Goal: Task Accomplishment & Management: Complete application form

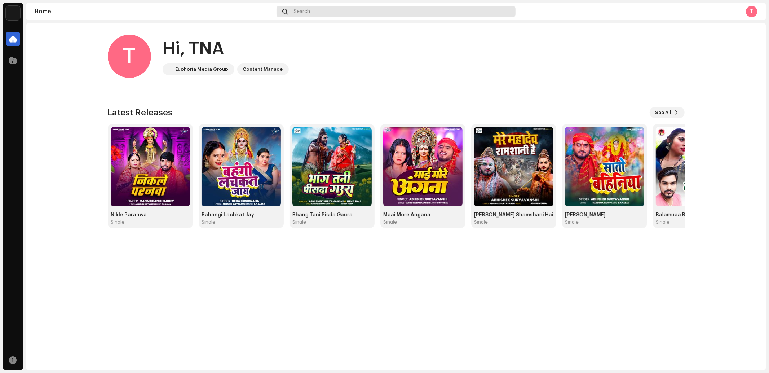
click at [285, 12] on span at bounding box center [284, 12] width 5 height 6
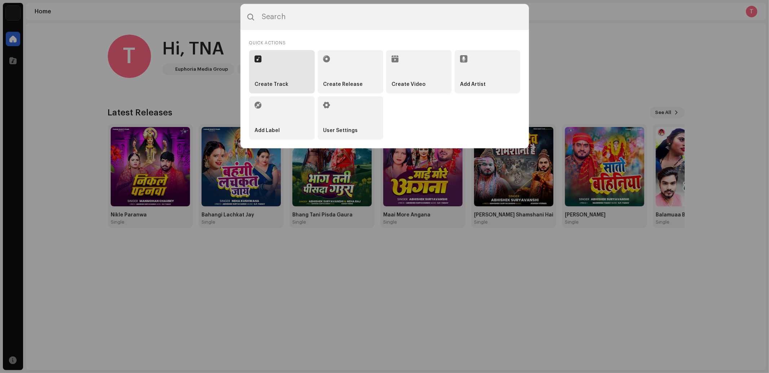
click at [267, 84] on strong "Create Track" at bounding box center [272, 84] width 34 height 6
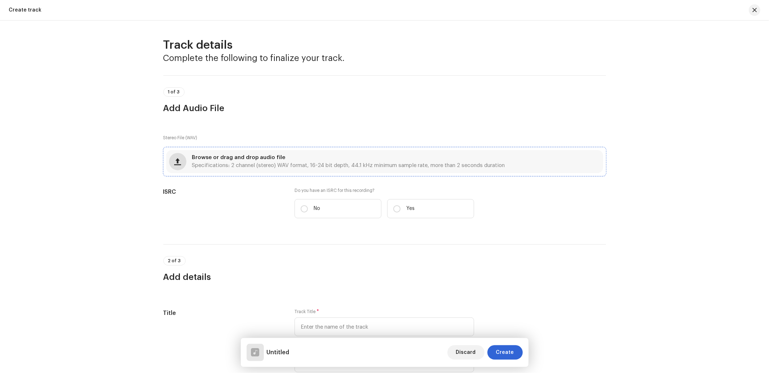
click at [179, 168] on button "button" at bounding box center [177, 161] width 17 height 17
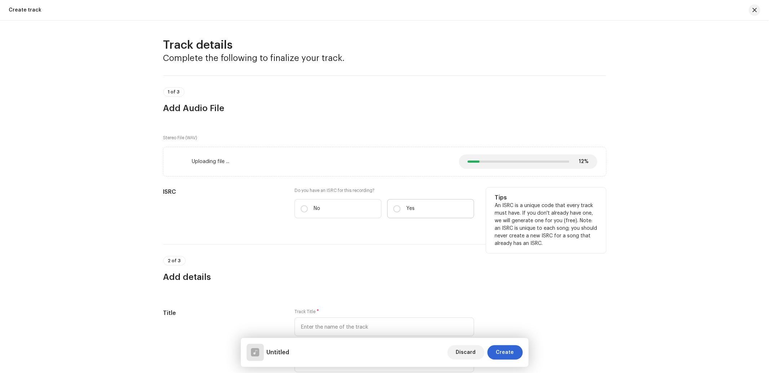
click at [401, 207] on label "Yes" at bounding box center [430, 208] width 87 height 19
click at [401, 207] on input "Yes" at bounding box center [396, 208] width 7 height 7
radio input "true"
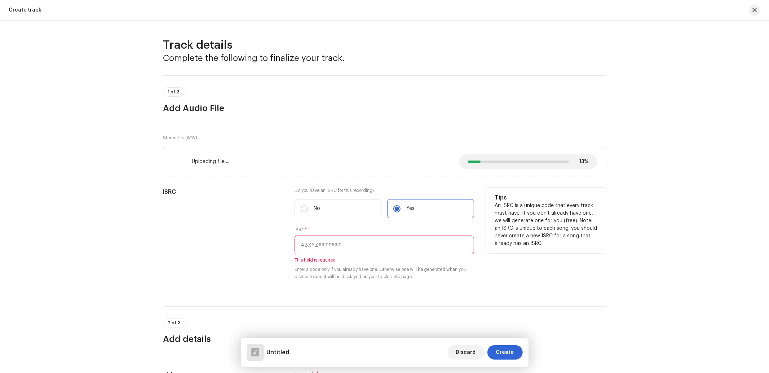
click at [321, 251] on input "text" at bounding box center [385, 244] width 180 height 19
paste input "[DEMOGRAPHIC_DATA]"
type input "[DEMOGRAPHIC_DATA]"
drag, startPoint x: 306, startPoint y: 239, endPoint x: 270, endPoint y: 242, distance: 35.5
click at [270, 242] on div "ISRC Do you have an ISRC for this recording? * No Yes ISRC * Judai 12 character…" at bounding box center [384, 241] width 443 height 107
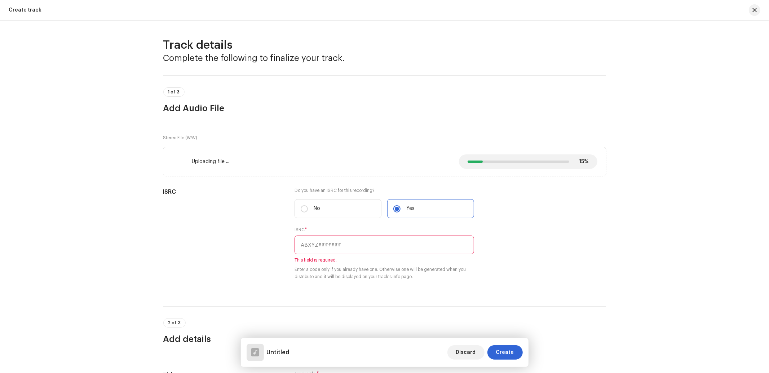
scroll to position [107, 0]
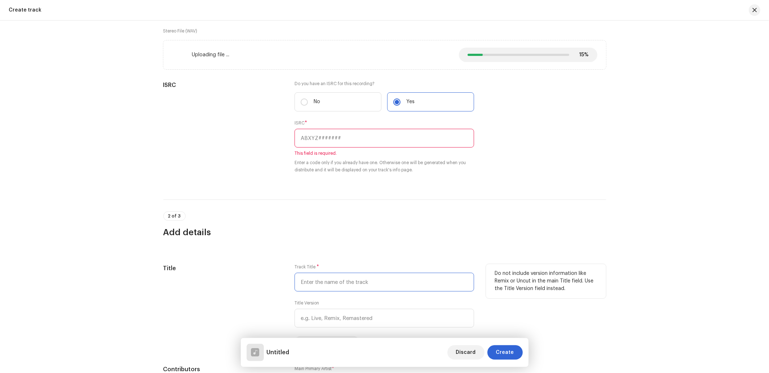
click at [325, 282] on input "text" at bounding box center [385, 282] width 180 height 19
paste input "[DEMOGRAPHIC_DATA]"
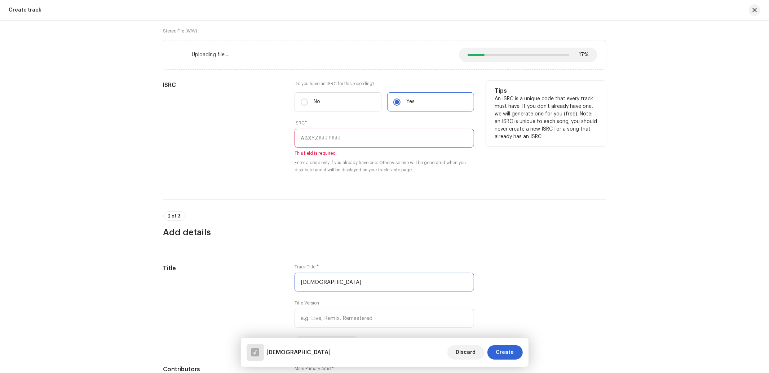
type input "[DEMOGRAPHIC_DATA]"
click at [330, 142] on input "text" at bounding box center [385, 138] width 180 height 19
click at [335, 142] on input "text" at bounding box center [385, 138] width 180 height 19
paste input "INN202401610"
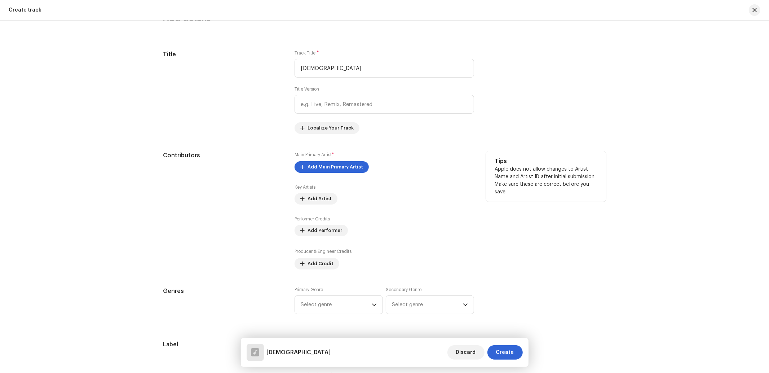
scroll to position [320, 0]
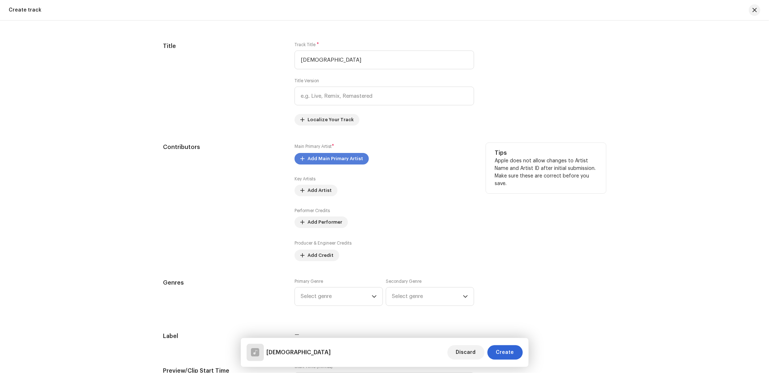
type input "INN202401610"
click at [319, 164] on span "Add Main Primary Artist" at bounding box center [336, 158] width 56 height 14
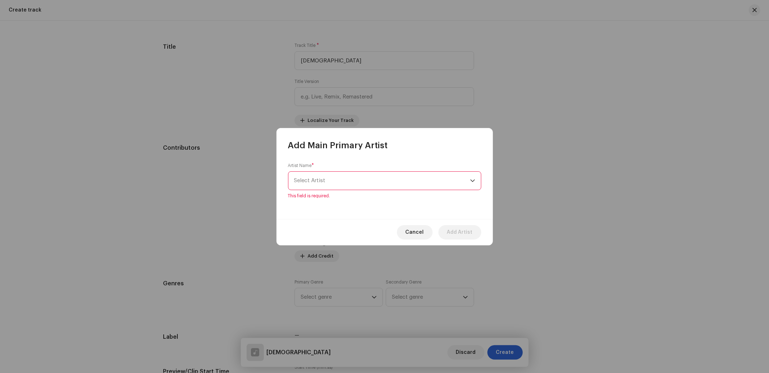
scroll to position [321, 0]
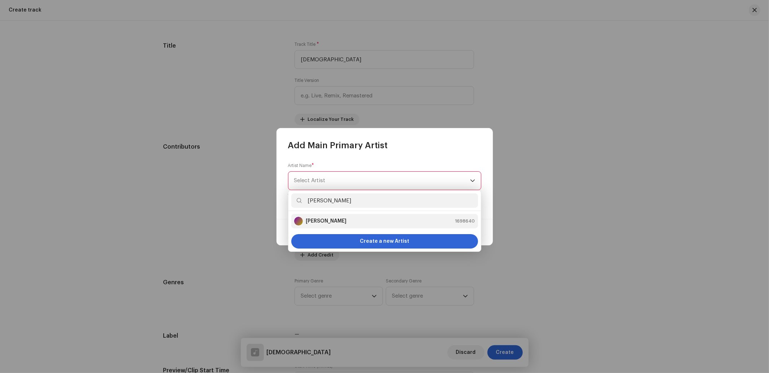
type input "[PERSON_NAME]"
click at [313, 217] on li "Abhishek Suryavanshi 1698640" at bounding box center [384, 221] width 187 height 14
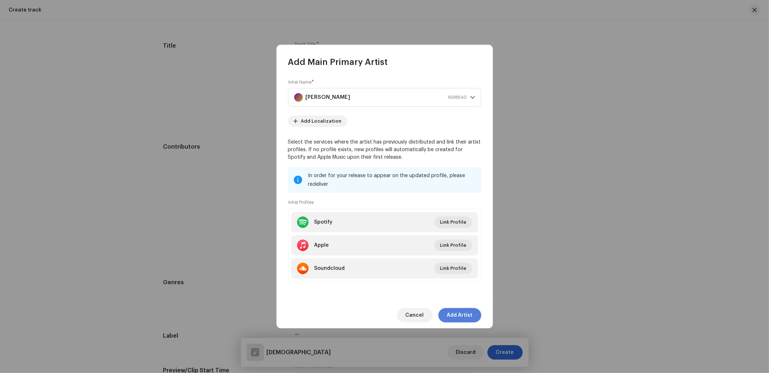
click at [462, 313] on span "Add Artist" at bounding box center [460, 315] width 26 height 14
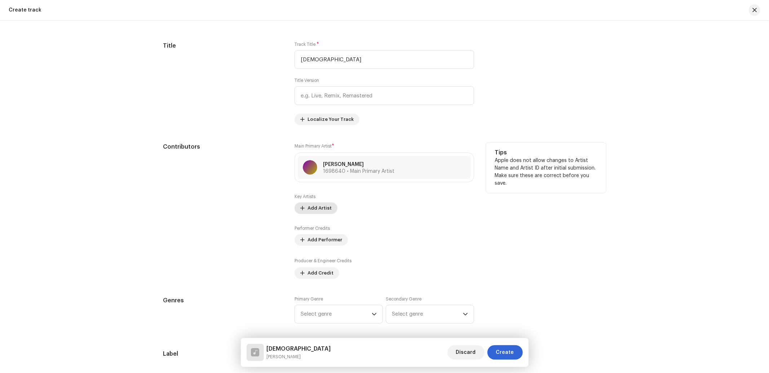
scroll to position [428, 0]
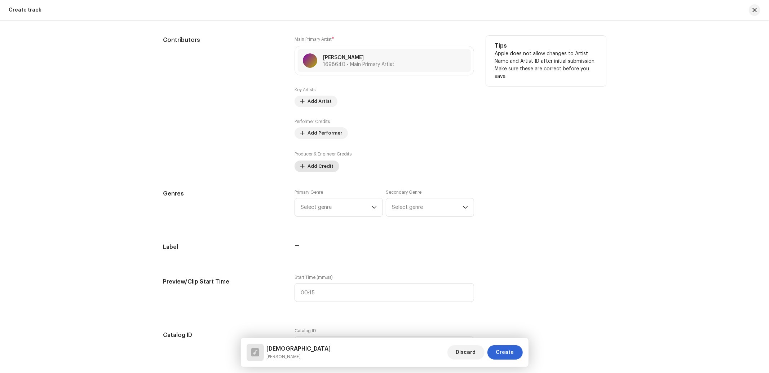
click at [308, 166] on span "Add Credit" at bounding box center [321, 166] width 26 height 14
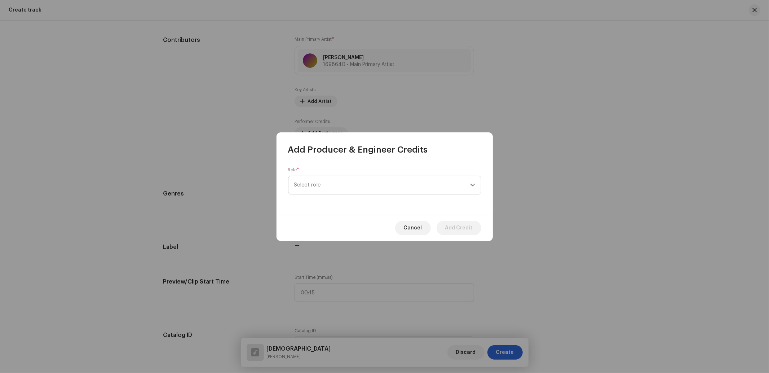
click at [341, 189] on span "Select role" at bounding box center [382, 185] width 176 height 18
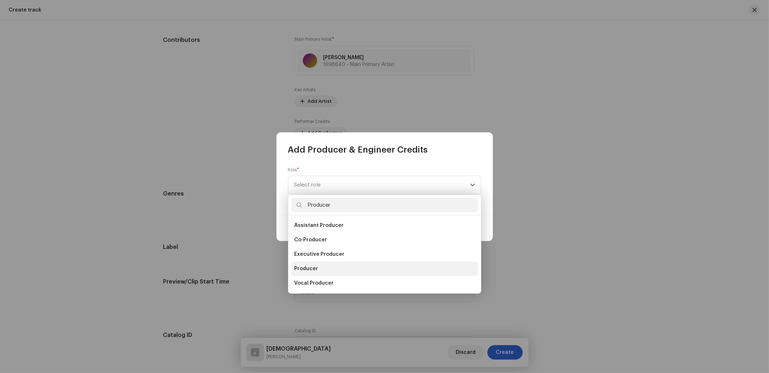
type input "Producer"
click at [318, 269] on li "Producer" at bounding box center [384, 268] width 187 height 14
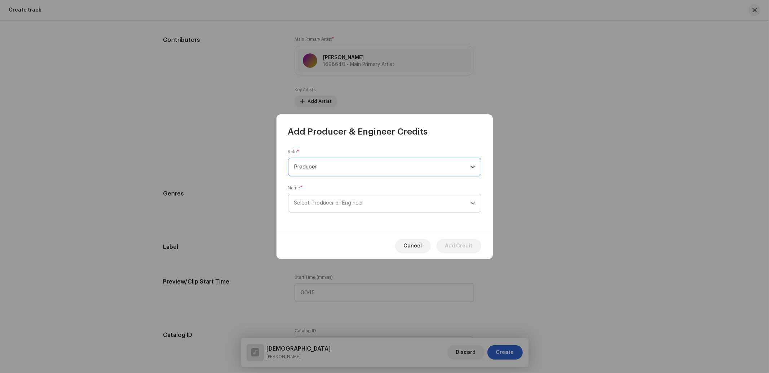
click at [334, 204] on span "Select Producer or Engineer" at bounding box center [328, 202] width 69 height 5
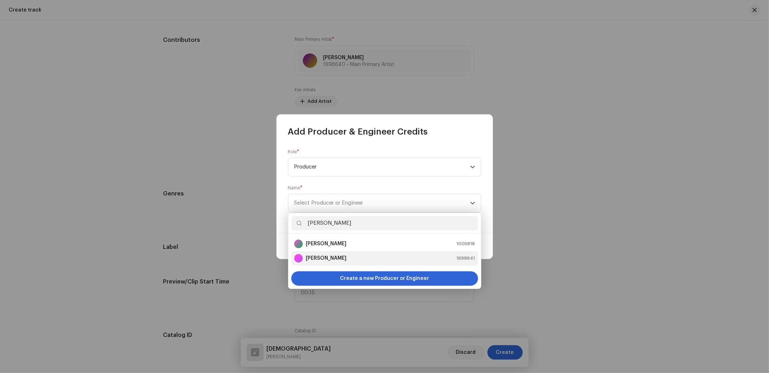
type input "[PERSON_NAME]"
click at [318, 259] on strong "[PERSON_NAME]" at bounding box center [326, 258] width 41 height 7
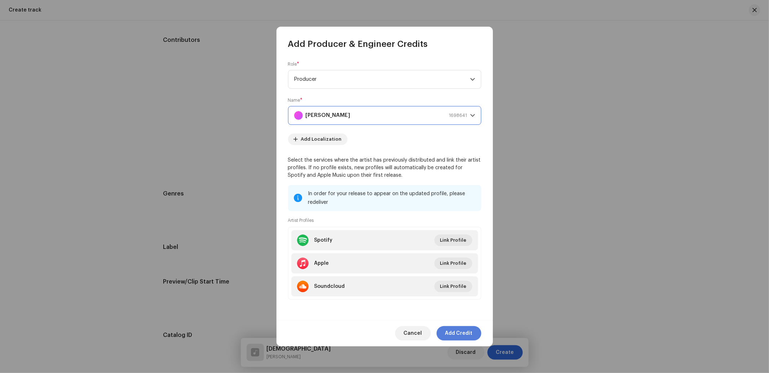
click at [463, 332] on span "Add Credit" at bounding box center [458, 333] width 27 height 14
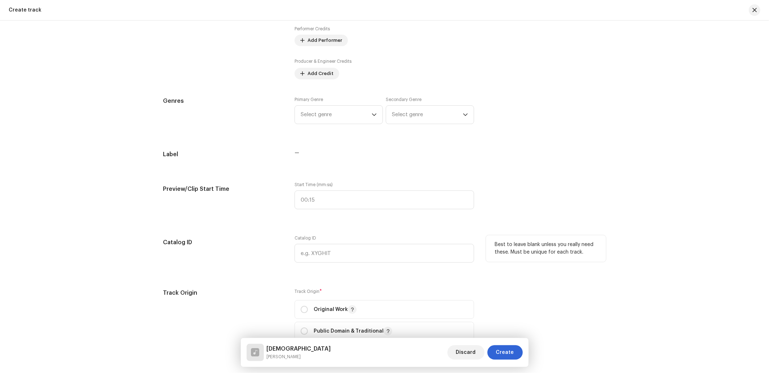
scroll to position [535, 0]
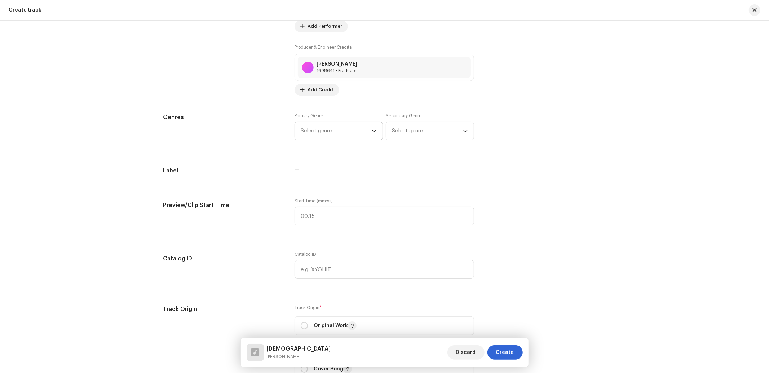
click at [332, 133] on span "Select genre" at bounding box center [336, 131] width 71 height 18
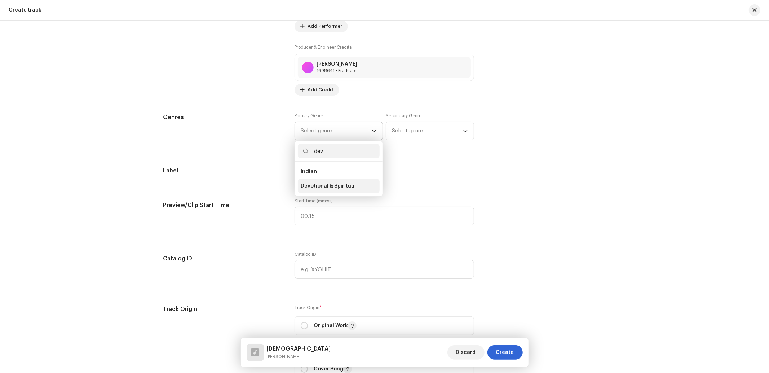
type input "dev"
click at [336, 193] on li "Devotional & Spiritual" at bounding box center [339, 186] width 82 height 14
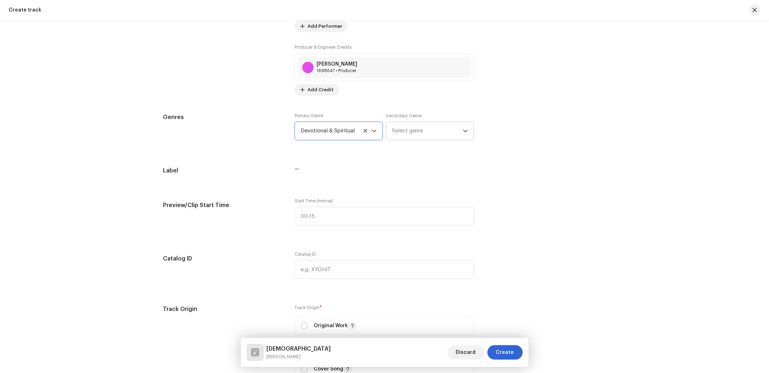
click at [401, 136] on span "Select genre" at bounding box center [427, 131] width 71 height 18
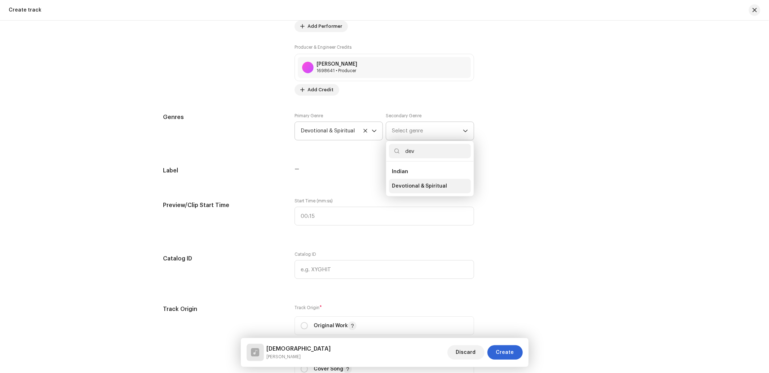
type input "dev"
click at [416, 188] on span "Devotional & Spiritual" at bounding box center [419, 185] width 55 height 7
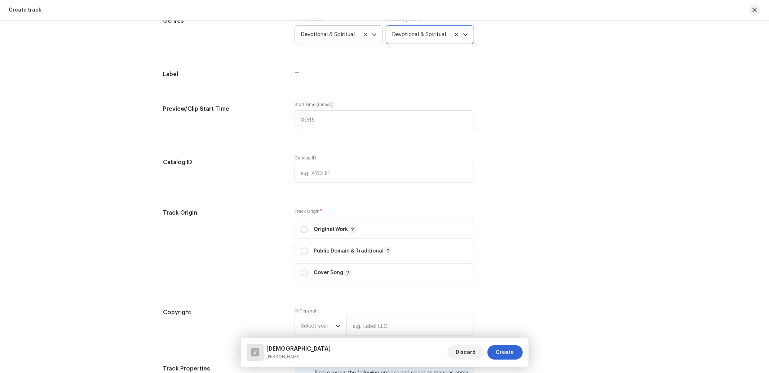
scroll to position [642, 0]
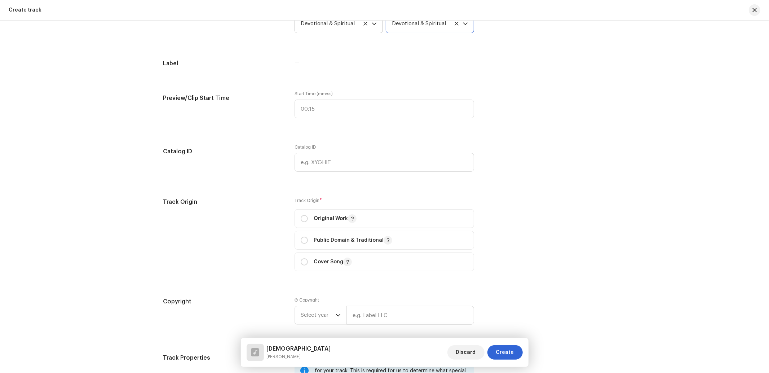
click at [305, 231] on p-selectbutton "Original Work Public Domain & Traditional Cover Song" at bounding box center [385, 240] width 180 height 62
click at [308, 220] on div "Original Work" at bounding box center [329, 218] width 56 height 9
radio input "true"
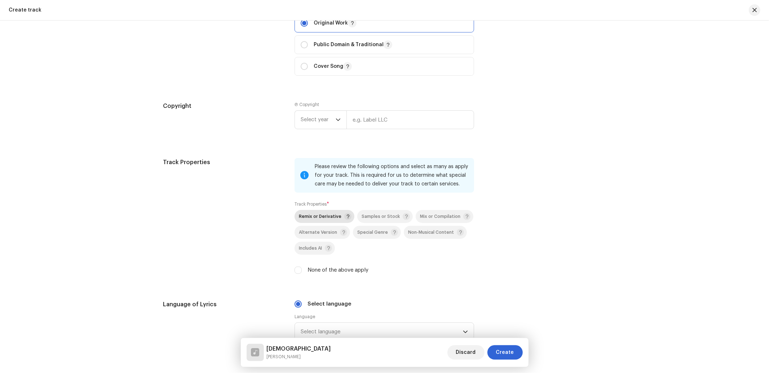
scroll to position [855, 0]
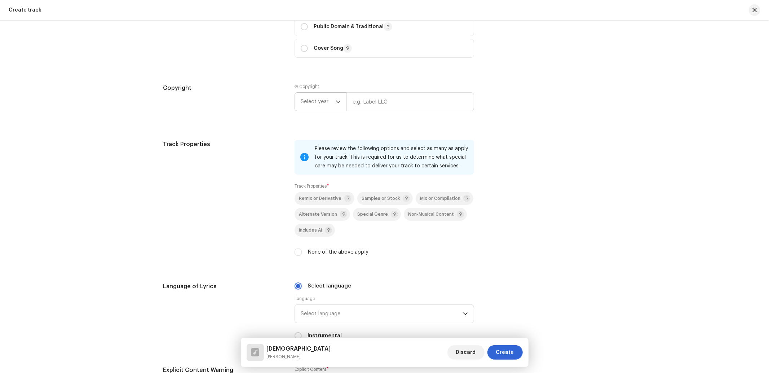
click at [310, 104] on span "Select year" at bounding box center [318, 102] width 35 height 18
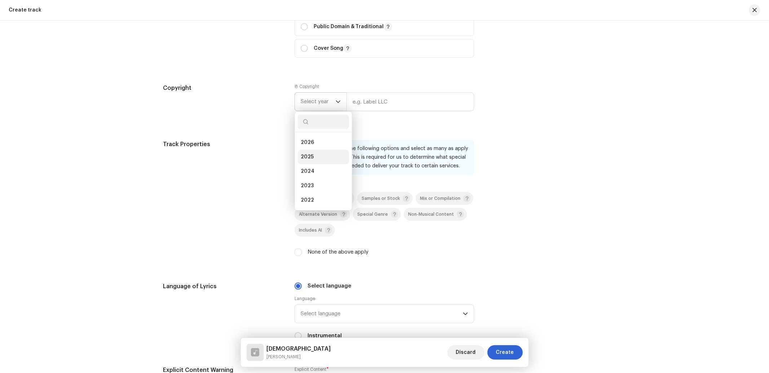
drag, startPoint x: 310, startPoint y: 159, endPoint x: 326, endPoint y: 154, distance: 16.6
click at [310, 159] on span "2025" at bounding box center [307, 156] width 13 height 7
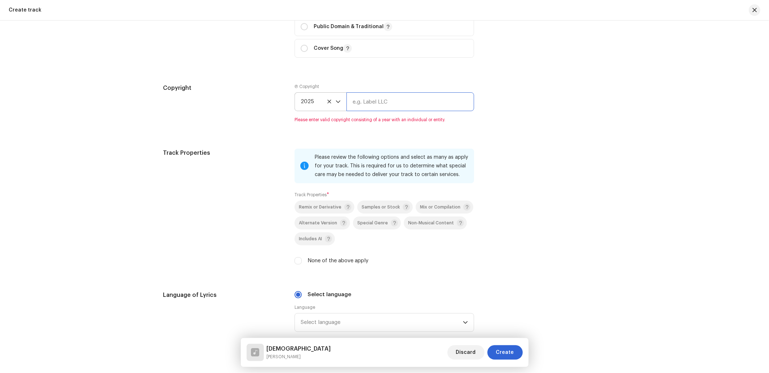
drag, startPoint x: 400, startPoint y: 105, endPoint x: 409, endPoint y: 114, distance: 12.5
click at [400, 105] on input "text" at bounding box center [411, 101] width 128 height 19
type input "Nueva Era Digital Media Pvt. Ltd."
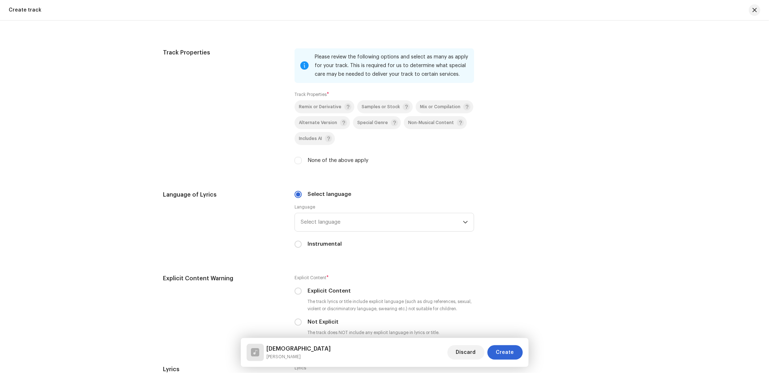
scroll to position [962, 0]
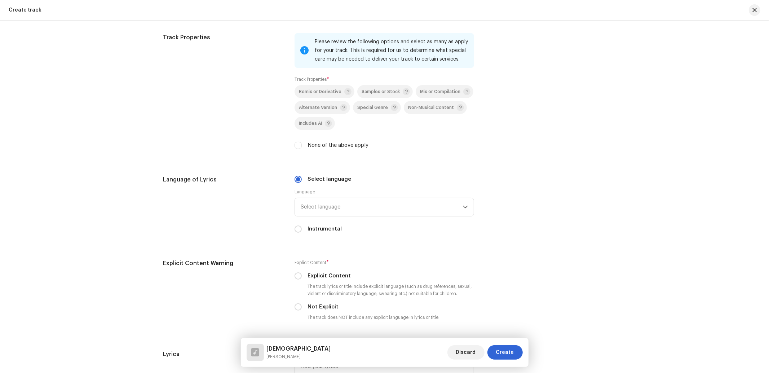
click at [297, 149] on input "None of the above apply" at bounding box center [298, 145] width 7 height 7
checkbox input "true"
click at [348, 221] on div "Select language Language Select language Instrumental" at bounding box center [385, 204] width 180 height 58
click at [349, 215] on span "Select language" at bounding box center [382, 207] width 162 height 18
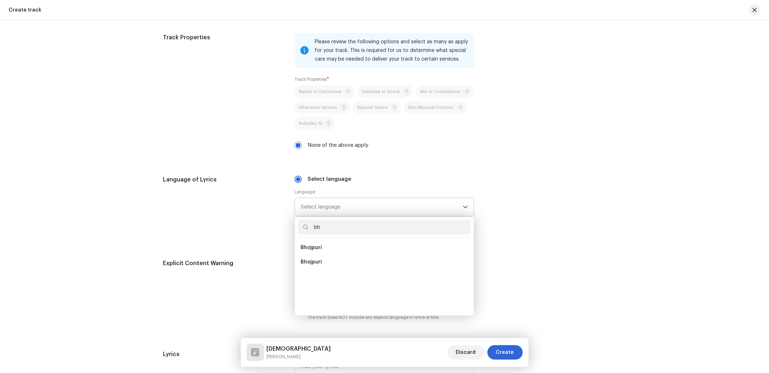
scroll to position [0, 0]
type input "bho"
click at [316, 248] on span "Bhojpuri" at bounding box center [311, 247] width 21 height 7
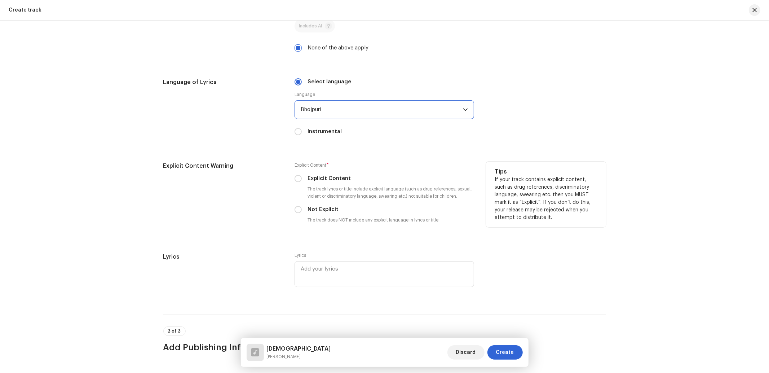
scroll to position [1069, 0]
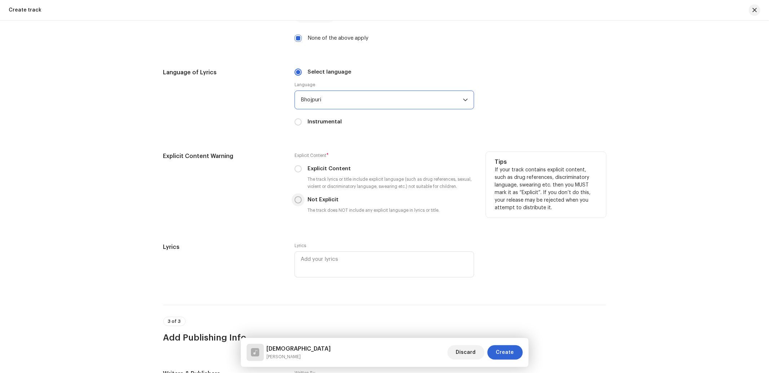
click at [296, 203] on input "Not Explicit" at bounding box center [298, 199] width 7 height 7
radio input "true"
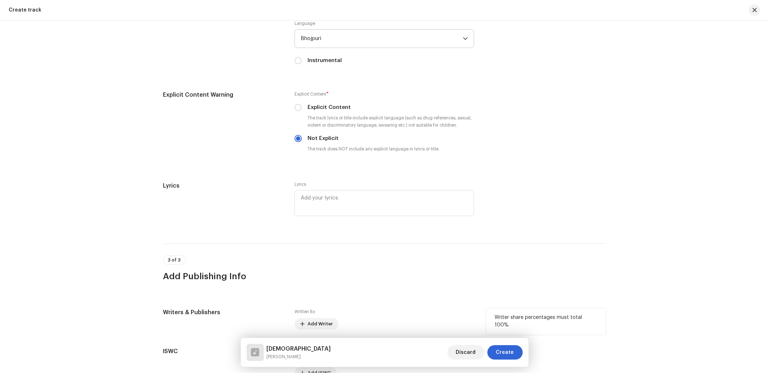
scroll to position [1209, 0]
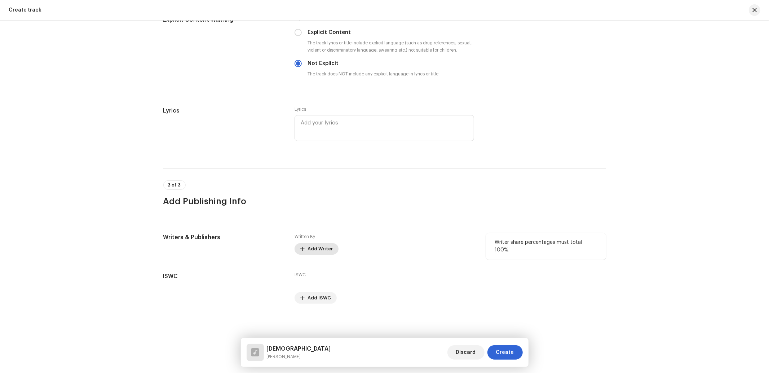
click at [328, 247] on span "Add Writer" at bounding box center [320, 249] width 25 height 14
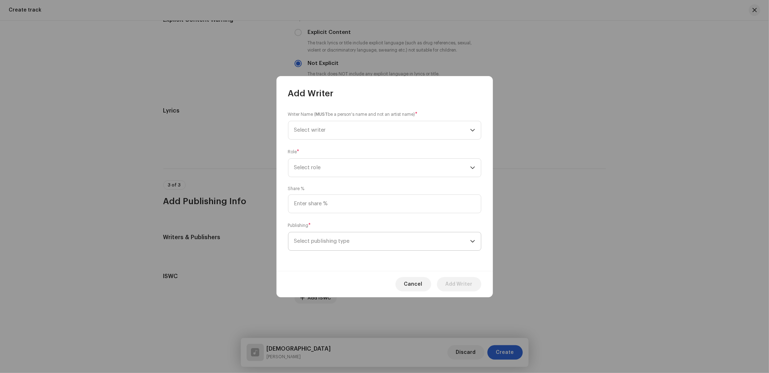
click at [350, 238] on span "Select publishing type" at bounding box center [382, 241] width 176 height 18
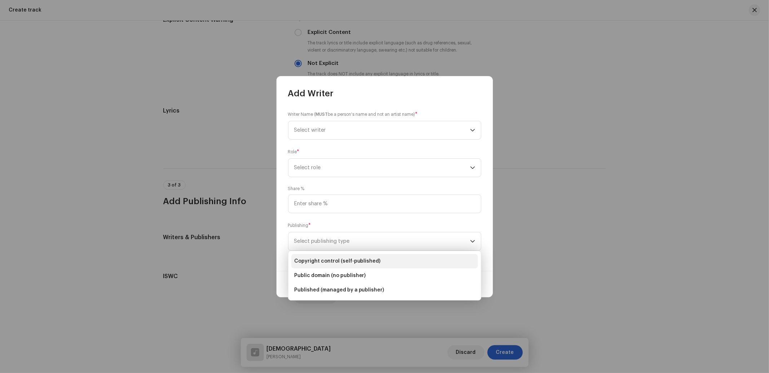
drag, startPoint x: 338, startPoint y: 258, endPoint x: 338, endPoint y: 242, distance: 15.5
click at [338, 257] on span "Copyright control (self-published)" at bounding box center [337, 260] width 87 height 7
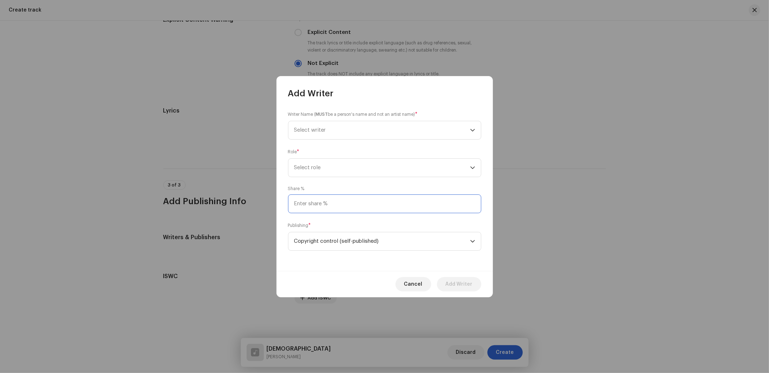
click at [330, 204] on input at bounding box center [384, 203] width 193 height 19
type input "25.00"
click at [334, 168] on span "Select role" at bounding box center [382, 168] width 176 height 18
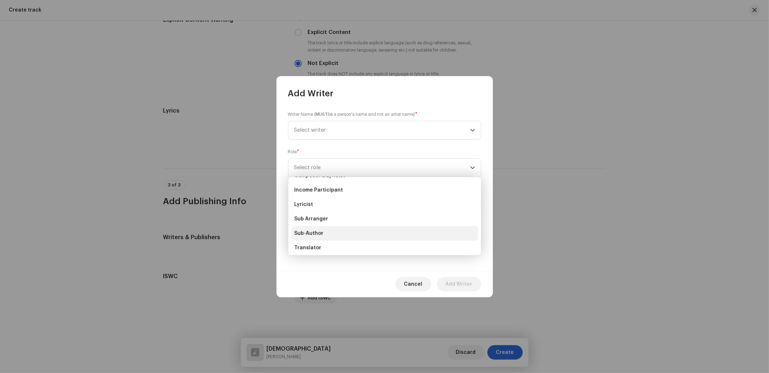
scroll to position [71, 0]
click at [308, 186] on span "Lyricist" at bounding box center [303, 187] width 19 height 7
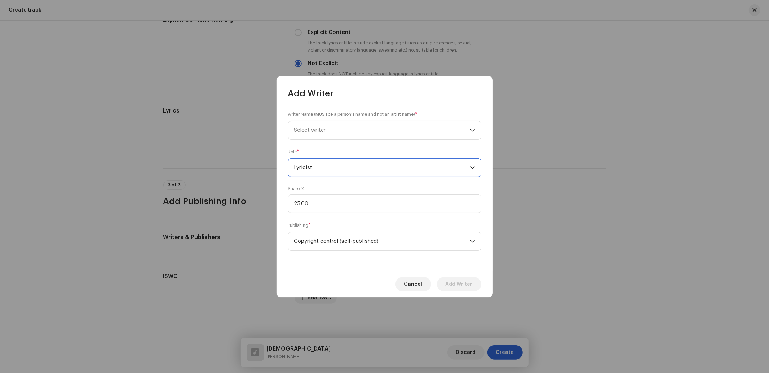
click at [322, 165] on span "Lyricist" at bounding box center [382, 168] width 176 height 18
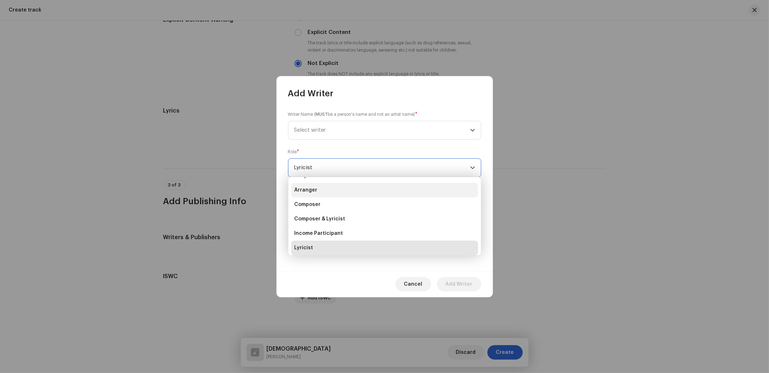
scroll to position [3, 0]
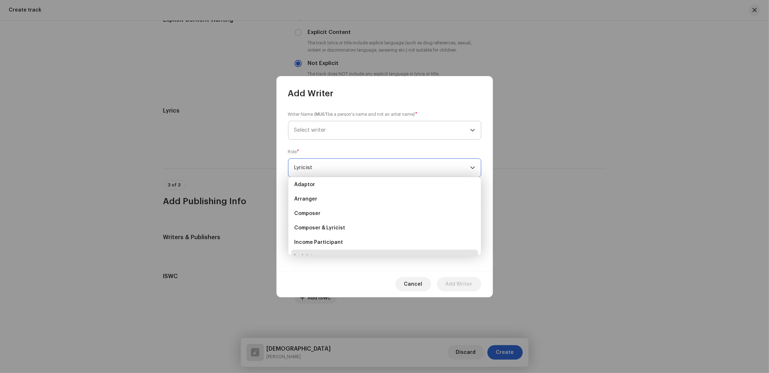
click at [315, 126] on span "Select writer" at bounding box center [382, 130] width 176 height 18
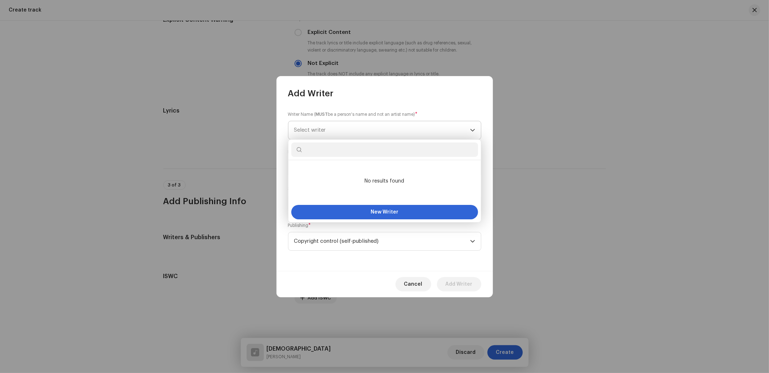
paste input "Alam Dilshad"
click at [303, 151] on input "Alam Dilshad" at bounding box center [384, 149] width 187 height 14
click at [334, 147] on input "Alam Dilshad" at bounding box center [384, 149] width 187 height 14
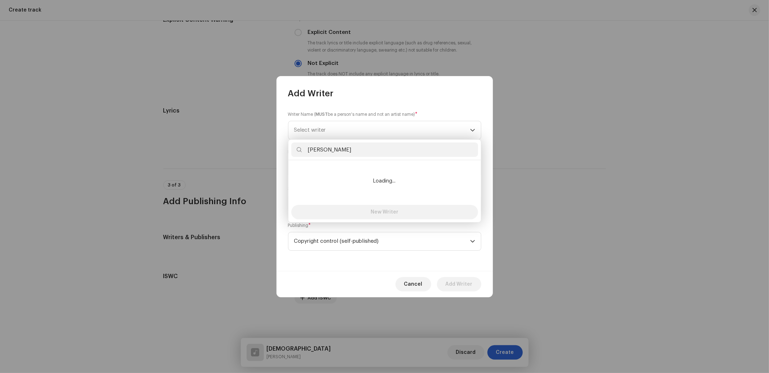
click at [348, 150] on input "Alam Dilsad" at bounding box center [384, 149] width 187 height 14
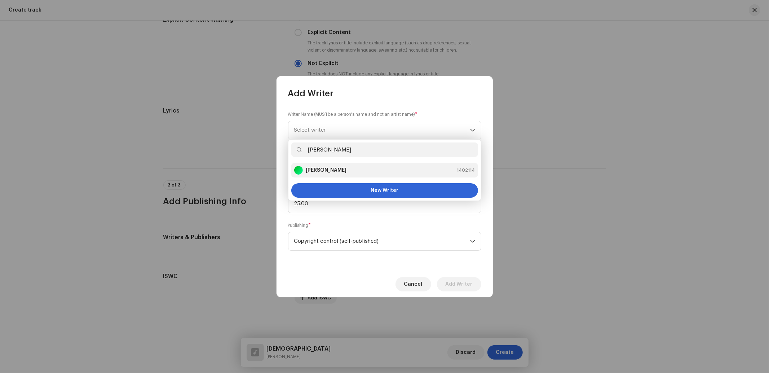
type input "Alam Dilsad"
click at [327, 171] on strong "Alam Dilsad" at bounding box center [326, 170] width 41 height 7
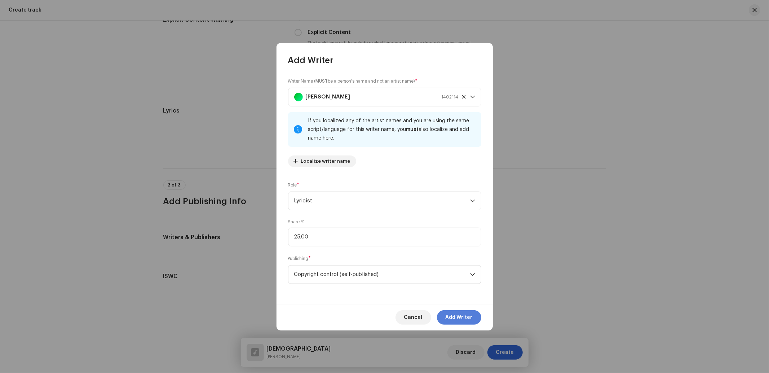
drag, startPoint x: 460, startPoint y: 321, endPoint x: 449, endPoint y: 311, distance: 14.5
click at [460, 321] on span "Add Writer" at bounding box center [459, 317] width 27 height 14
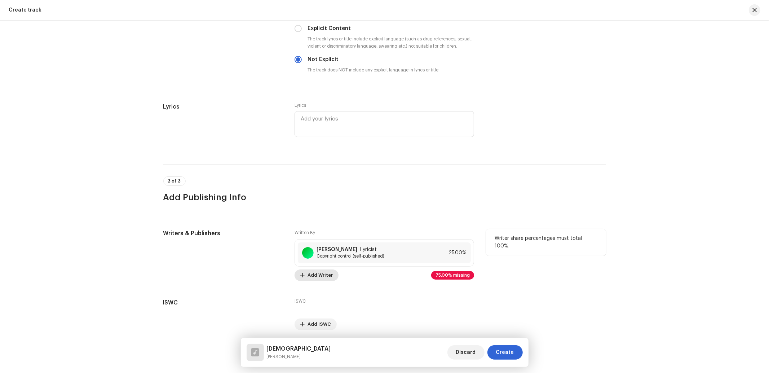
click at [325, 279] on span "Add Writer" at bounding box center [320, 275] width 25 height 14
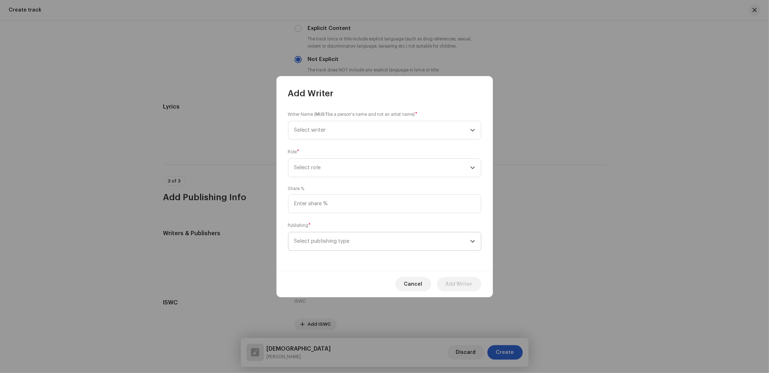
click at [331, 236] on span "Select publishing type" at bounding box center [382, 241] width 176 height 18
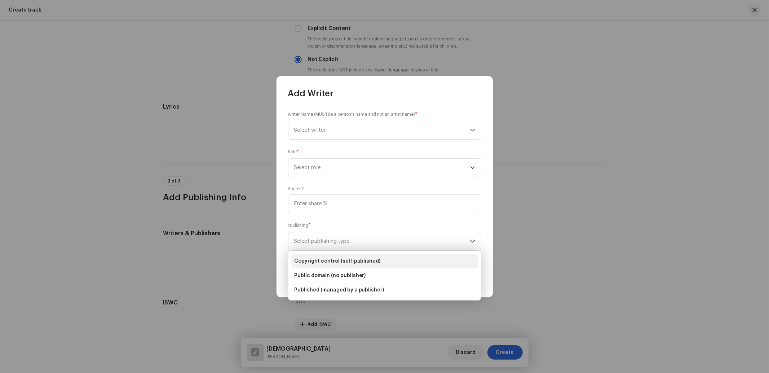
click at [330, 261] on span "Copyright control (self-published)" at bounding box center [337, 260] width 87 height 7
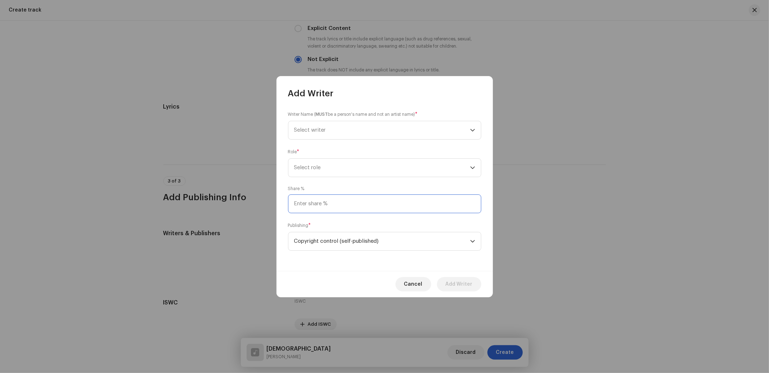
click at [333, 207] on input at bounding box center [384, 203] width 193 height 19
type input "25.00"
click at [320, 163] on span "Select role" at bounding box center [382, 168] width 176 height 18
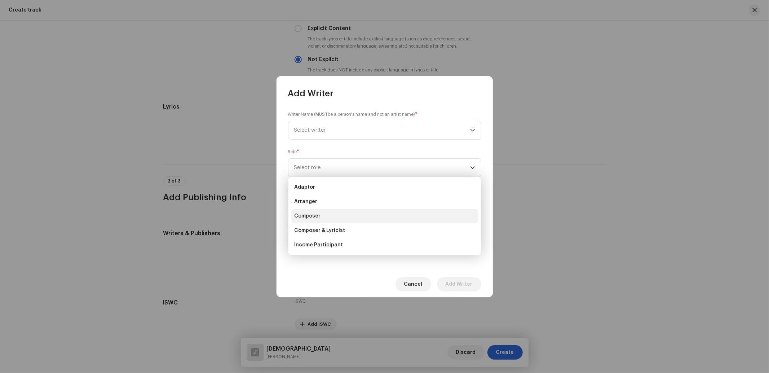
click at [306, 214] on span "Composer" at bounding box center [307, 215] width 26 height 7
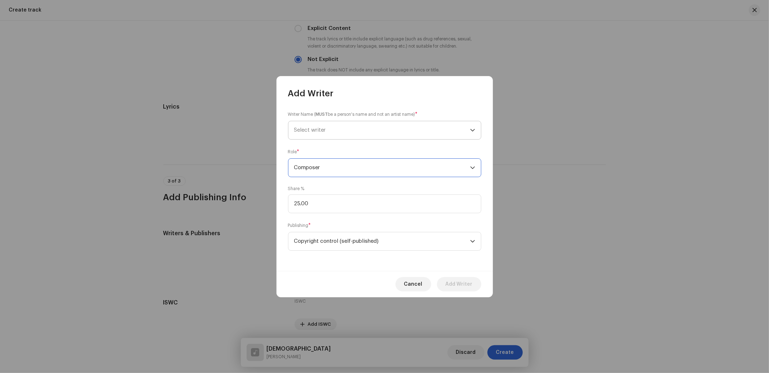
click at [314, 125] on span "Select writer" at bounding box center [382, 130] width 176 height 18
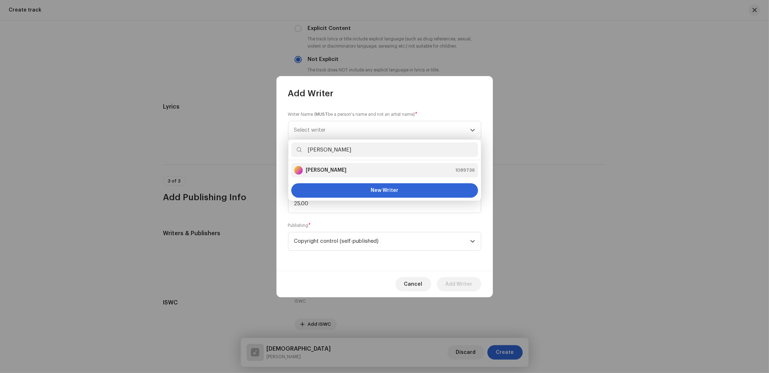
type input "dp yadav"
click at [327, 170] on strong "DP Yadav" at bounding box center [326, 170] width 41 height 7
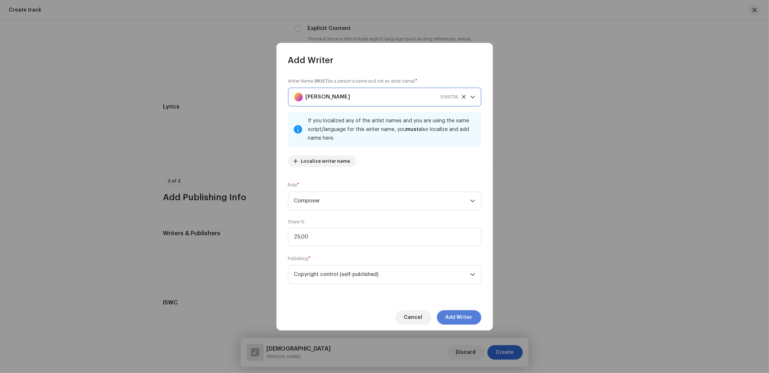
click at [446, 315] on button "Add Writer" at bounding box center [459, 317] width 44 height 14
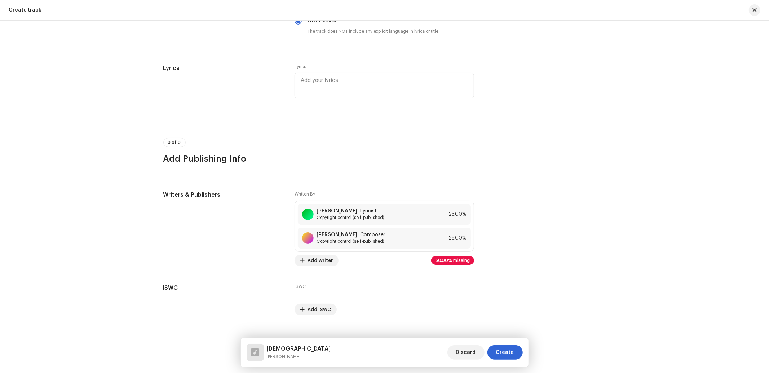
scroll to position [1263, 0]
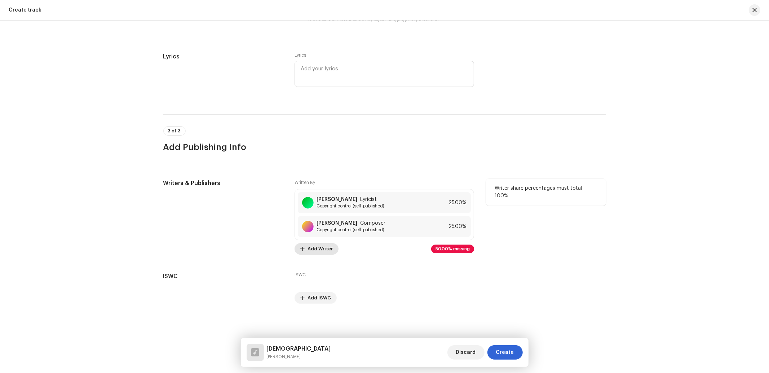
click at [314, 246] on span "Add Writer" at bounding box center [320, 249] width 25 height 14
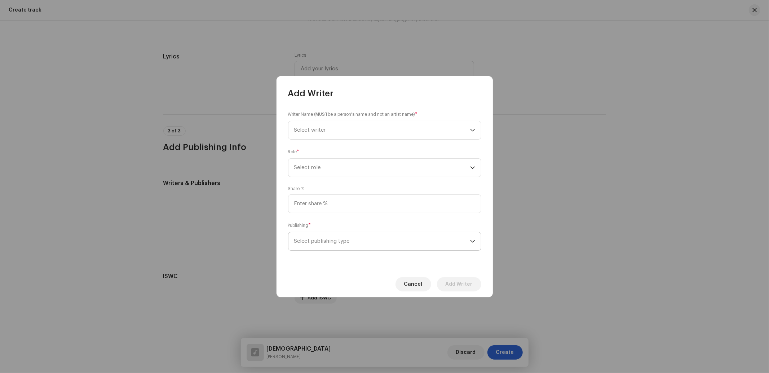
click at [323, 233] on span "Select publishing type" at bounding box center [382, 241] width 176 height 18
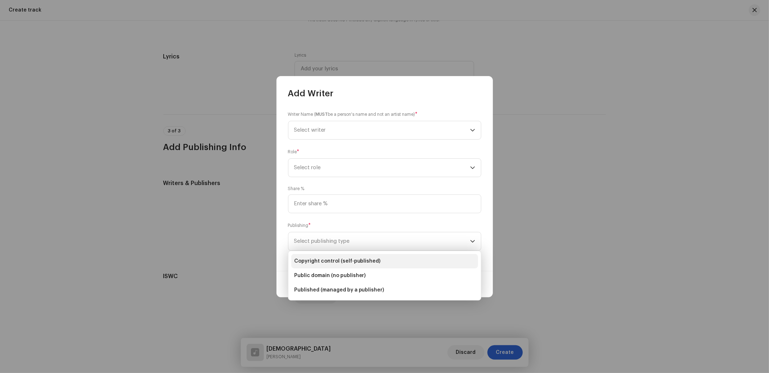
drag, startPoint x: 325, startPoint y: 260, endPoint x: 326, endPoint y: 250, distance: 10.2
click at [325, 257] on span "Copyright control (self-published)" at bounding box center [337, 260] width 87 height 7
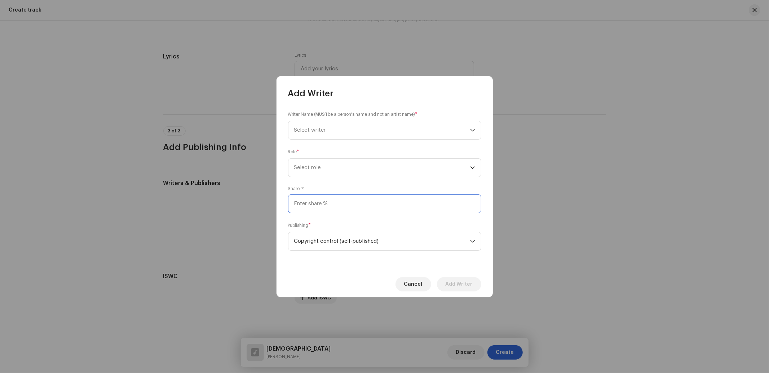
click at [337, 199] on input at bounding box center [384, 203] width 193 height 19
type input "50.00"
click at [338, 162] on span "Select role" at bounding box center [382, 168] width 176 height 18
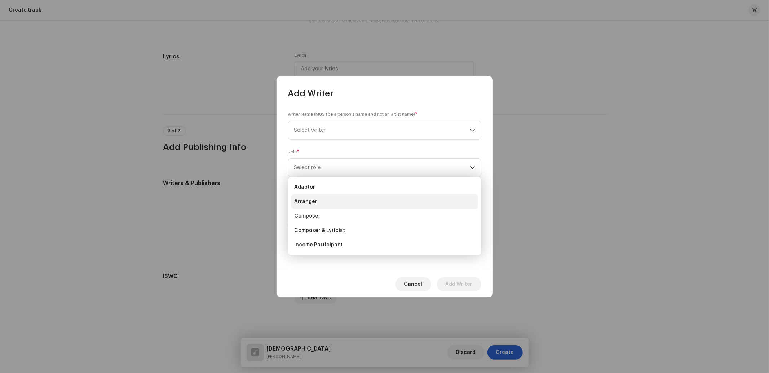
click at [315, 199] on span "Arranger" at bounding box center [305, 201] width 23 height 7
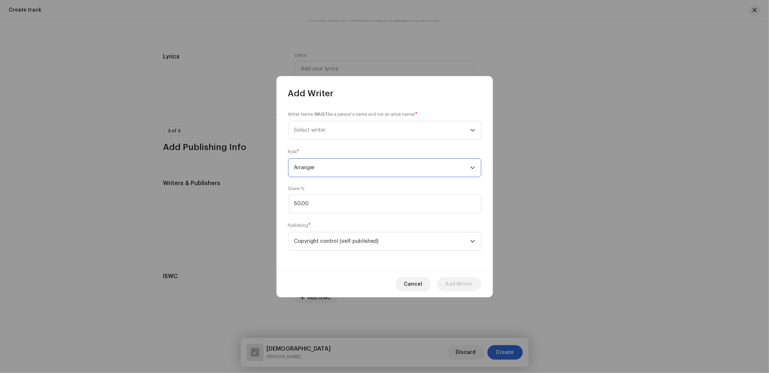
click at [329, 117] on small "Writer Name ( MUST be a person's name and not an artist name)" at bounding box center [351, 114] width 127 height 7
click at [330, 134] on span "Select writer" at bounding box center [382, 130] width 176 height 18
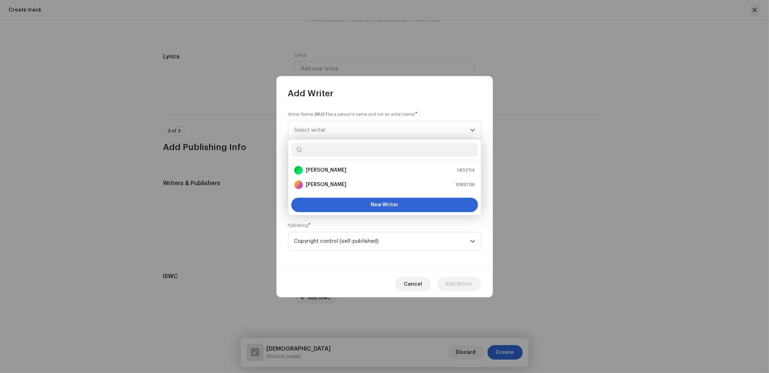
click at [316, 154] on input "text" at bounding box center [384, 149] width 187 height 14
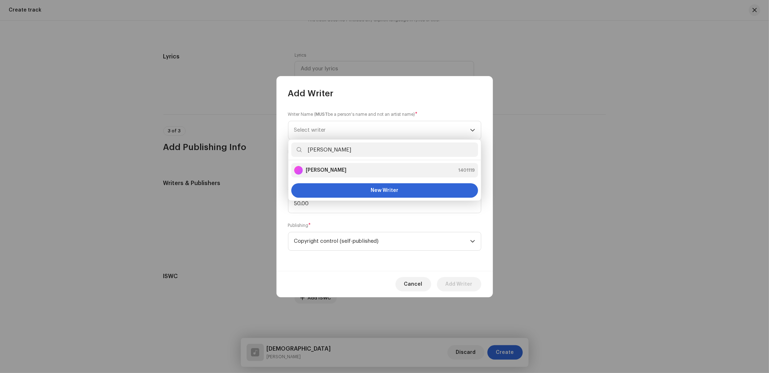
type input "[PERSON_NAME]"
click at [349, 172] on div "Abhishek Barnwal 1401119" at bounding box center [384, 170] width 181 height 9
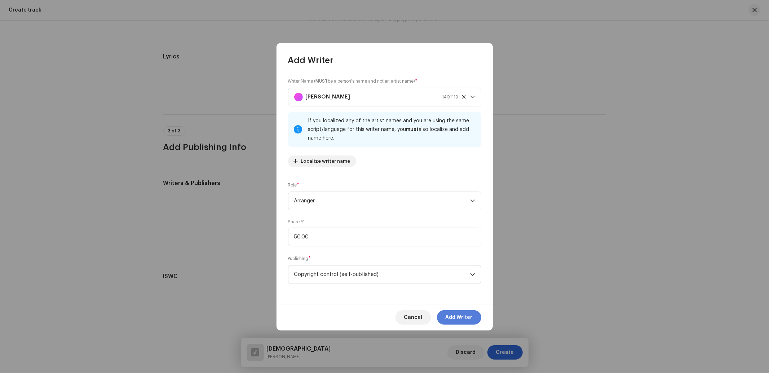
click at [451, 315] on span "Add Writer" at bounding box center [459, 317] width 27 height 14
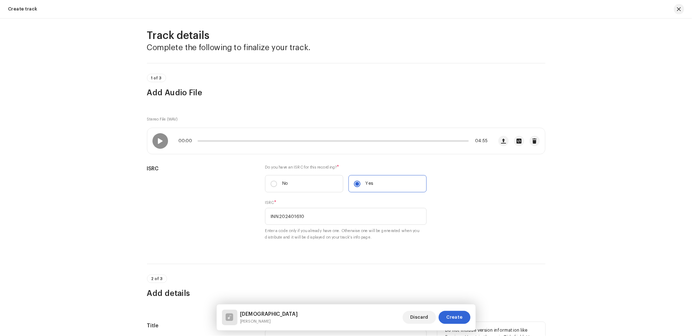
scroll to position [219, 0]
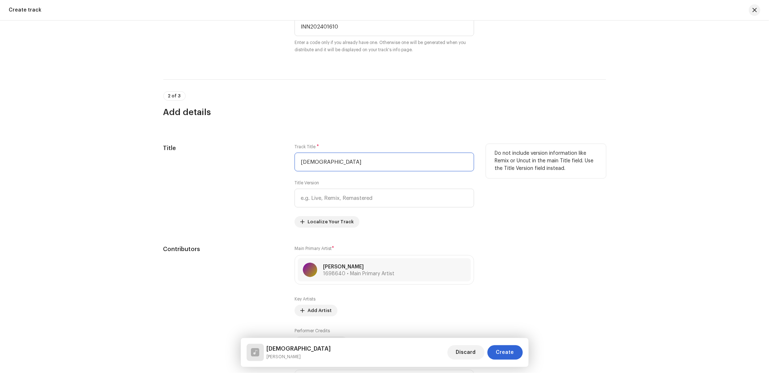
drag, startPoint x: 319, startPoint y: 162, endPoint x: 276, endPoint y: 165, distance: 43.0
click at [276, 165] on div "Title Track Title * Judai Title Version Localize Your Track Do not include vers…" at bounding box center [384, 186] width 443 height 84
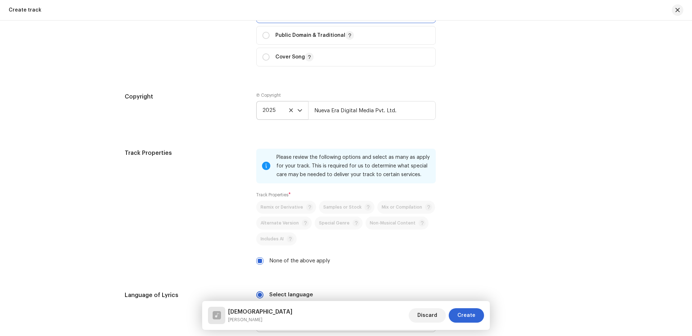
scroll to position [1154, 0]
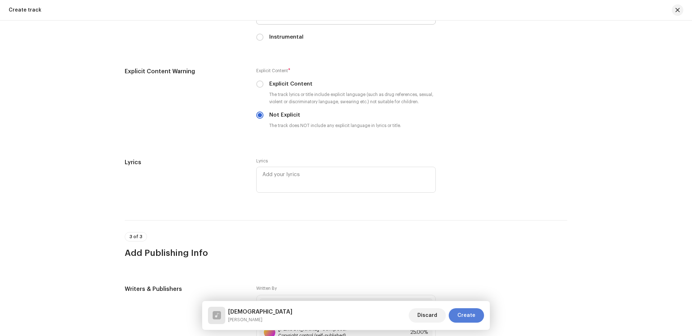
click at [462, 317] on span "Create" at bounding box center [467, 315] width 18 height 14
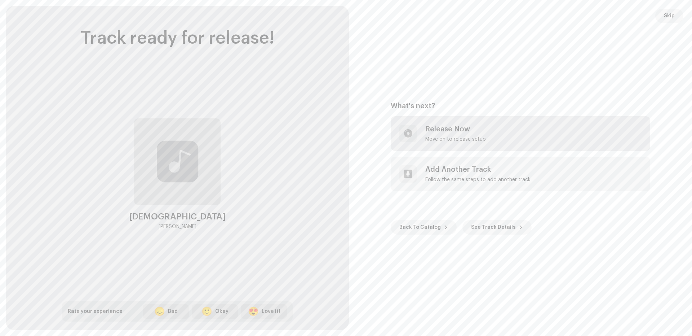
click at [428, 128] on div "Release Now" at bounding box center [455, 129] width 61 height 9
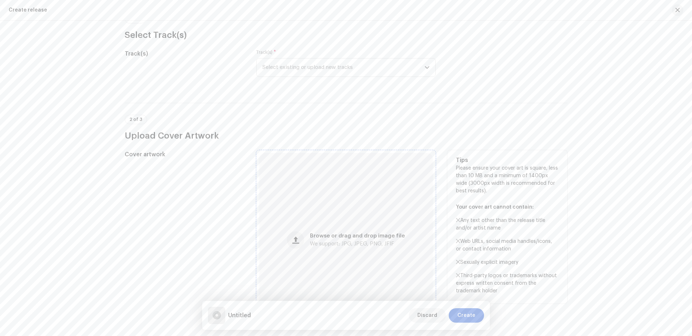
scroll to position [96, 0]
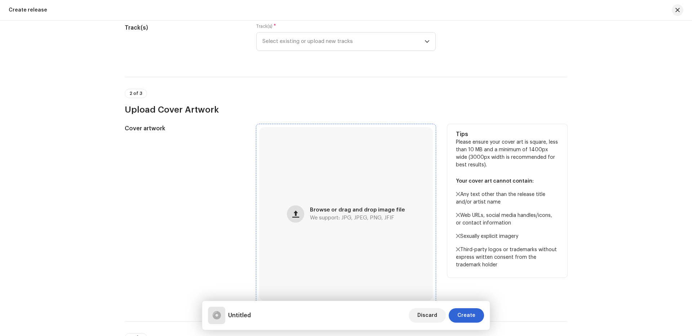
click at [300, 211] on button "button" at bounding box center [295, 213] width 17 height 17
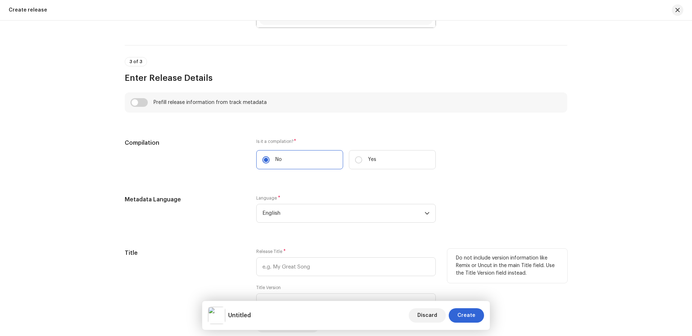
scroll to position [481, 0]
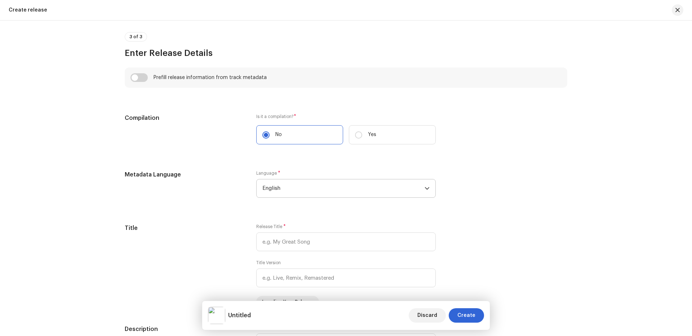
click at [291, 190] on span "English" at bounding box center [344, 188] width 162 height 18
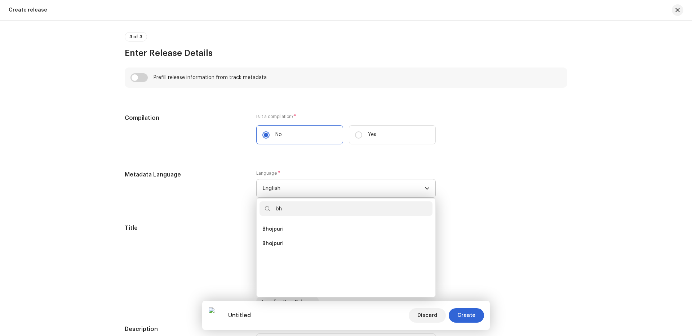
scroll to position [0, 0]
type input "bho"
click at [273, 227] on span "Bhojpuri" at bounding box center [273, 228] width 21 height 7
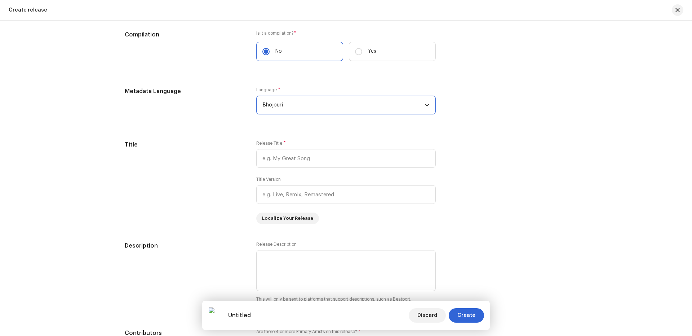
scroll to position [577, 0]
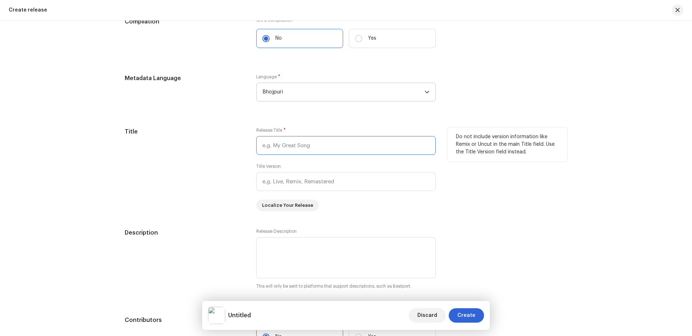
click at [292, 144] on input "text" at bounding box center [346, 145] width 180 height 19
paste input "[DEMOGRAPHIC_DATA]"
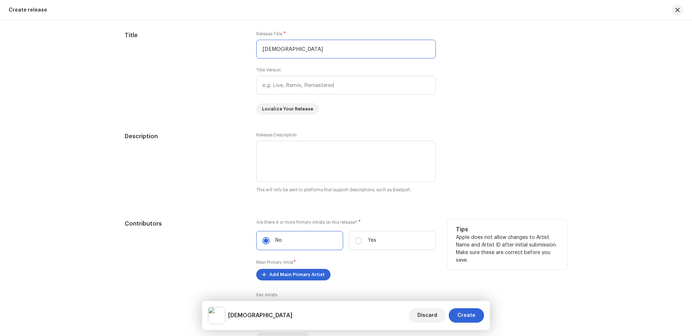
scroll to position [769, 0]
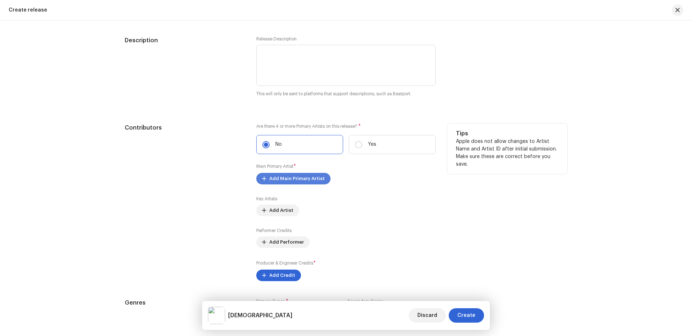
type input "[DEMOGRAPHIC_DATA]"
click at [308, 184] on span "Add Main Primary Artist" at bounding box center [297, 178] width 56 height 14
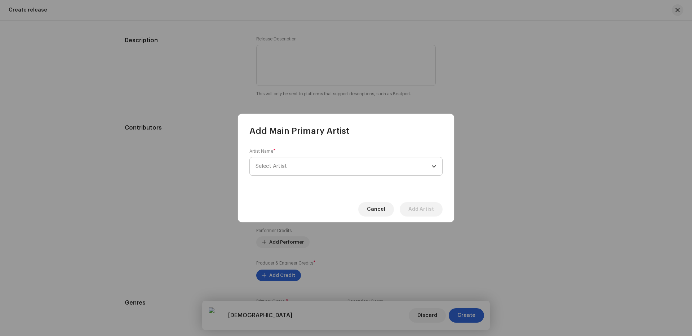
click at [305, 169] on span "Select Artist" at bounding box center [344, 166] width 176 height 18
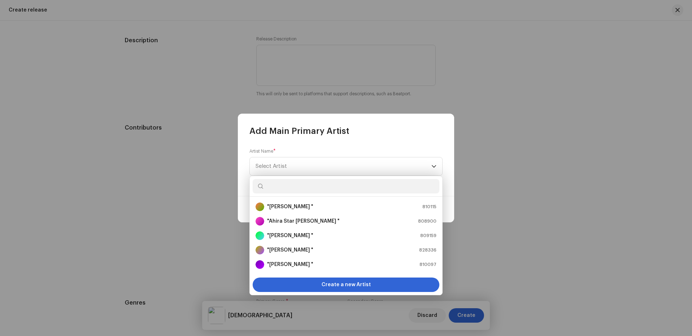
paste input "[PERSON_NAME]"
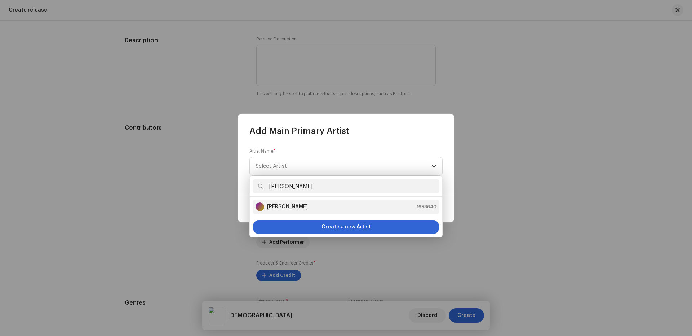
type input "[PERSON_NAME]"
click at [279, 203] on strong "[PERSON_NAME]" at bounding box center [287, 206] width 41 height 7
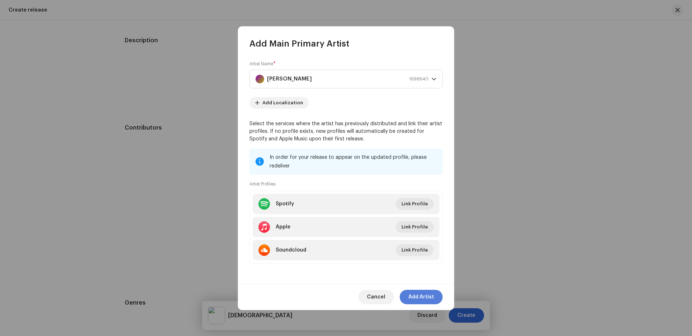
click at [428, 297] on span "Add Artist" at bounding box center [422, 297] width 26 height 14
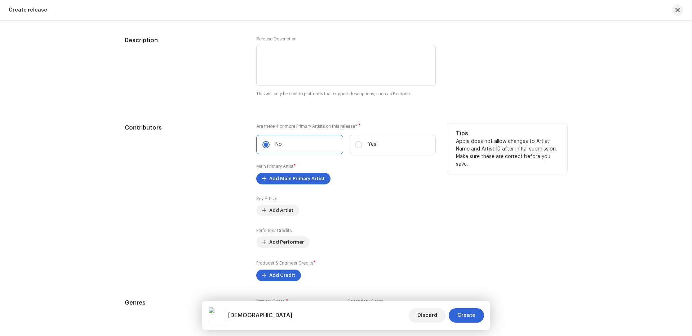
scroll to position [865, 0]
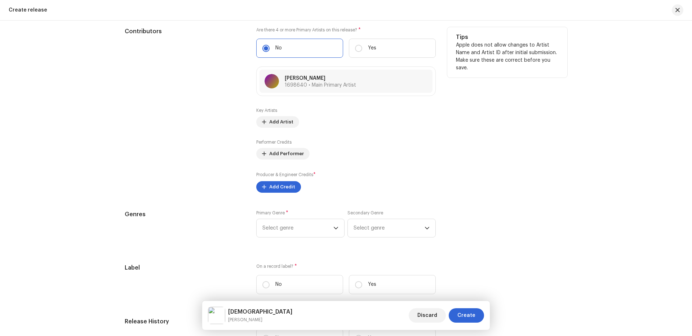
click at [286, 177] on label "Producer & Engineer Credits *" at bounding box center [285, 174] width 59 height 7
click at [280, 189] on span "Add Credit" at bounding box center [282, 187] width 26 height 14
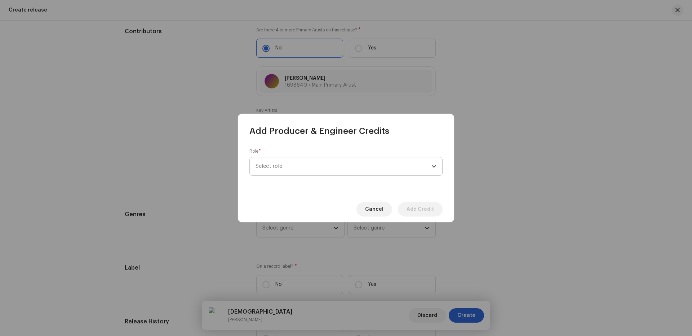
click at [282, 167] on span "Select role" at bounding box center [344, 166] width 176 height 18
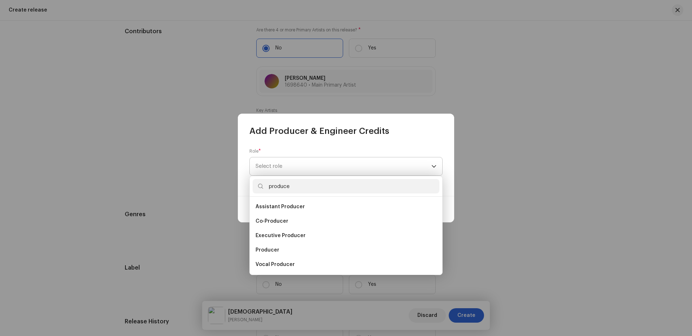
scroll to position [0, 0]
type input "producer"
click at [272, 248] on span "Producer" at bounding box center [268, 249] width 24 height 7
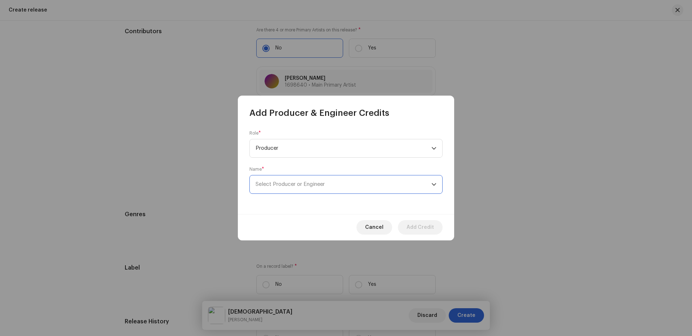
click at [294, 185] on span "Select Producer or Engineer" at bounding box center [290, 183] width 69 height 5
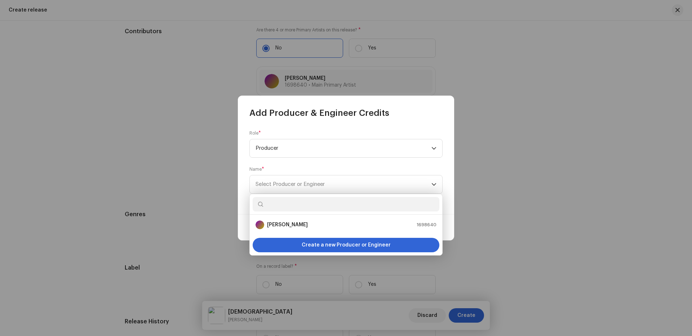
paste input "[PERSON_NAME]"
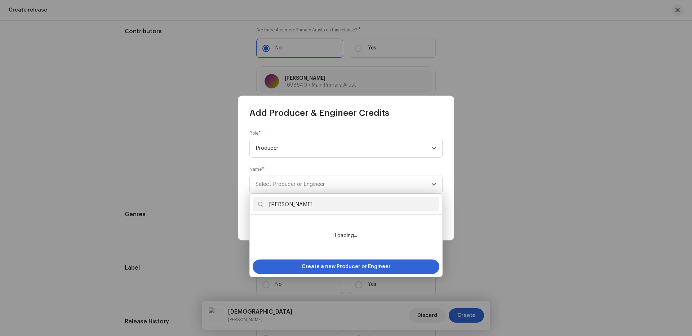
type input "[PERSON_NAME]"
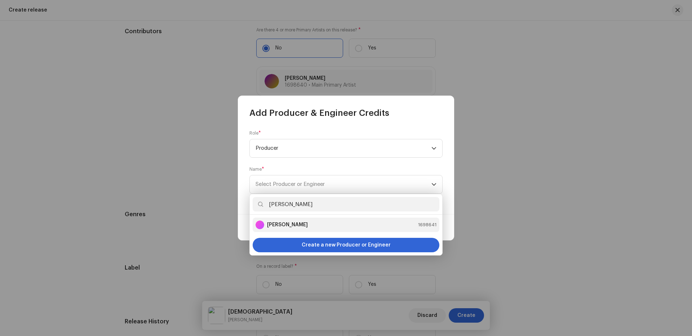
click at [296, 225] on strong "[PERSON_NAME]" at bounding box center [287, 224] width 41 height 7
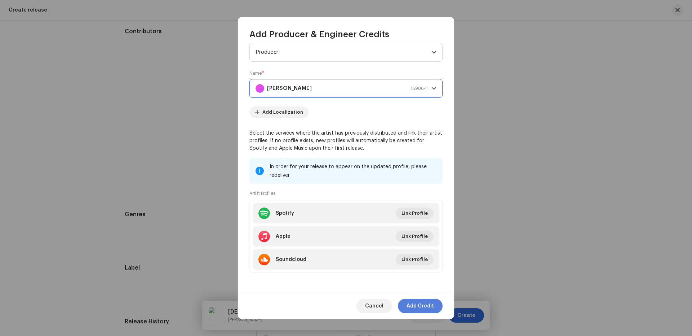
scroll to position [17, 0]
click at [427, 306] on span "Add Credit" at bounding box center [420, 306] width 27 height 14
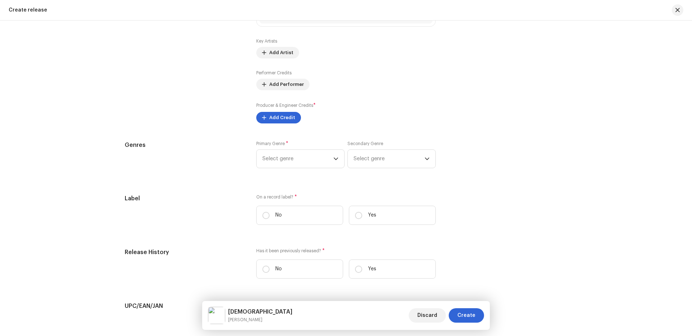
scroll to position [962, 0]
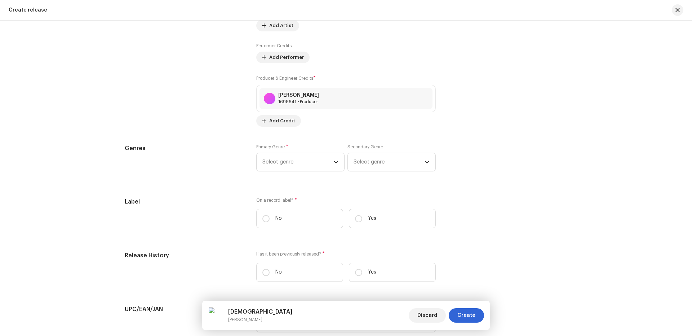
click at [292, 137] on div "Prefill release information from track metadata Compilation Is it a compilation…" at bounding box center [346, 34] width 443 height 897
click at [293, 166] on span "Select genre" at bounding box center [298, 162] width 71 height 18
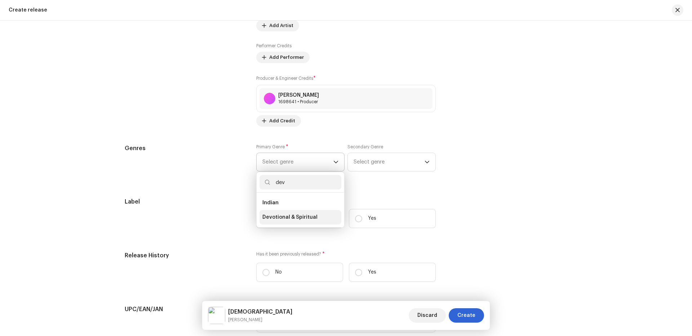
type input "dev"
click at [284, 221] on li "Devotional & Spiritual" at bounding box center [301, 217] width 82 height 14
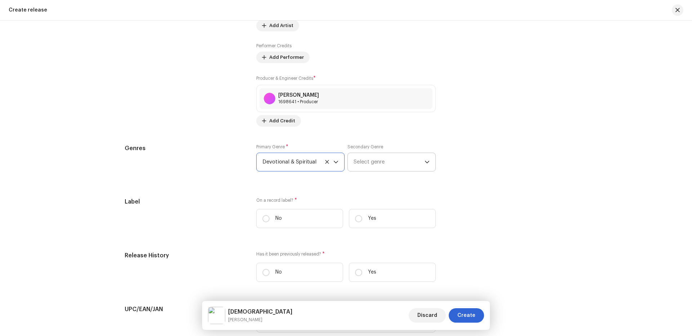
click at [364, 164] on span "Select genre" at bounding box center [389, 162] width 71 height 18
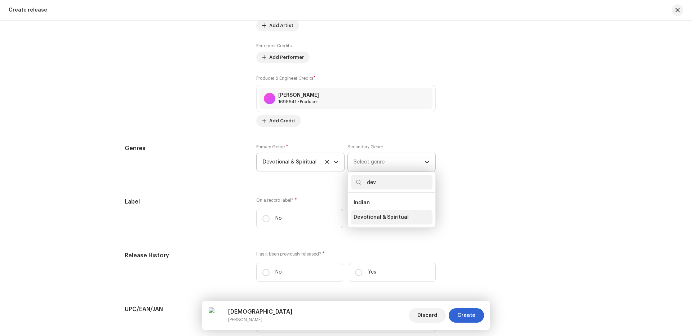
type input "dev"
click at [362, 218] on span "Devotional & Spiritual" at bounding box center [381, 216] width 55 height 7
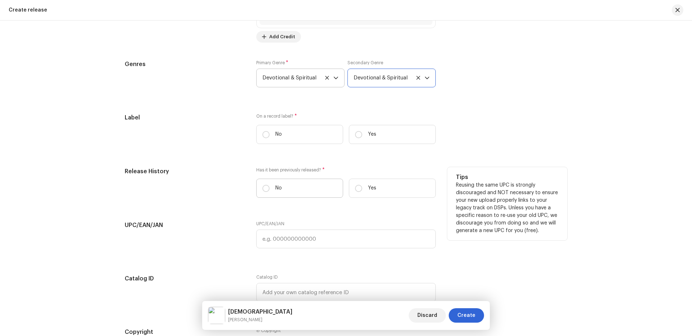
scroll to position [1058, 0]
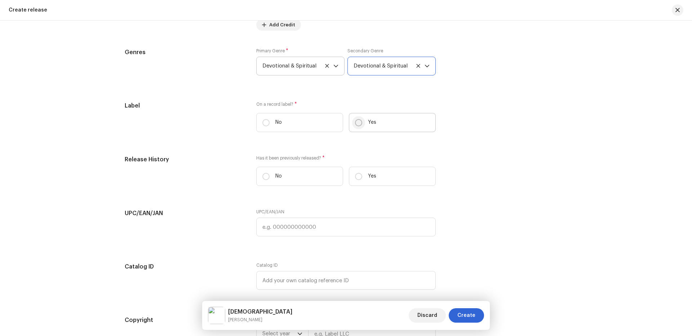
click at [357, 123] on input "Yes" at bounding box center [358, 122] width 7 height 7
radio input "true"
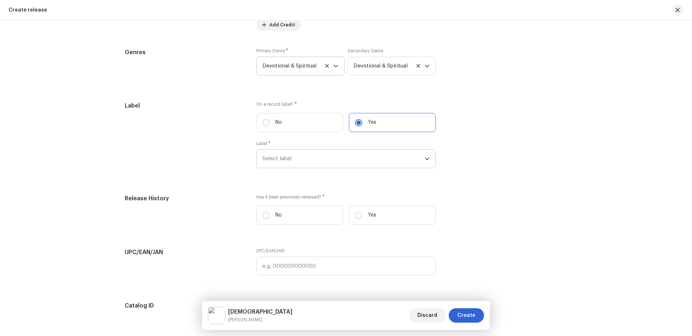
click at [298, 161] on span "Select label" at bounding box center [344, 159] width 162 height 18
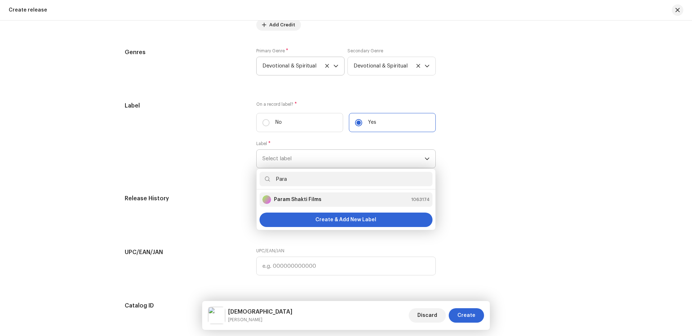
type input "Para"
click at [301, 198] on strong "Param Shakti Films" at bounding box center [298, 199] width 48 height 7
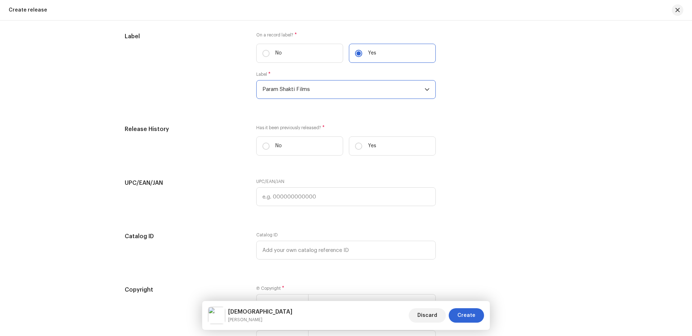
scroll to position [1154, 0]
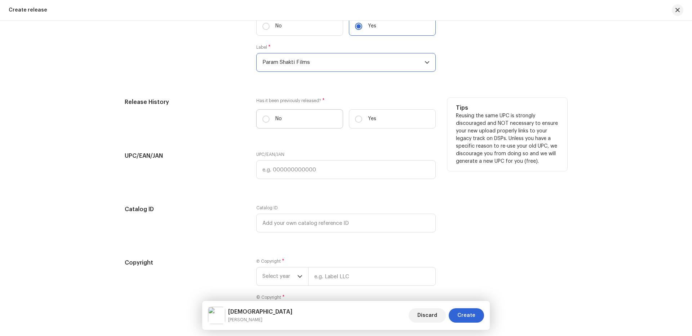
click at [271, 119] on label "No" at bounding box center [299, 118] width 87 height 19
click at [270, 119] on input "No" at bounding box center [266, 118] width 7 height 7
radio input "true"
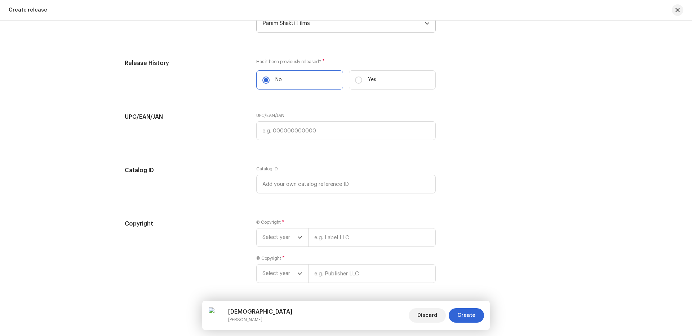
scroll to position [1218, 0]
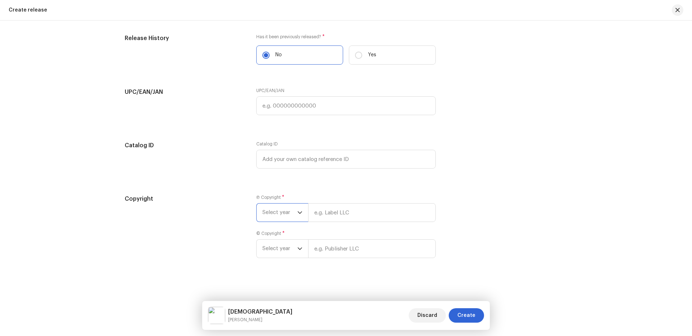
drag, startPoint x: 293, startPoint y: 209, endPoint x: 288, endPoint y: 211, distance: 5.5
click at [292, 210] on span "Select year" at bounding box center [280, 212] width 35 height 18
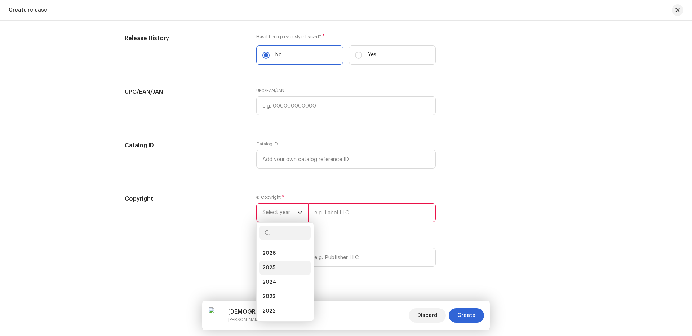
click at [266, 262] on li "2025" at bounding box center [285, 267] width 51 height 14
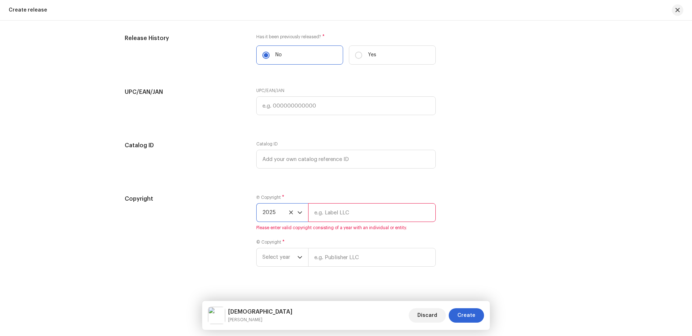
drag, startPoint x: 350, startPoint y: 215, endPoint x: 356, endPoint y: 217, distance: 6.4
click at [350, 215] on input "text" at bounding box center [372, 212] width 128 height 19
type input "Nueva Era Digital Media Pvt. Ltd."
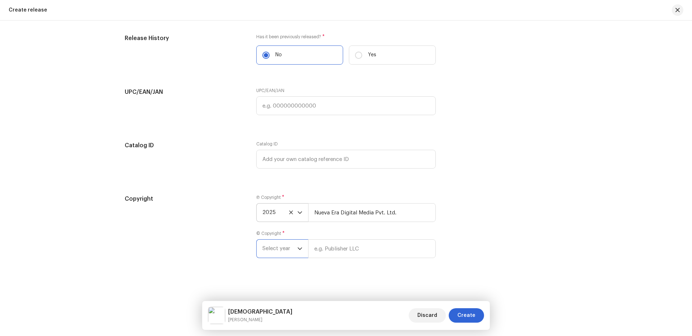
click at [283, 250] on span "Select year" at bounding box center [280, 248] width 35 height 18
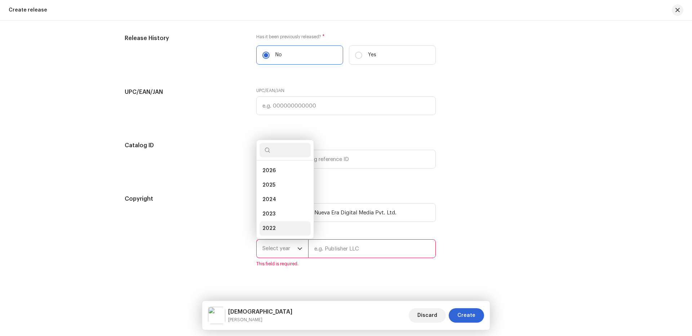
scroll to position [12, 0]
click at [270, 173] on span "2025" at bounding box center [269, 173] width 13 height 7
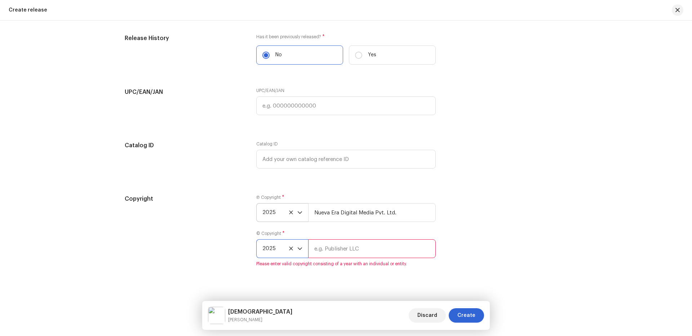
drag, startPoint x: 347, startPoint y: 251, endPoint x: 350, endPoint y: 247, distance: 4.9
click at [347, 251] on input "text" at bounding box center [372, 248] width 128 height 19
type input "Param Shakti Films"
click at [471, 252] on div "Copyright Ⓟ Copyright * 2025 Nueva Era Digital Media Pvt. Ltd. © Copyright * 20…" at bounding box center [346, 230] width 443 height 72
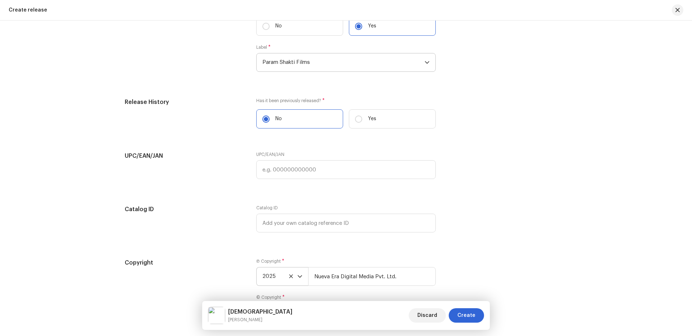
scroll to position [1218, 0]
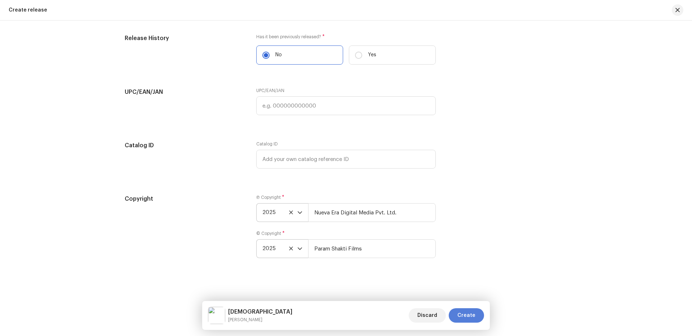
click at [472, 311] on span "Create" at bounding box center [467, 315] width 18 height 14
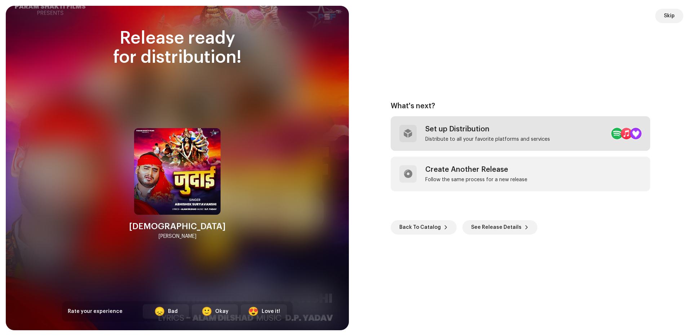
click at [450, 133] on div "Set up Distribution" at bounding box center [487, 129] width 125 height 9
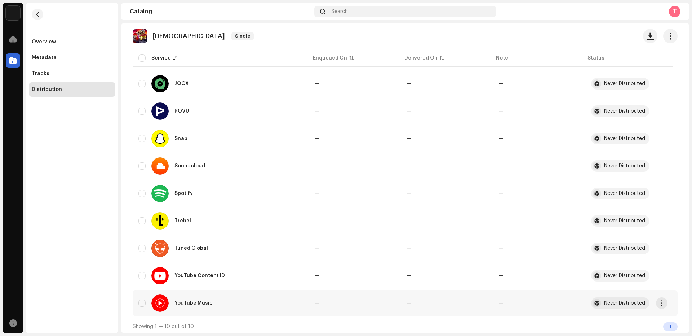
scroll to position [125, 0]
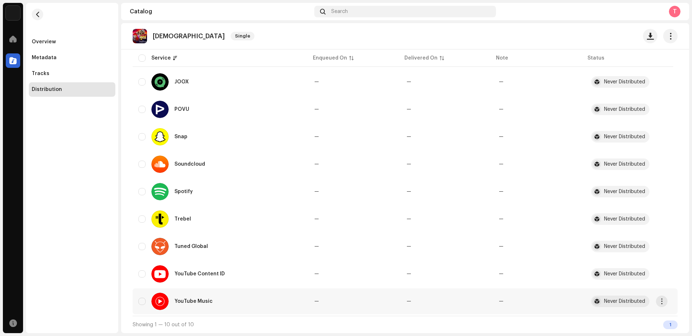
drag, startPoint x: 143, startPoint y: 303, endPoint x: 144, endPoint y: 290, distance: 12.6
click at [144, 303] on input "checkbox" at bounding box center [141, 300] width 7 height 7
checkbox input "true"
click at [141, 272] on input "Row Unselected" at bounding box center [141, 273] width 7 height 7
checkbox input "true"
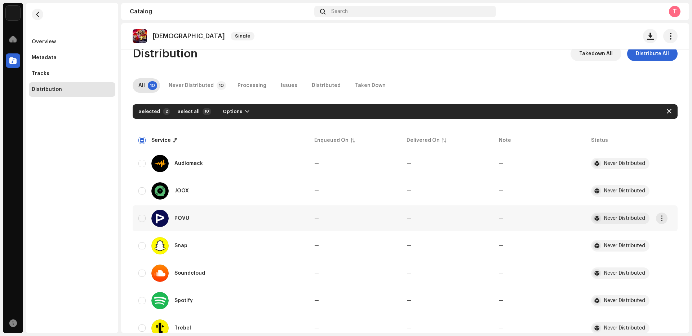
scroll to position [0, 0]
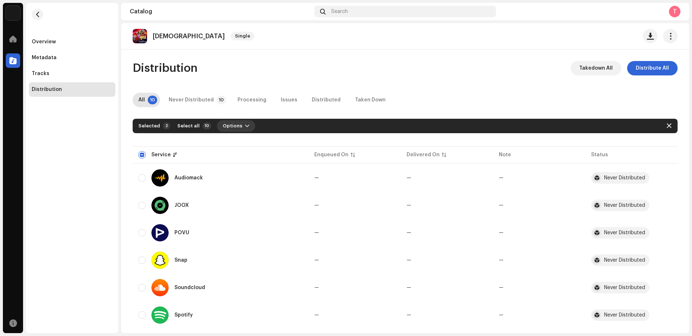
click at [234, 127] on span "Options" at bounding box center [232, 126] width 19 height 14
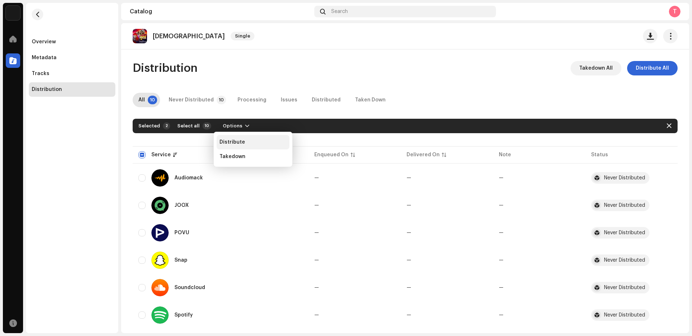
click at [235, 139] on div "Distribute" at bounding box center [253, 142] width 73 height 14
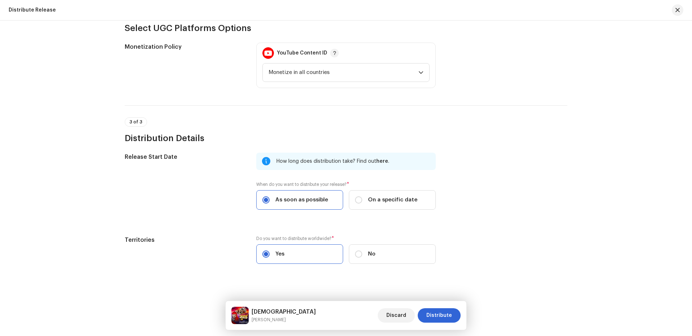
scroll to position [214, 0]
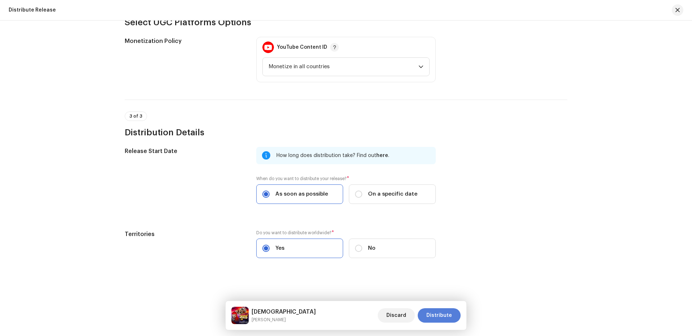
click at [444, 316] on span "Distribute" at bounding box center [440, 315] width 26 height 14
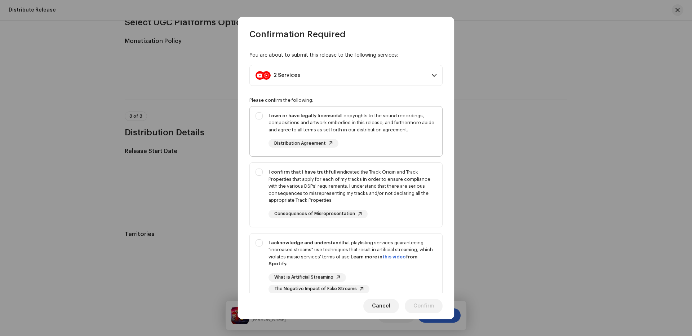
click at [256, 137] on div "I own or have legally licensed all copyrights to the sound recordings, composit…" at bounding box center [346, 129] width 193 height 47
checkbox input "true"
click at [254, 193] on div "I confirm that I have truthfully indicated the Track Origin and Track Propertie…" at bounding box center [346, 193] width 193 height 61
checkbox input "true"
click at [256, 269] on div "I acknowledge and understand that playlisting services guaranteeing "increased …" at bounding box center [346, 266] width 193 height 66
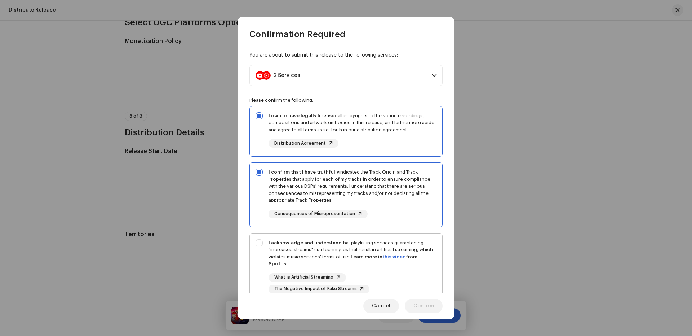
checkbox input "true"
click at [420, 307] on span "Confirm" at bounding box center [424, 306] width 21 height 14
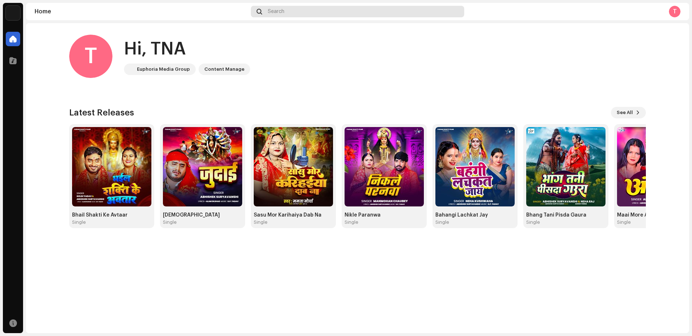
click at [259, 10] on span at bounding box center [259, 12] width 5 height 6
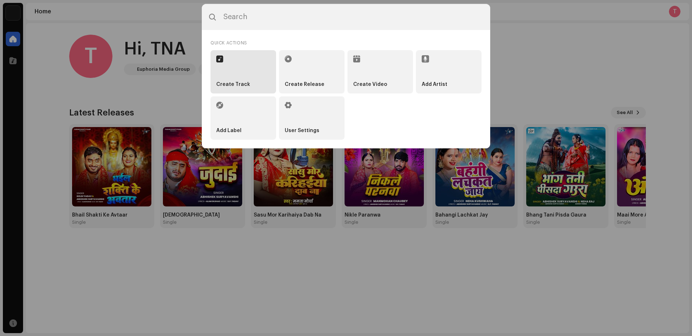
click at [234, 85] on strong "Create Track" at bounding box center [233, 84] width 34 height 6
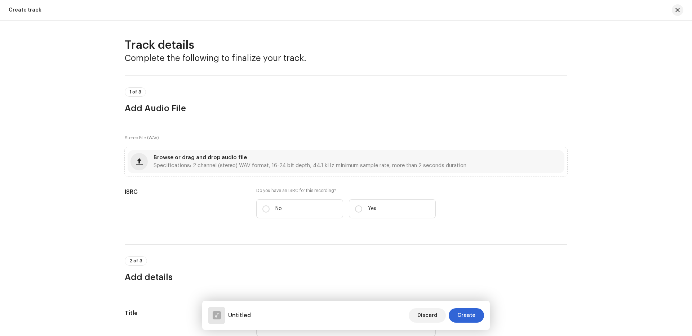
click at [259, 14] on div "Create track" at bounding box center [346, 10] width 692 height 21
click at [258, 10] on div "Create track" at bounding box center [346, 10] width 692 height 21
click at [264, 15] on div "Create track" at bounding box center [346, 10] width 692 height 21
click at [261, 10] on div "Create track" at bounding box center [346, 10] width 692 height 21
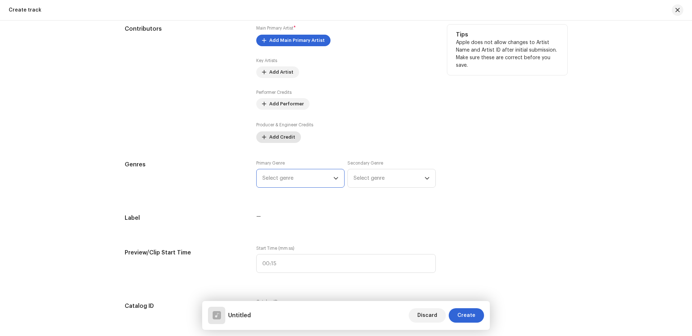
scroll to position [0, 0]
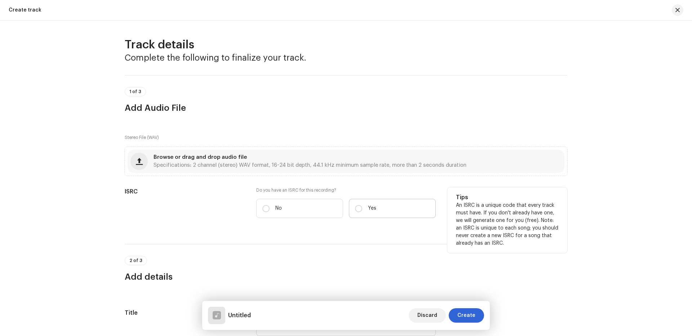
click at [380, 209] on label "Yes" at bounding box center [392, 208] width 87 height 19
click at [362, 209] on input "Yes" at bounding box center [358, 208] width 7 height 7
radio input "true"
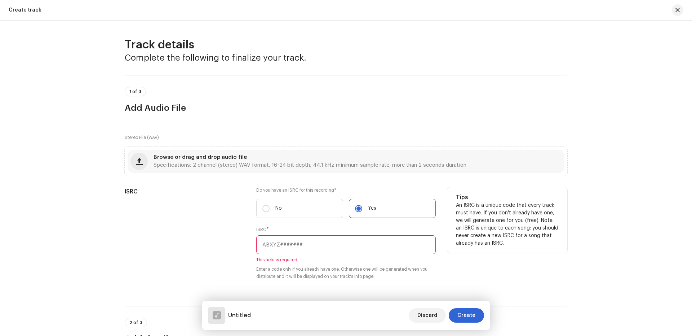
click at [275, 251] on input "text" at bounding box center [346, 244] width 180 height 19
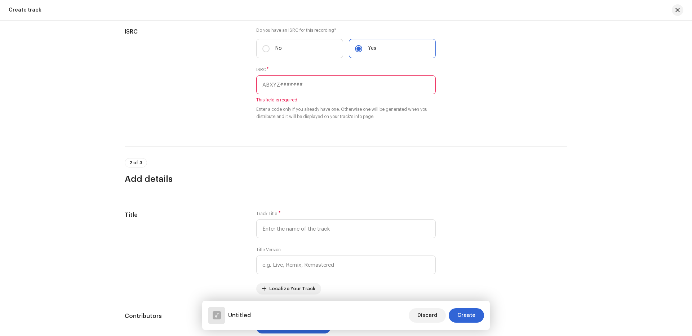
scroll to position [193, 0]
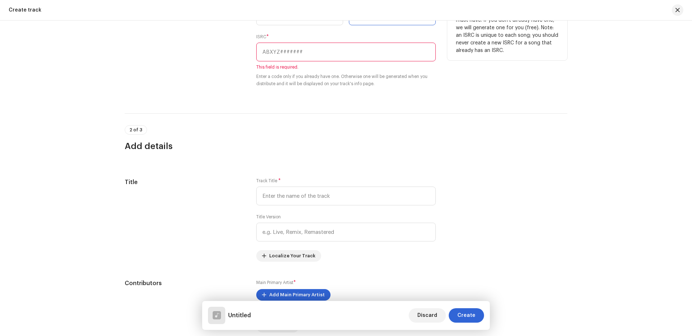
click at [293, 55] on input "text" at bounding box center [346, 52] width 180 height 19
paste input "INN202401612"
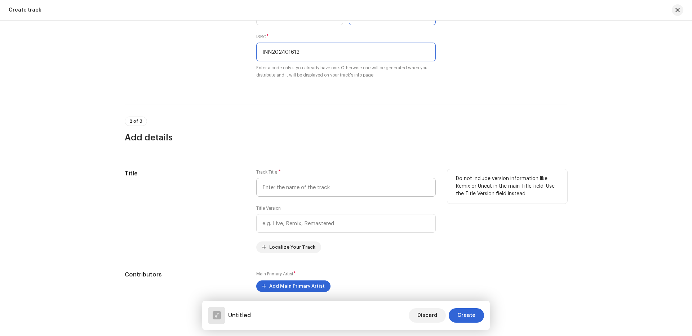
type input "INN202401612"
click at [299, 191] on input "text" at bounding box center [346, 187] width 180 height 19
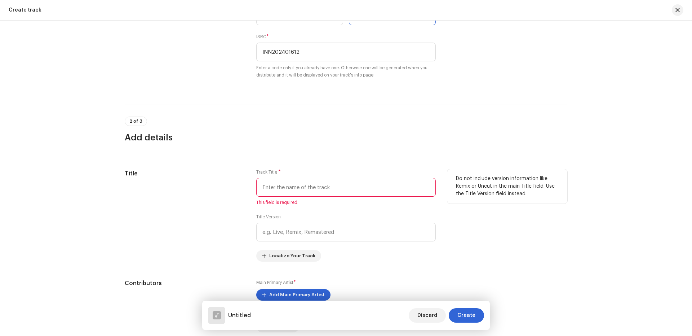
paste input "Dulari Mayariya Aa Gaili"
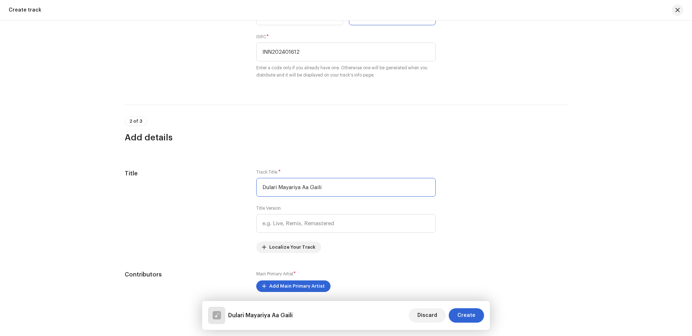
scroll to position [0, 0]
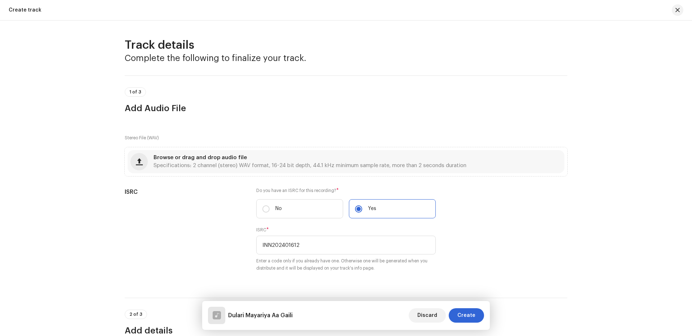
type input "Dulari Mayariya Aa Gaili"
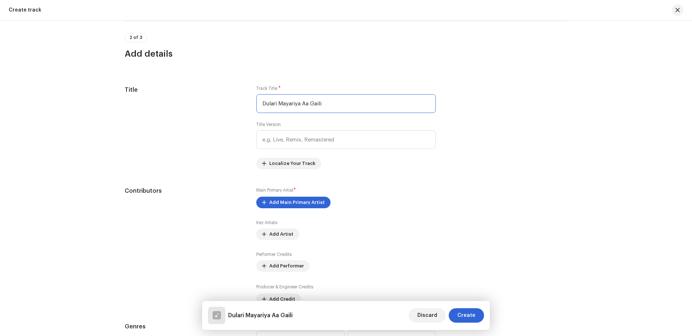
scroll to position [288, 0]
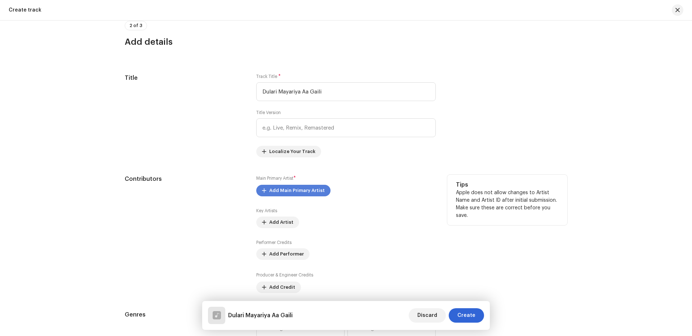
click at [298, 189] on span "Add Main Primary Artist" at bounding box center [297, 190] width 56 height 14
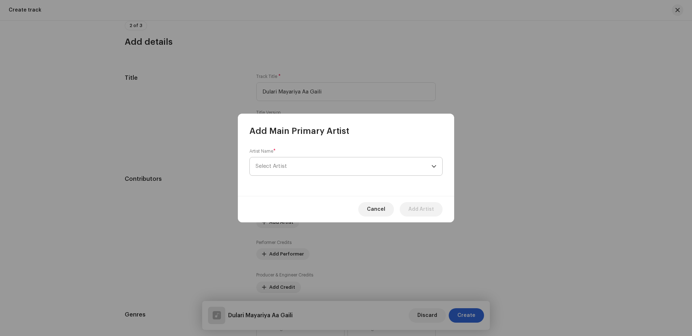
click at [288, 167] on span "Select Artist" at bounding box center [344, 166] width 176 height 18
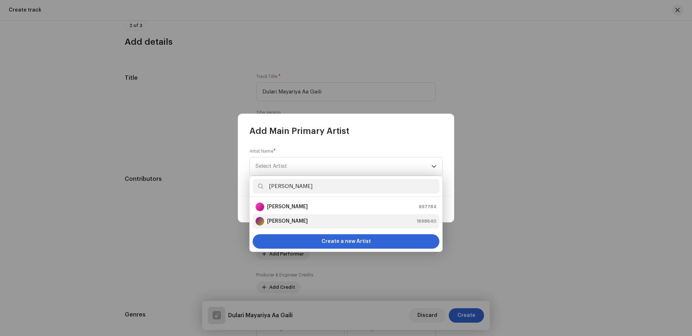
type input "[PERSON_NAME]"
click at [305, 222] on strong "[PERSON_NAME]" at bounding box center [287, 220] width 41 height 7
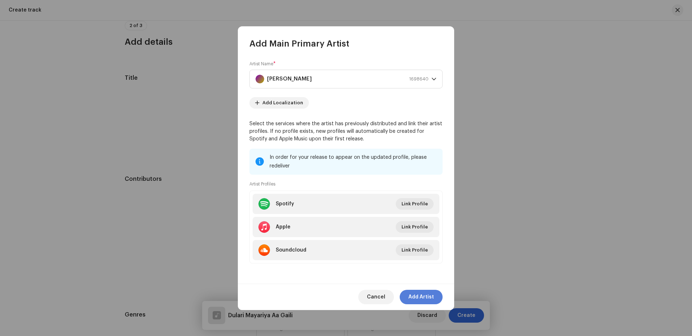
click at [427, 293] on span "Add Artist" at bounding box center [422, 297] width 26 height 14
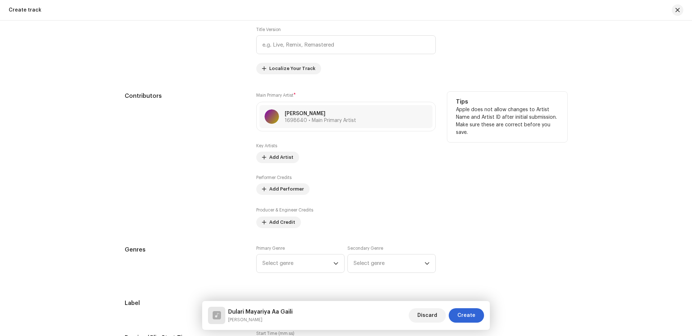
scroll to position [385, 0]
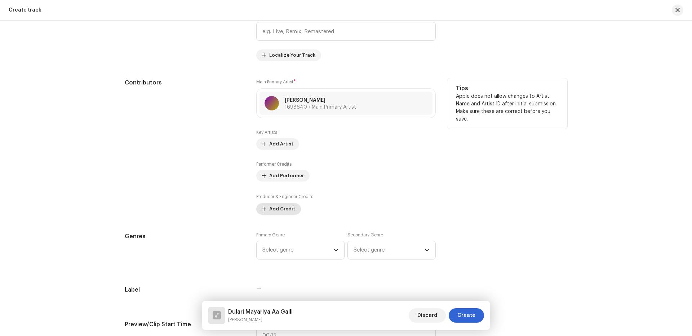
click at [277, 207] on span "Add Credit" at bounding box center [282, 209] width 26 height 14
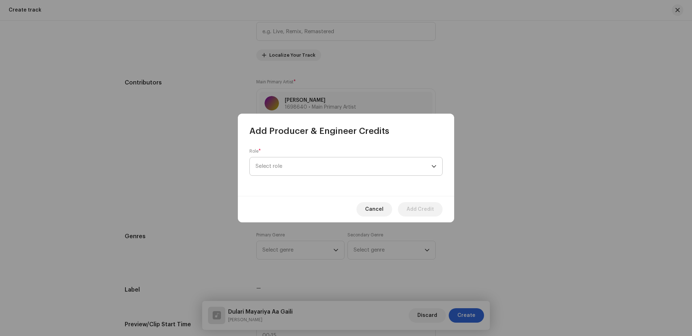
click at [286, 166] on span "Select role" at bounding box center [344, 166] width 176 height 18
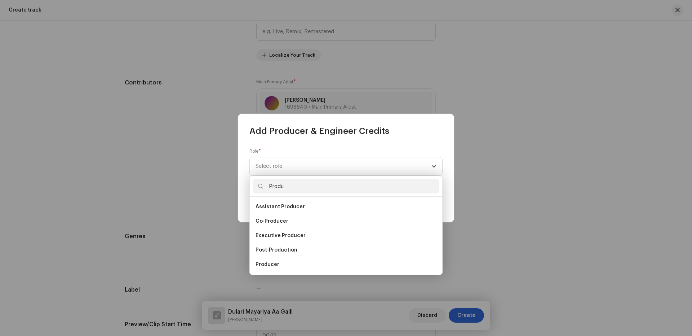
scroll to position [12, 0]
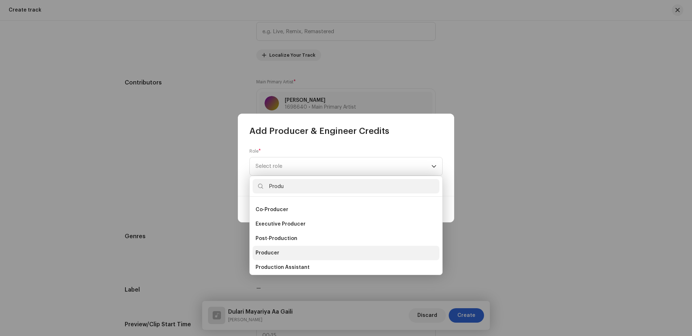
type input "Produ"
drag, startPoint x: 268, startPoint y: 256, endPoint x: 301, endPoint y: 212, distance: 55.3
click at [268, 255] on span "Producer" at bounding box center [268, 252] width 24 height 7
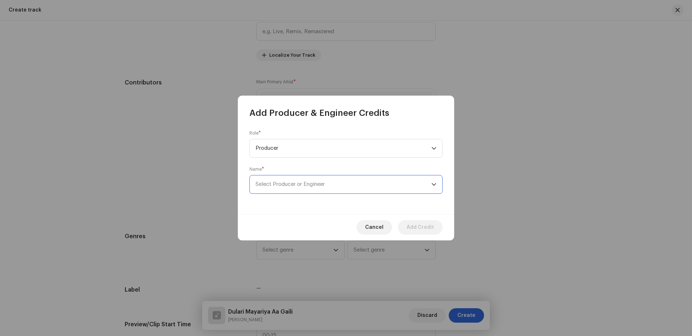
click at [289, 187] on span "Select Producer or Engineer" at bounding box center [344, 184] width 176 height 18
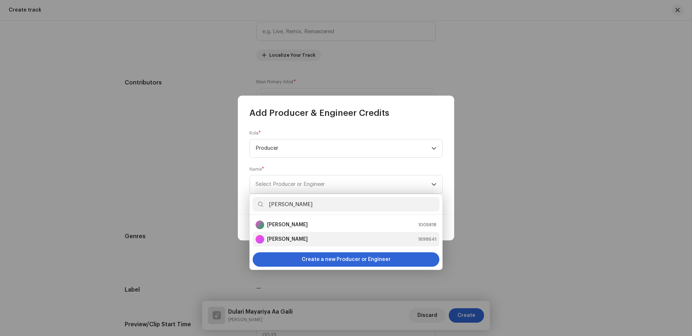
type input "[PERSON_NAME]"
click at [287, 238] on strong "[PERSON_NAME]" at bounding box center [287, 238] width 41 height 7
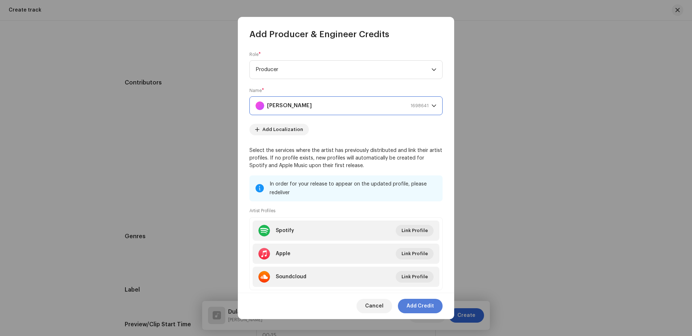
click at [431, 306] on span "Add Credit" at bounding box center [420, 306] width 27 height 14
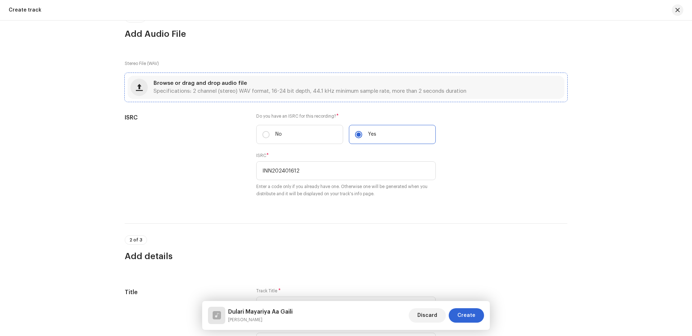
scroll to position [0, 0]
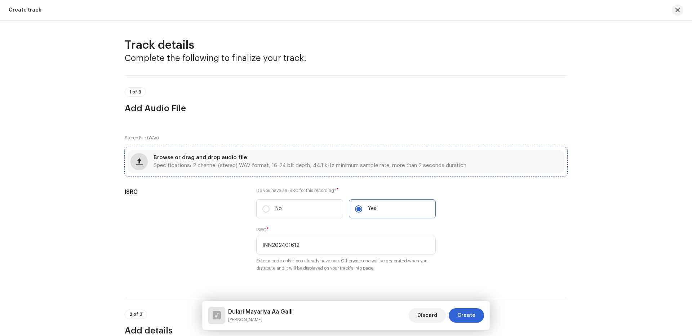
click at [143, 159] on button "button" at bounding box center [139, 161] width 17 height 17
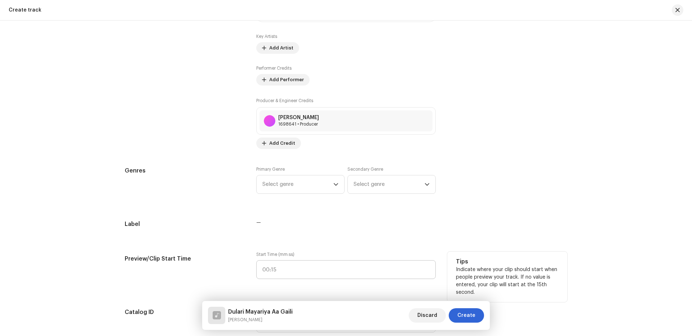
scroll to position [577, 0]
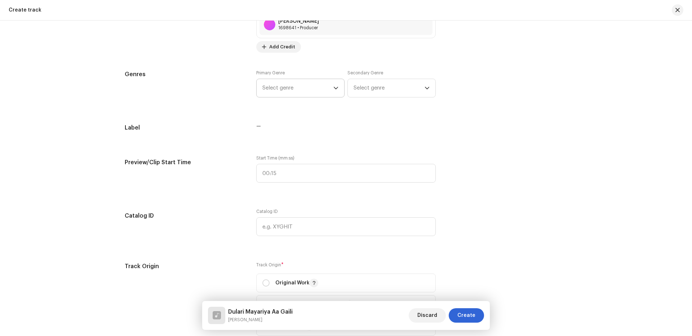
click at [273, 90] on span "Select genre" at bounding box center [298, 88] width 71 height 18
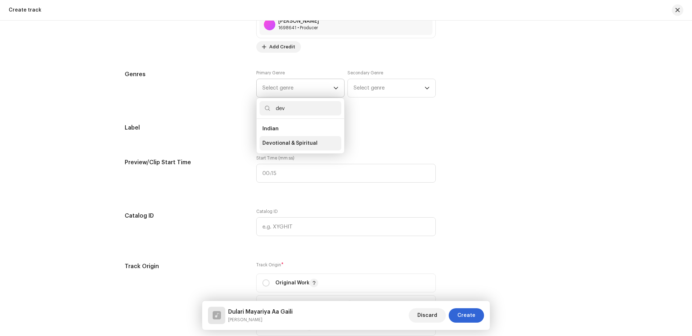
type input "dev"
click at [282, 143] on span "Devotional & Spiritual" at bounding box center [290, 143] width 55 height 7
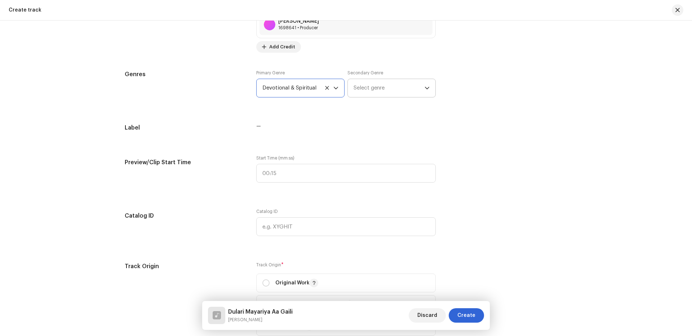
click at [362, 90] on span "Select genre" at bounding box center [389, 88] width 71 height 18
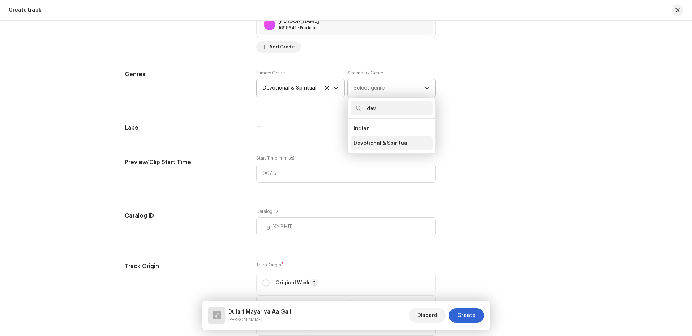
type input "dev"
click at [353, 139] on li "Devotional & Spiritual" at bounding box center [392, 143] width 82 height 14
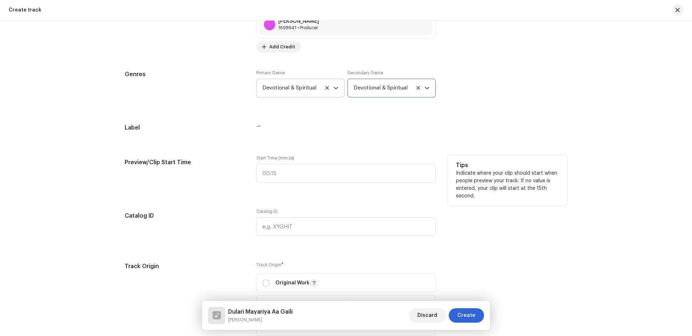
scroll to position [673, 0]
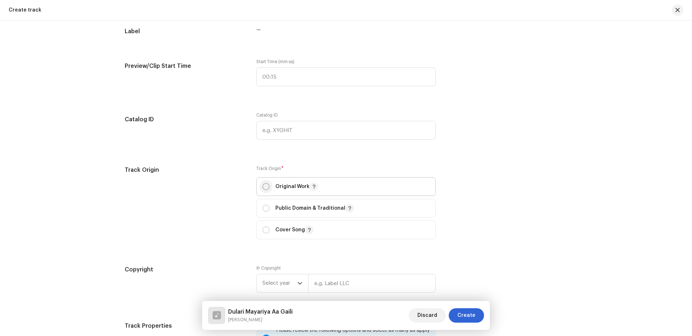
click at [265, 188] on input "radio" at bounding box center [266, 186] width 7 height 7
radio input "true"
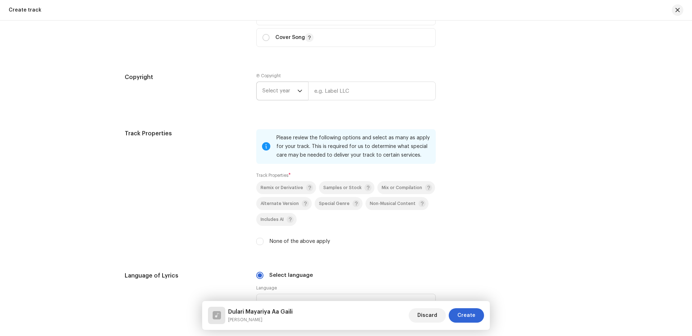
click at [275, 84] on span "Select year" at bounding box center [280, 91] width 35 height 18
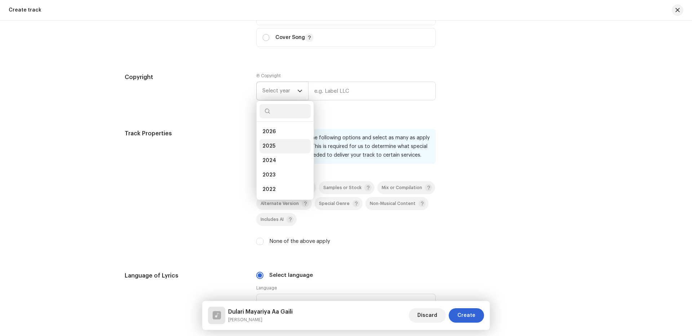
click at [273, 144] on span "2025" at bounding box center [269, 145] width 13 height 7
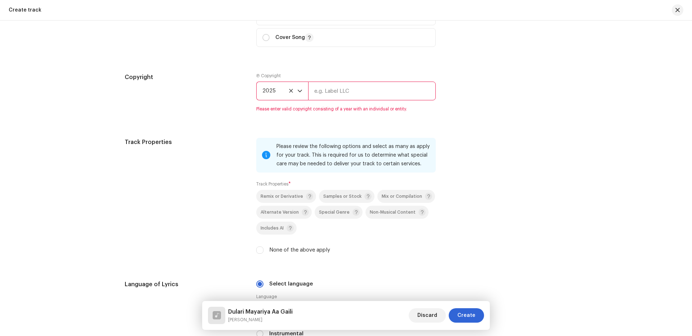
click at [328, 93] on input "text" at bounding box center [372, 90] width 128 height 19
type input "Nueva Era Digital Media Pvt. Ltd."
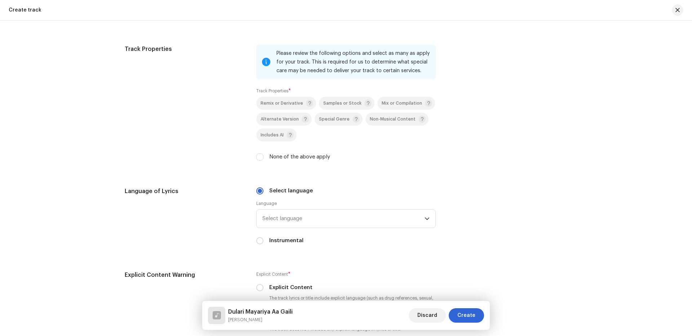
scroll to position [962, 0]
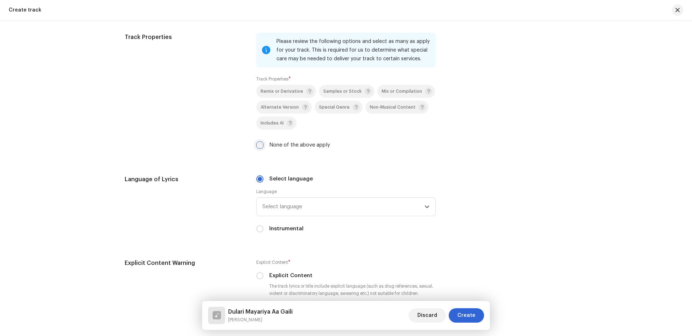
click at [256, 142] on input "None of the above apply" at bounding box center [259, 144] width 7 height 7
checkbox input "true"
click at [318, 208] on span "Select language" at bounding box center [344, 207] width 162 height 18
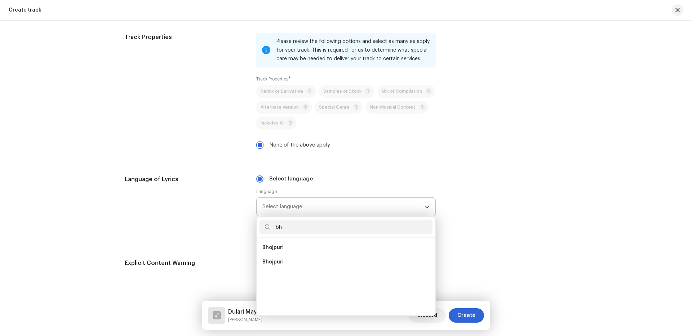
scroll to position [0, 0]
type input "bho"
click at [273, 245] on span "Bhojpuri" at bounding box center [273, 247] width 21 height 7
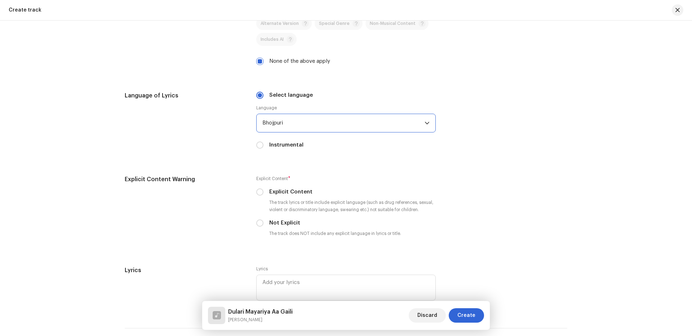
scroll to position [1058, 0]
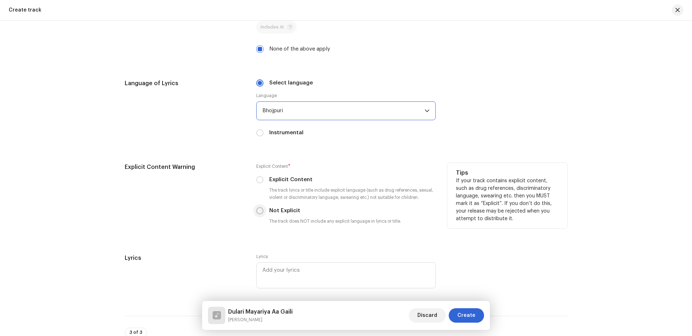
click at [259, 212] on input "Not Explicit" at bounding box center [259, 210] width 7 height 7
radio input "true"
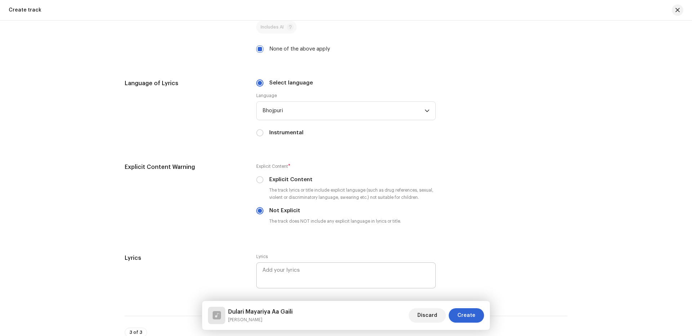
scroll to position [1242, 0]
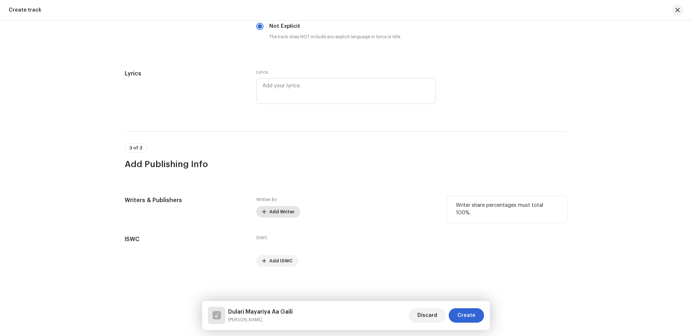
click at [278, 215] on span "Add Writer" at bounding box center [281, 211] width 25 height 14
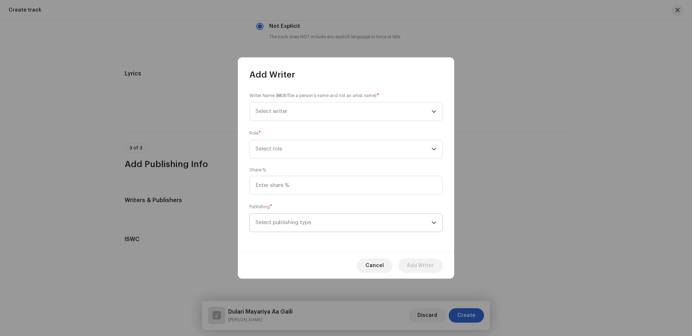
click at [287, 222] on span "Select publishing type" at bounding box center [344, 222] width 176 height 18
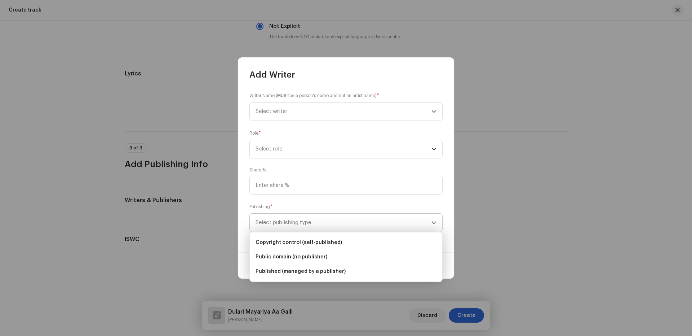
click at [288, 237] on li "Copyright control (self-published)" at bounding box center [346, 242] width 187 height 14
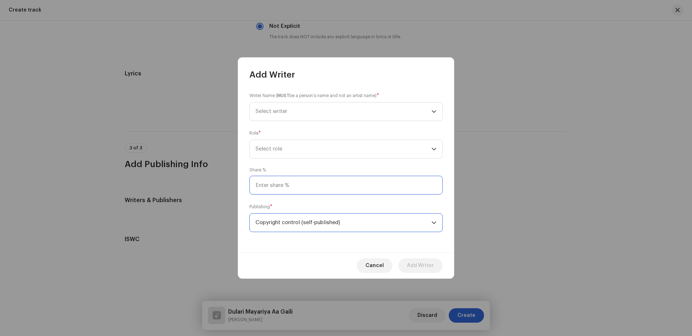
click at [287, 191] on input at bounding box center [346, 185] width 193 height 19
type input "25.00"
click at [287, 150] on span "Select role" at bounding box center [344, 149] width 176 height 18
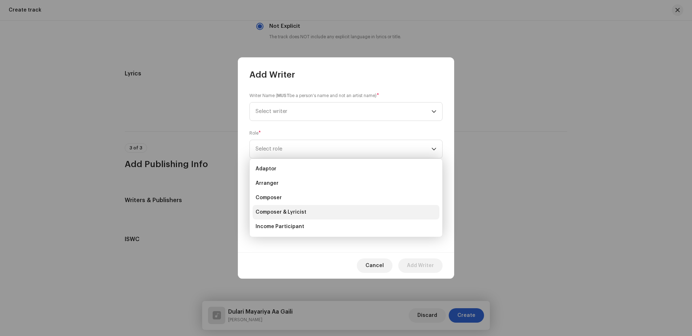
scroll to position [72, 0]
click at [267, 168] on span "Lyricist" at bounding box center [265, 168] width 19 height 7
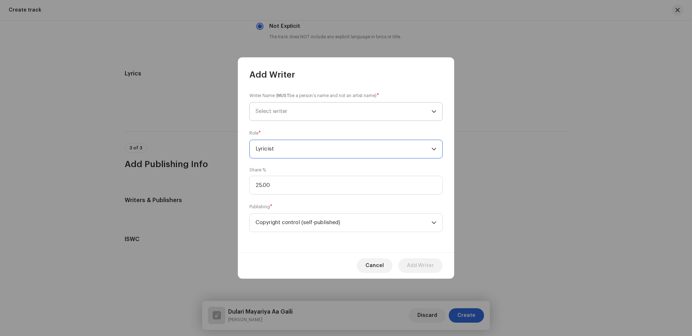
click at [272, 110] on span "Select writer" at bounding box center [272, 111] width 32 height 5
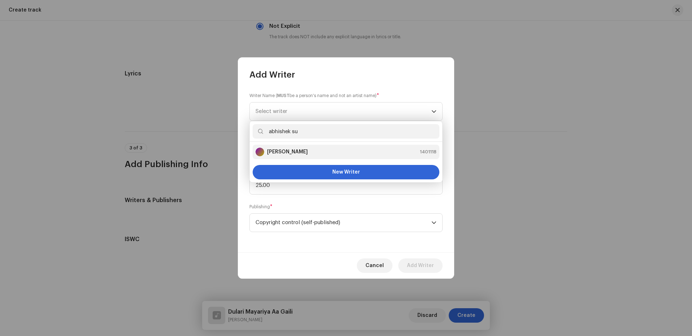
type input "abhishek su"
click at [282, 150] on strong "[PERSON_NAME]" at bounding box center [287, 151] width 41 height 7
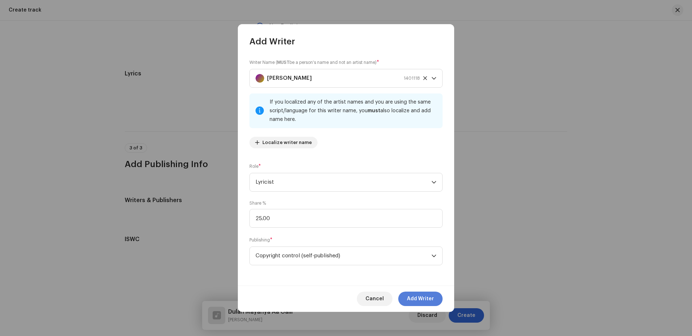
click at [417, 298] on span "Add Writer" at bounding box center [420, 298] width 27 height 14
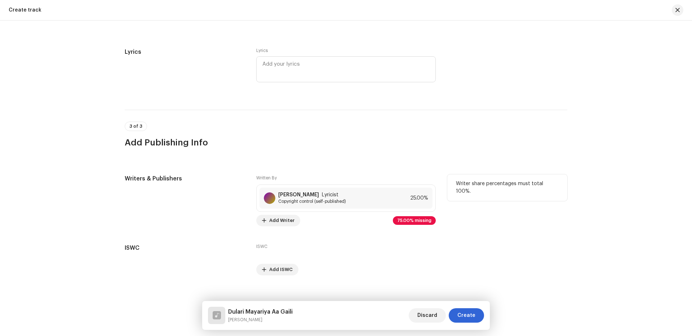
scroll to position [1272, 0]
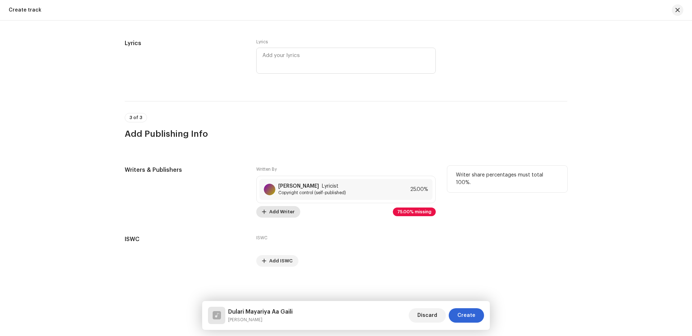
click at [281, 209] on span "Add Writer" at bounding box center [281, 211] width 25 height 14
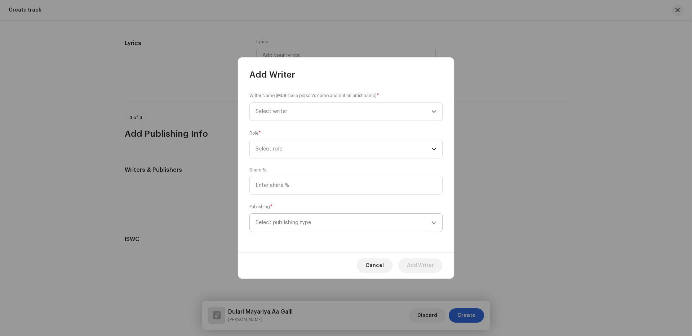
click at [279, 221] on span "Select publishing type" at bounding box center [344, 222] width 176 height 18
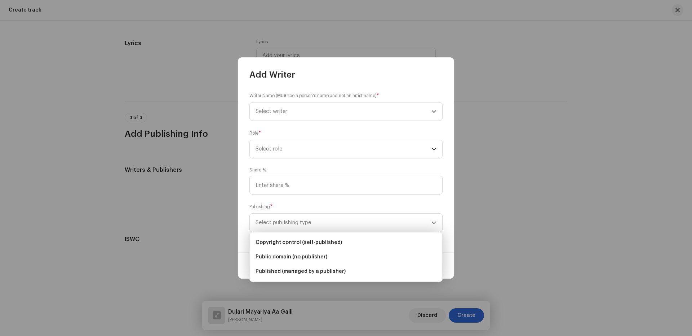
drag, startPoint x: 277, startPoint y: 241, endPoint x: 295, endPoint y: 197, distance: 47.3
click at [278, 240] on span "Copyright control (self-published)" at bounding box center [299, 242] width 87 height 7
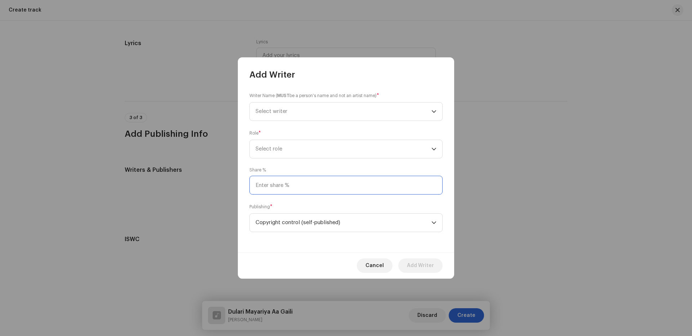
click at [296, 188] on input at bounding box center [346, 185] width 193 height 19
type input "25.00"
click at [294, 144] on span "Select role" at bounding box center [344, 149] width 176 height 18
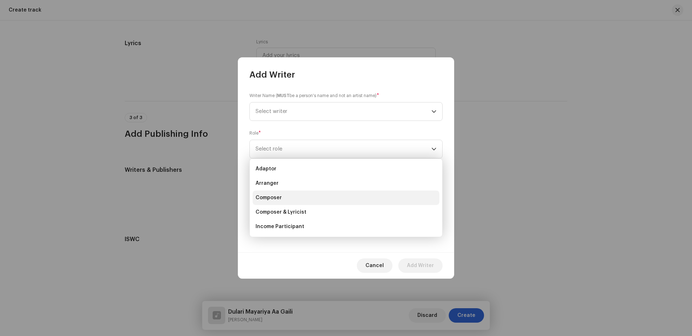
click at [270, 198] on span "Composer" at bounding box center [269, 197] width 26 height 7
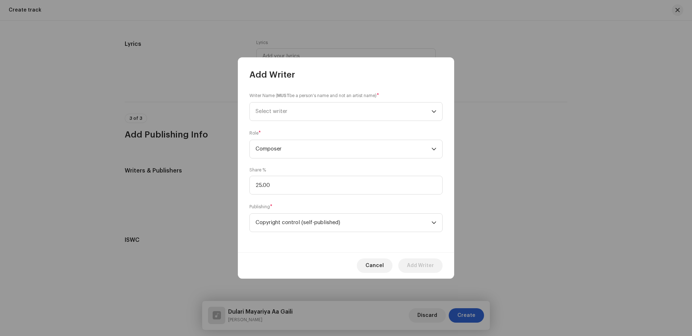
scroll to position [1273, 0]
click at [276, 110] on span "Select writer" at bounding box center [272, 111] width 32 height 5
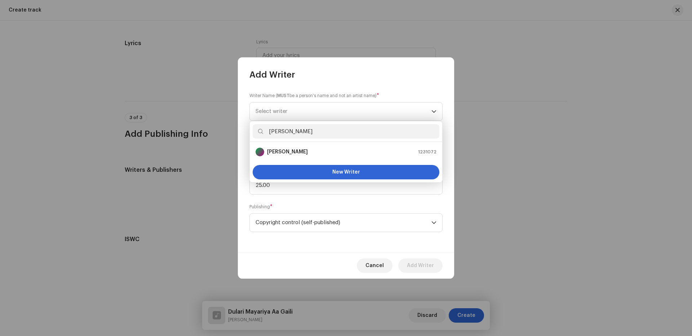
click at [267, 136] on input "[PERSON_NAME]" at bounding box center [346, 131] width 187 height 14
type input "[PERSON_NAME]"
click at [277, 157] on li "[PERSON_NAME] 1231072" at bounding box center [346, 152] width 187 height 14
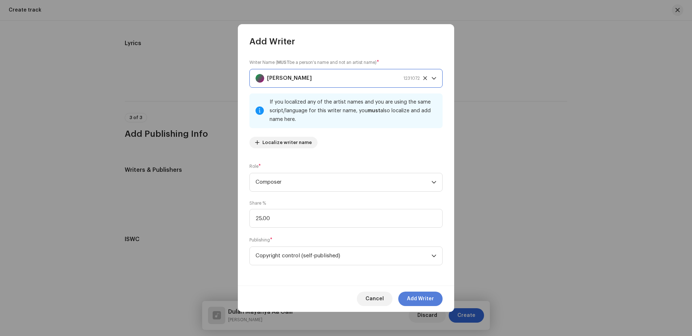
click at [416, 296] on span "Add Writer" at bounding box center [420, 298] width 27 height 14
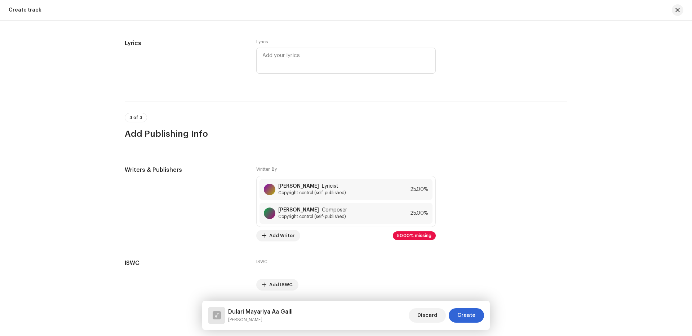
scroll to position [1297, 0]
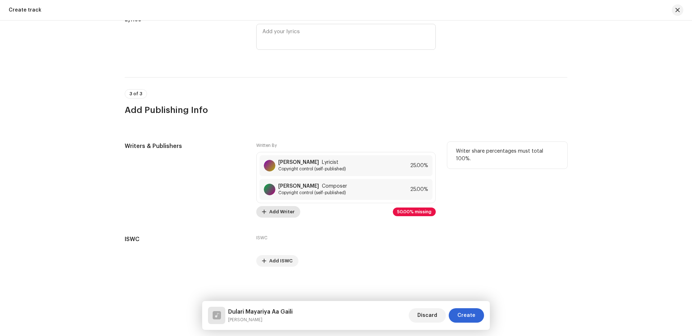
click at [274, 211] on span "Add Writer" at bounding box center [281, 211] width 25 height 14
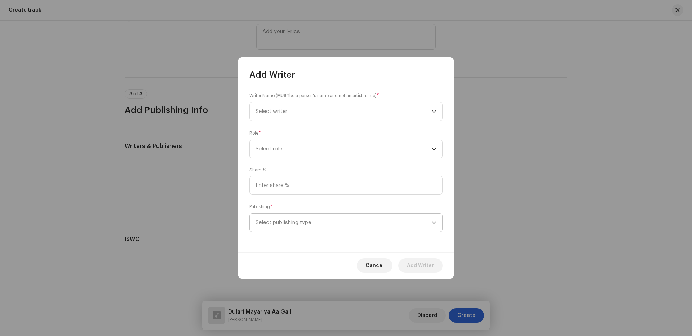
click at [294, 219] on span "Select publishing type" at bounding box center [344, 222] width 176 height 18
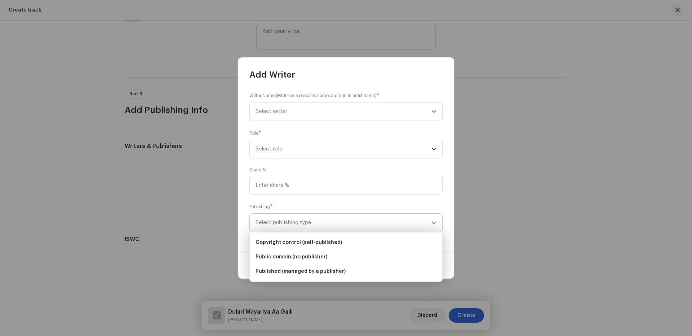
drag, startPoint x: 301, startPoint y: 244, endPoint x: 304, endPoint y: 219, distance: 25.4
click at [301, 244] on span "Copyright control (self-published)" at bounding box center [299, 242] width 87 height 7
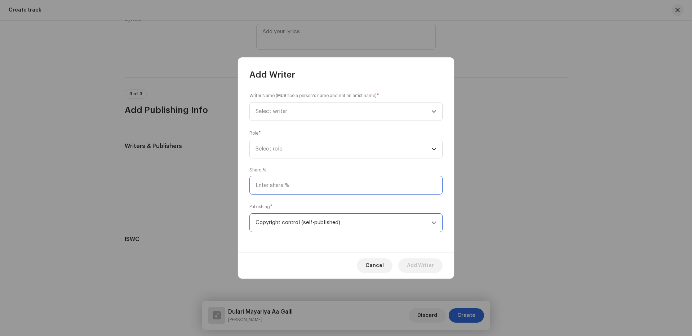
click at [300, 186] on input at bounding box center [346, 185] width 193 height 19
type input "50.00"
click at [285, 146] on span "Select role" at bounding box center [344, 149] width 176 height 18
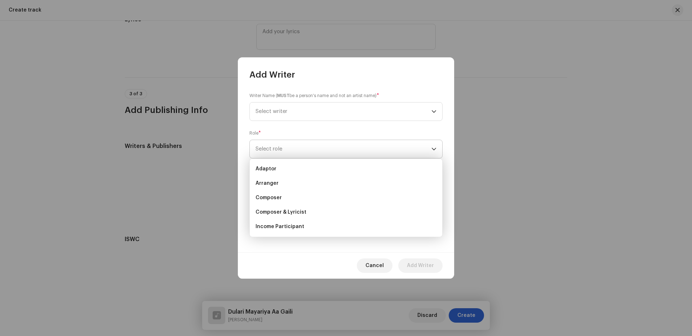
drag, startPoint x: 268, startPoint y: 181, endPoint x: 275, endPoint y: 148, distance: 34.0
click at [269, 181] on span "Arranger" at bounding box center [267, 183] width 23 height 7
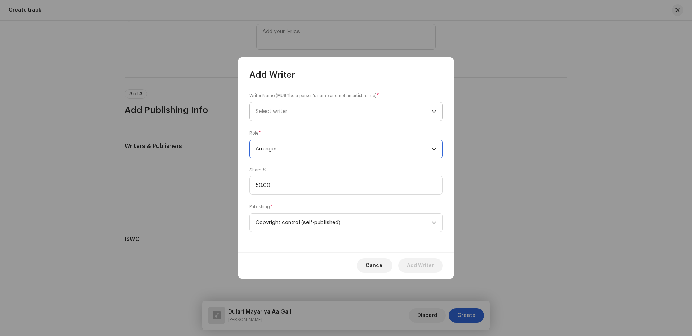
click at [275, 104] on span "Select writer" at bounding box center [344, 111] width 176 height 18
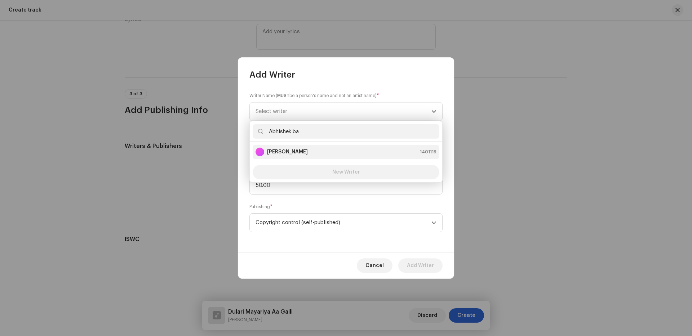
type input "Abhishek ba"
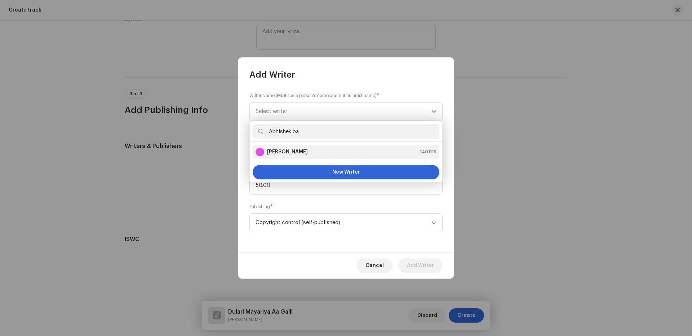
click at [276, 150] on strong "[PERSON_NAME]" at bounding box center [287, 151] width 41 height 7
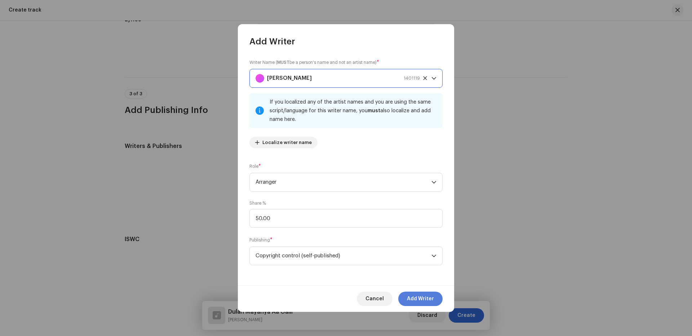
click at [407, 293] on button "Add Writer" at bounding box center [420, 298] width 44 height 14
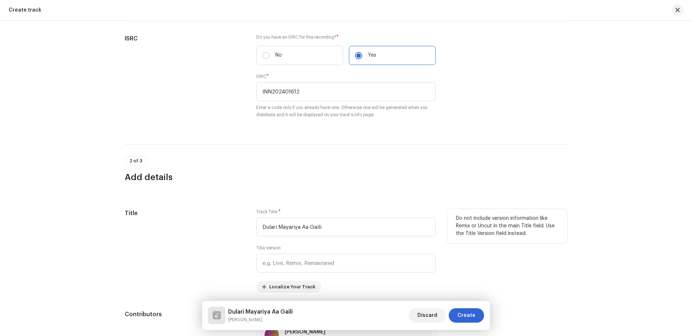
scroll to position [167, 0]
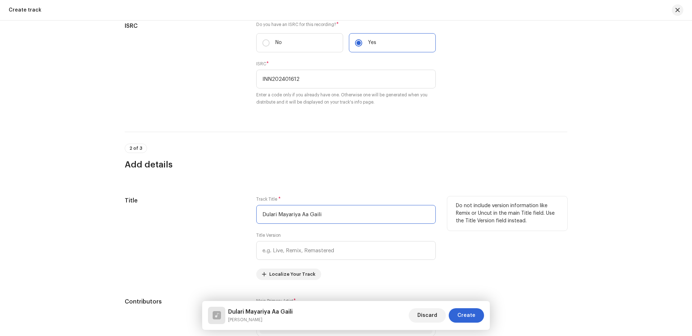
drag, startPoint x: 344, startPoint y: 211, endPoint x: 176, endPoint y: 232, distance: 170.1
click at [176, 232] on div "Title Track Title * [PERSON_NAME] Mayariya Aa Gaili Title Version Localize Your…" at bounding box center [346, 238] width 443 height 84
click at [467, 308] on span "Create" at bounding box center [467, 315] width 18 height 14
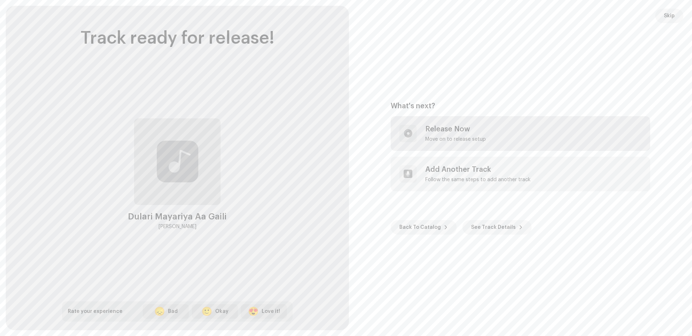
click at [444, 137] on div "Move on to release setup" at bounding box center [455, 139] width 61 height 6
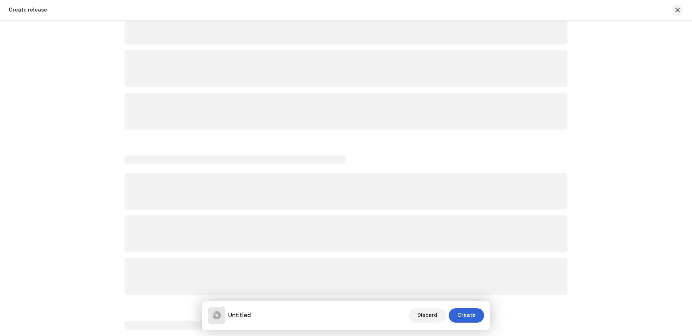
scroll to position [96, 0]
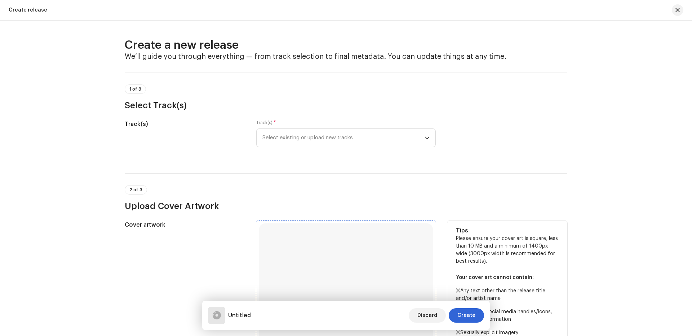
click at [338, 252] on div "Browse or drag and drop image file We support: JPG, JPEG, PNG, JFIF" at bounding box center [346, 310] width 174 height 174
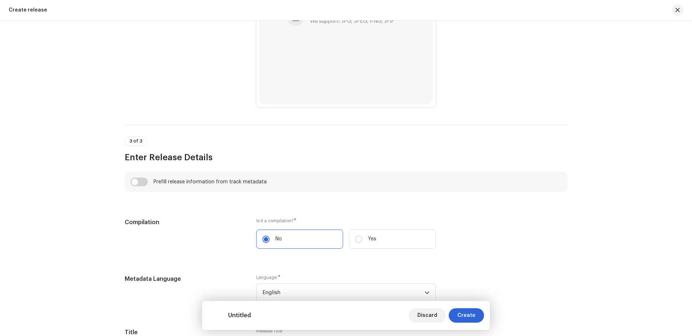
scroll to position [385, 0]
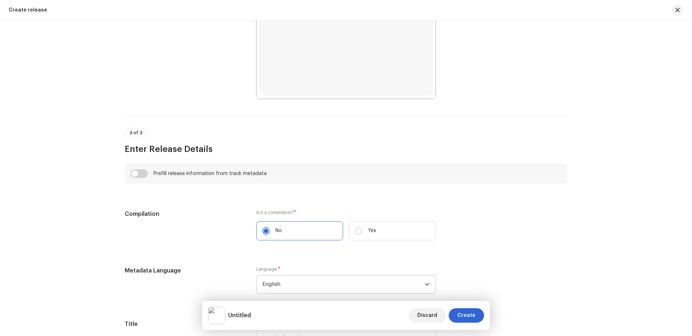
click at [310, 281] on span "English" at bounding box center [344, 284] width 162 height 18
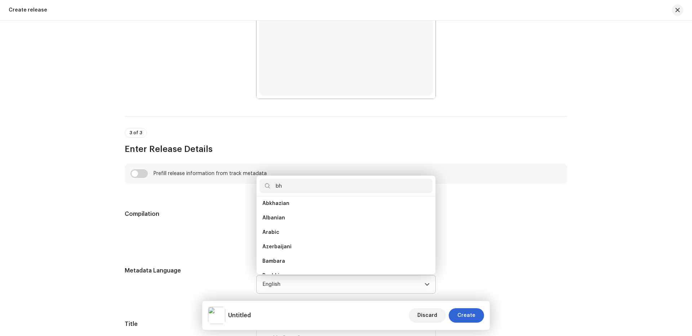
scroll to position [0, 0]
type input "bho"
click at [282, 204] on li "Bhojpuri" at bounding box center [346, 206] width 173 height 14
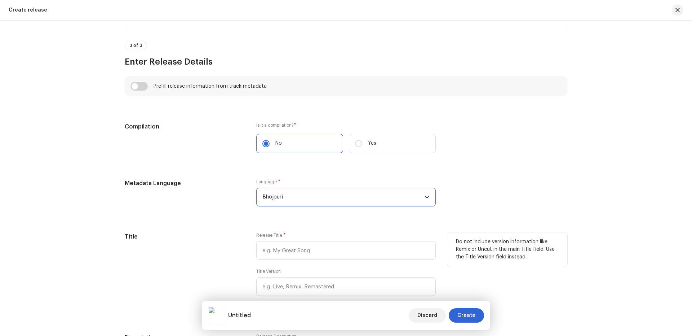
scroll to position [481, 0]
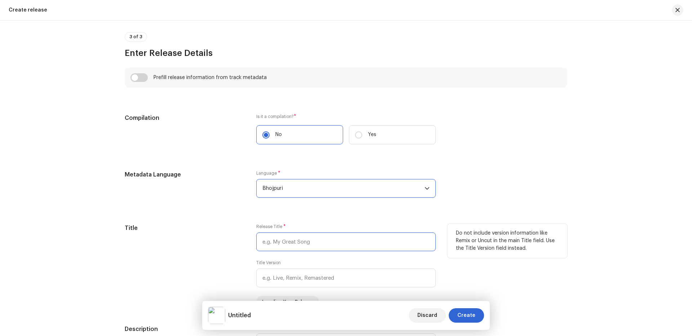
click at [285, 245] on input "text" at bounding box center [346, 241] width 180 height 19
paste input "Dulari Mayariya Aa Gaili"
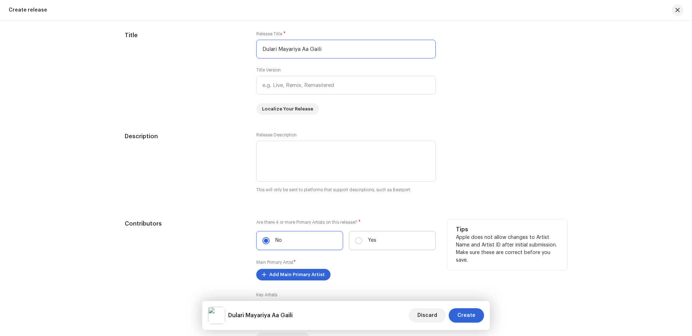
scroll to position [769, 0]
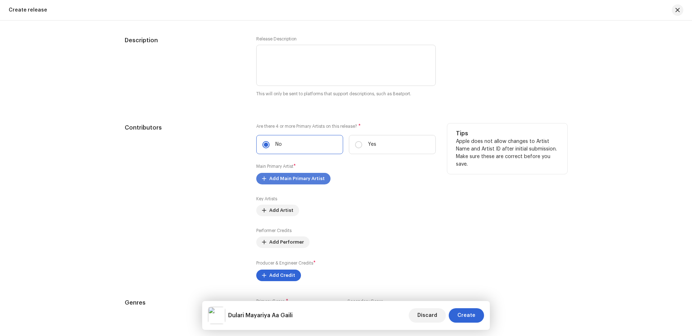
type input "Dulari Mayariya Aa Gaili"
click at [288, 180] on span "Add Main Primary Artist" at bounding box center [297, 178] width 56 height 14
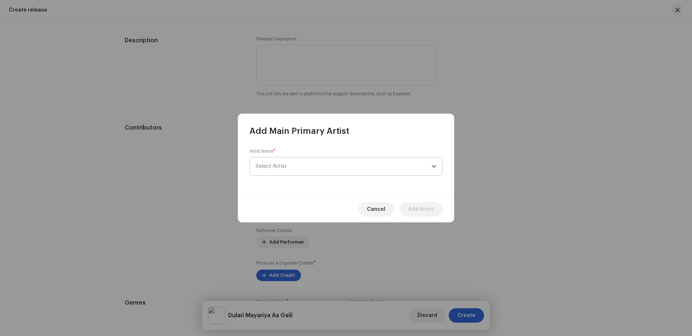
click at [303, 168] on span "Select Artist" at bounding box center [344, 166] width 176 height 18
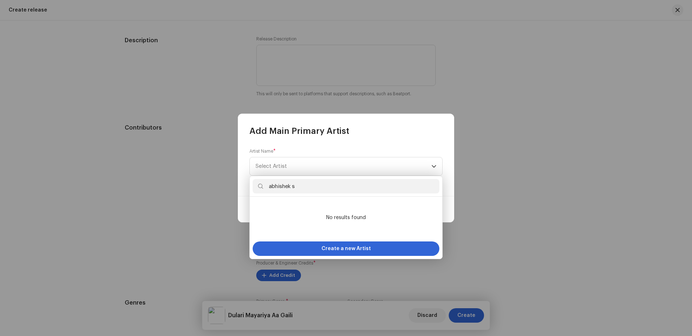
type input "abhishek su"
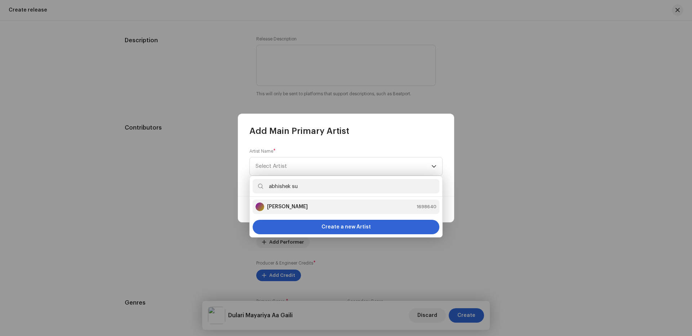
click at [297, 206] on strong "[PERSON_NAME]" at bounding box center [287, 206] width 41 height 7
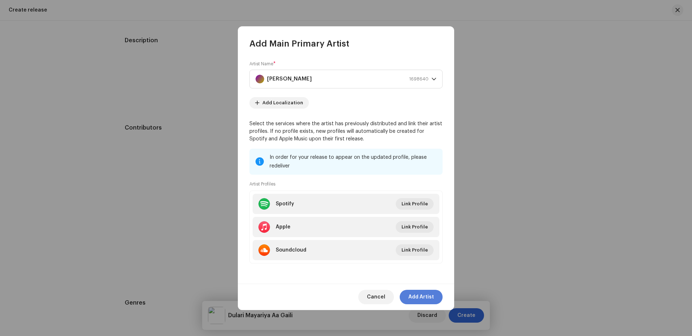
click at [423, 297] on span "Add Artist" at bounding box center [422, 297] width 26 height 14
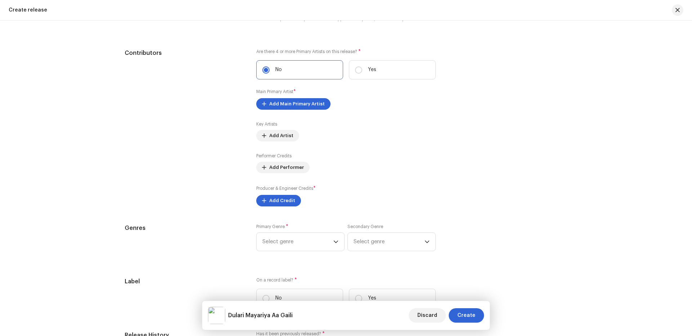
scroll to position [865, 0]
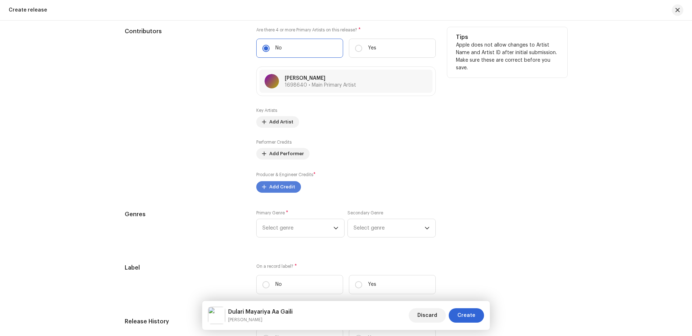
click at [275, 182] on span "Add Credit" at bounding box center [282, 187] width 26 height 14
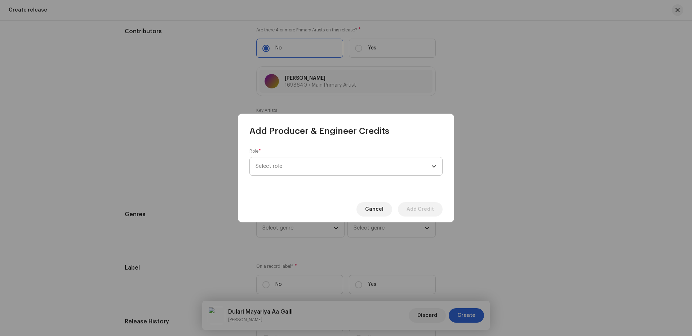
click at [298, 171] on span "Select role" at bounding box center [344, 166] width 176 height 18
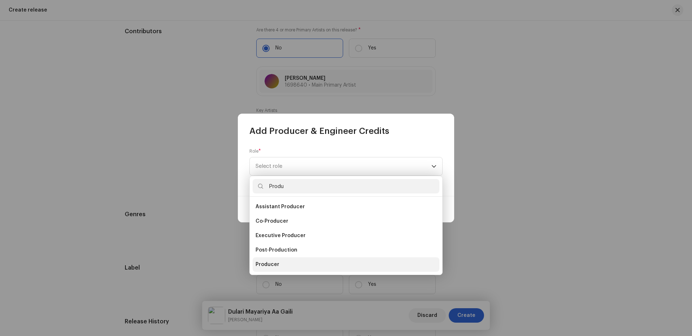
type input "Produ"
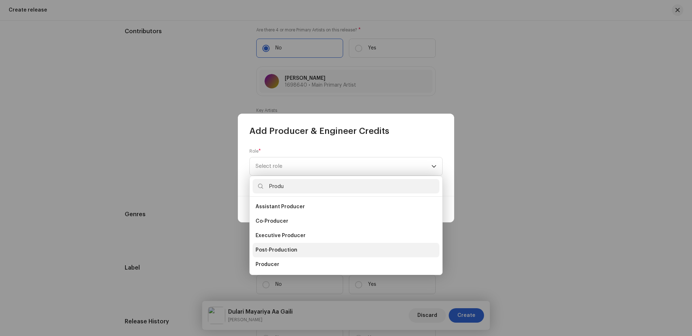
drag, startPoint x: 270, startPoint y: 263, endPoint x: 289, endPoint y: 234, distance: 34.2
click at [271, 263] on span "Producer" at bounding box center [268, 264] width 24 height 7
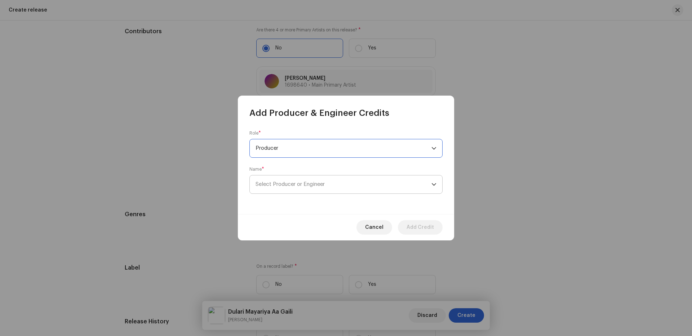
click at [339, 188] on span "Select Producer or Engineer" at bounding box center [344, 184] width 176 height 18
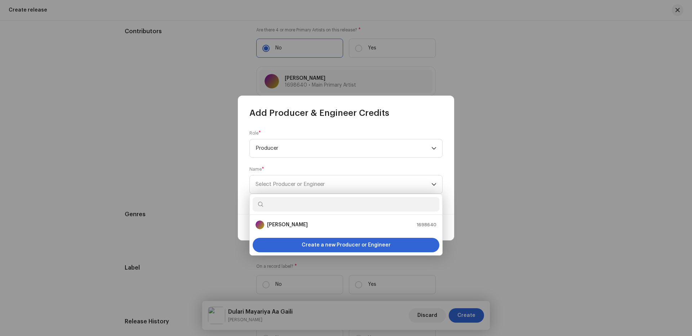
click at [306, 200] on input "text" at bounding box center [346, 204] width 187 height 14
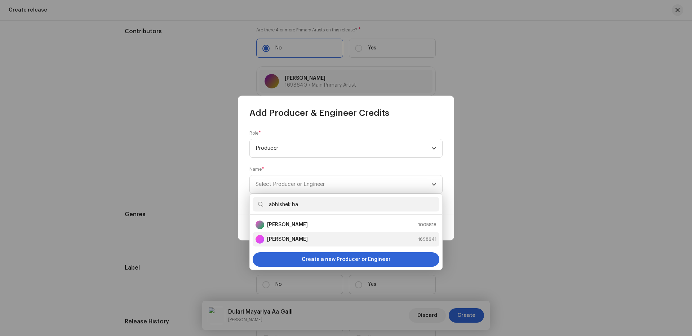
type input "abhishek ba"
click at [301, 238] on strong "[PERSON_NAME]" at bounding box center [287, 238] width 41 height 7
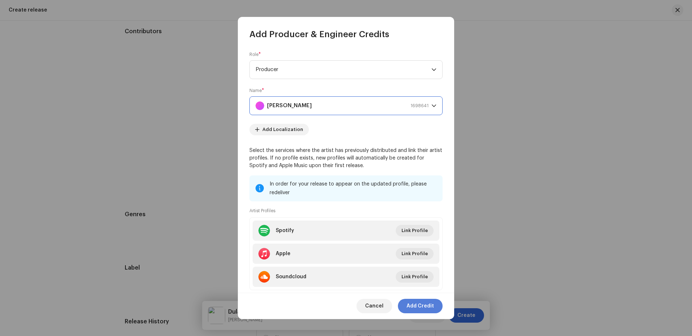
click at [427, 309] on span "Add Credit" at bounding box center [420, 306] width 27 height 14
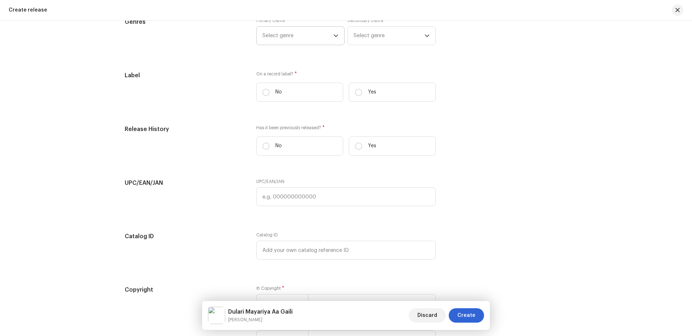
scroll to position [1088, 0]
click at [283, 38] on span "Select genre" at bounding box center [298, 36] width 71 height 18
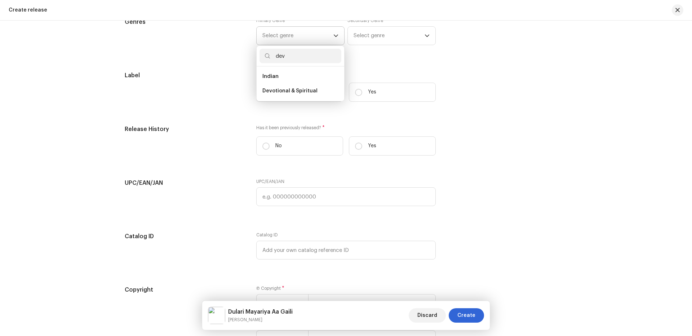
type input "dev"
click at [297, 89] on span "Devotional & Spiritual" at bounding box center [290, 90] width 55 height 7
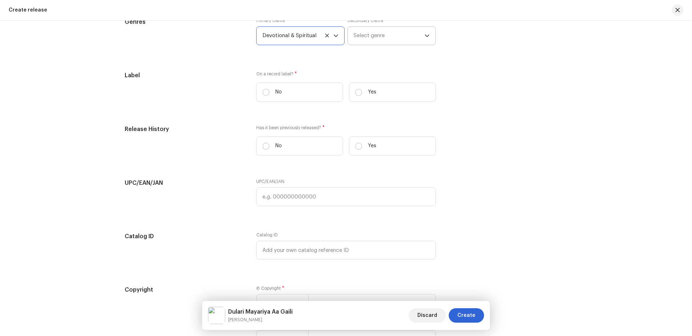
click at [358, 35] on span "Select genre" at bounding box center [389, 36] width 71 height 18
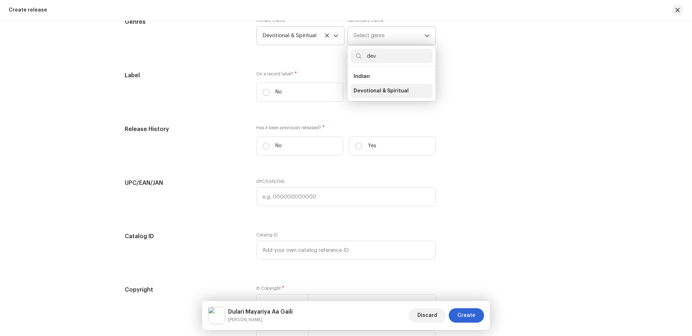
type input "dev"
click at [380, 93] on span "Devotional & Spiritual" at bounding box center [381, 90] width 55 height 7
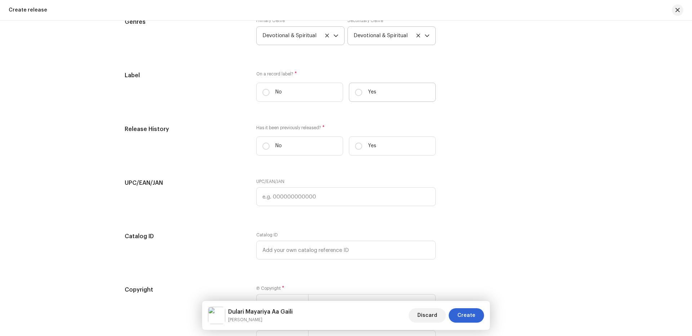
click at [375, 94] on label "Yes" at bounding box center [392, 92] width 87 height 19
click at [362, 94] on input "Yes" at bounding box center [358, 92] width 7 height 7
radio input "true"
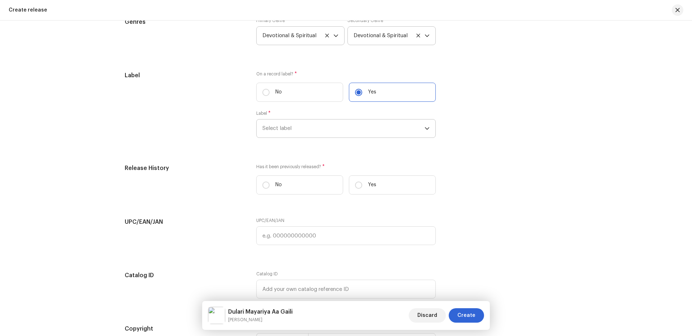
click at [331, 124] on span "Select label" at bounding box center [344, 128] width 162 height 18
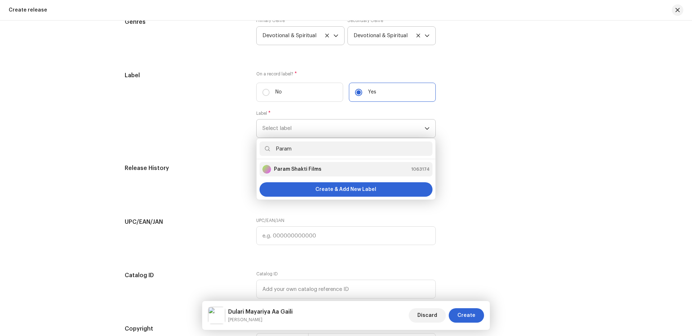
type input "Param"
click at [312, 167] on strong "Param Shakti Films" at bounding box center [298, 169] width 48 height 7
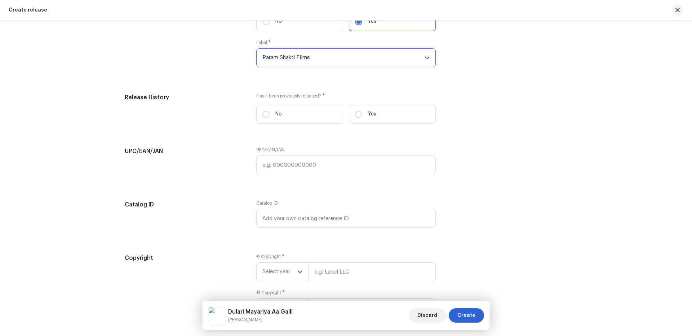
scroll to position [1184, 0]
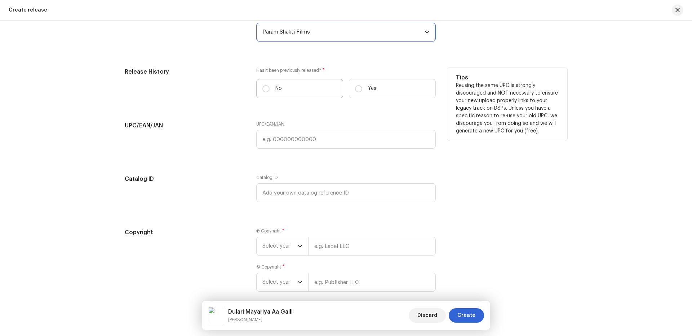
click at [295, 84] on label "No" at bounding box center [299, 88] width 87 height 19
click at [270, 85] on input "No" at bounding box center [266, 88] width 7 height 7
radio input "true"
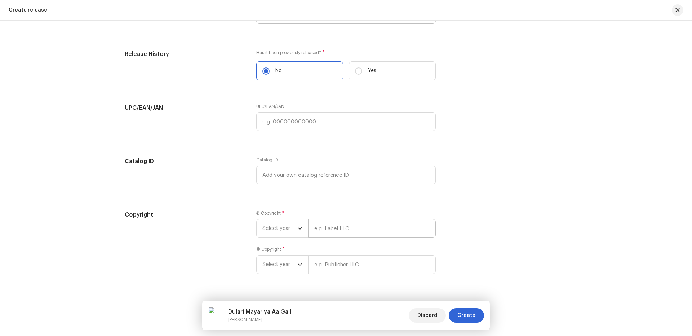
scroll to position [1218, 0]
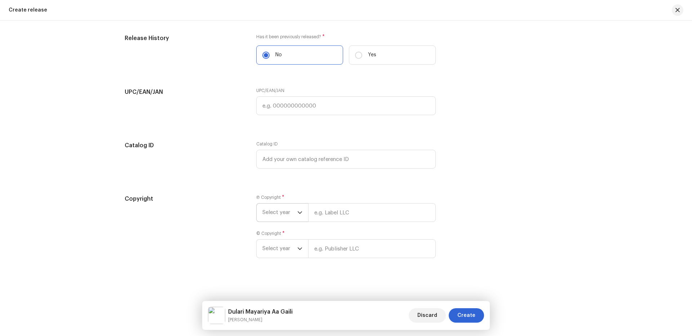
click at [293, 212] on span "Select year" at bounding box center [280, 212] width 35 height 18
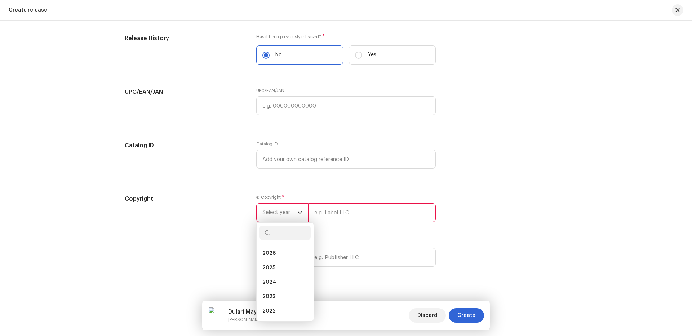
drag, startPoint x: 270, startPoint y: 265, endPoint x: 330, endPoint y: 232, distance: 68.1
click at [274, 265] on li "2025" at bounding box center [285, 267] width 51 height 14
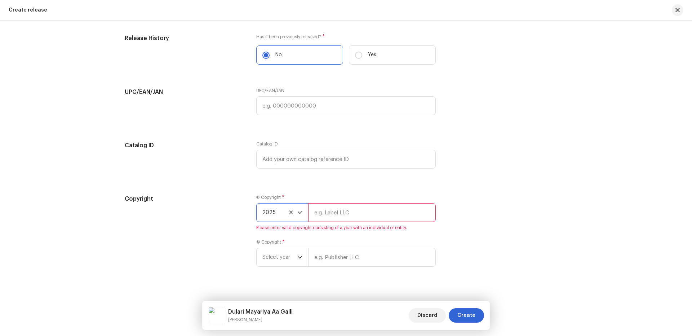
click at [370, 208] on input "text" at bounding box center [372, 212] width 128 height 19
type input "Nueva Era Digital Media Pvt. Ltd."
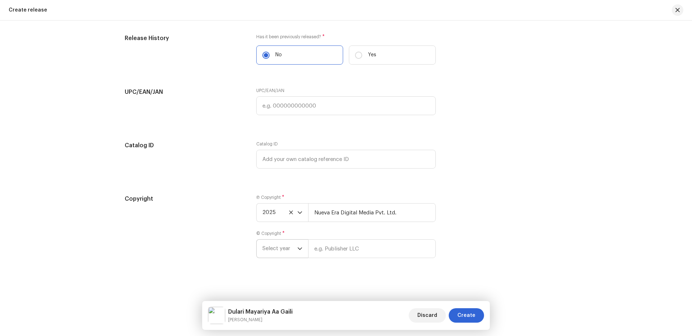
click at [258, 253] on p-select "Select year" at bounding box center [282, 248] width 52 height 19
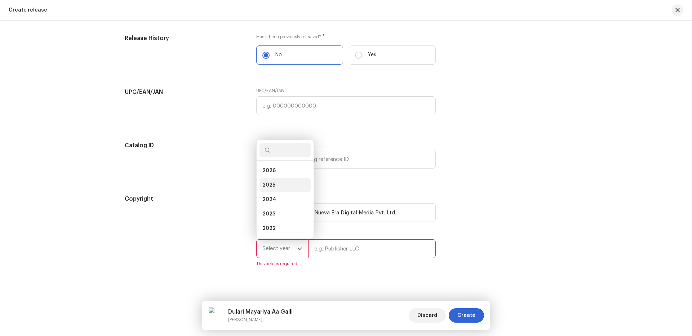
click at [273, 187] on span "2025" at bounding box center [269, 184] width 13 height 7
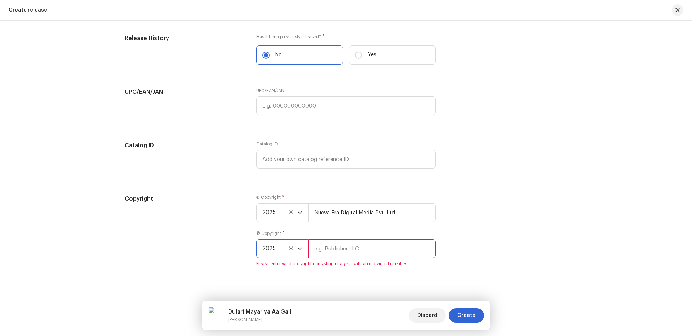
click at [355, 248] on input "text" at bounding box center [372, 248] width 128 height 19
type input "Param Shakti Films"
click at [524, 270] on div "Create a new release We’ll guide you through everything — from track selection …" at bounding box center [346, 178] width 692 height 315
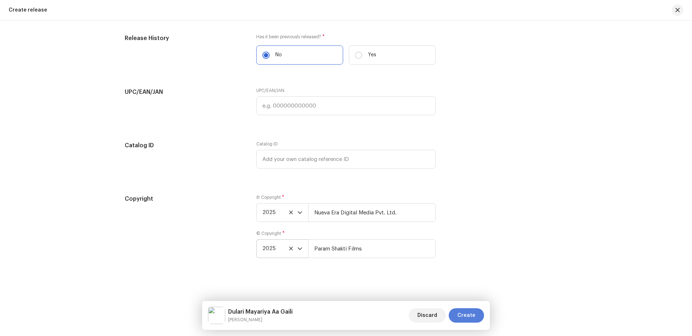
click at [473, 314] on span "Create" at bounding box center [467, 315] width 18 height 14
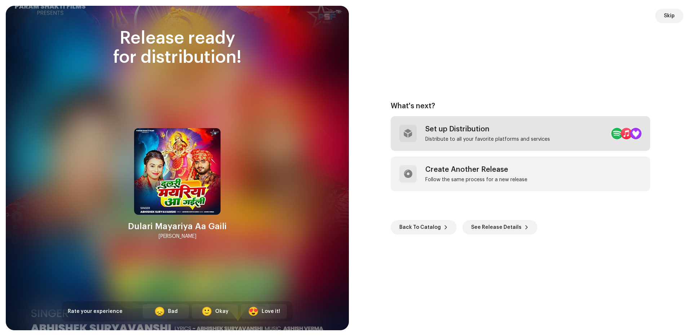
click at [464, 122] on div "Set up Distribution Distribute to all your favorite platforms and services" at bounding box center [521, 133] width 260 height 35
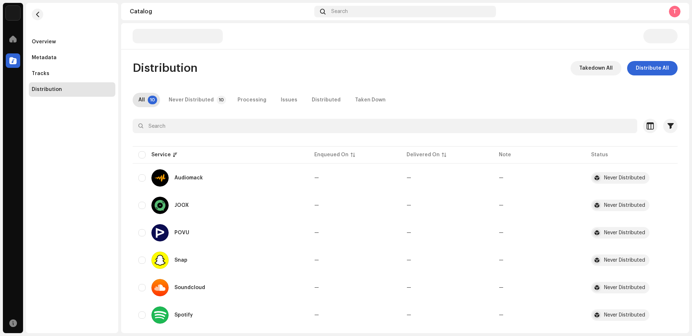
scroll to position [123, 0]
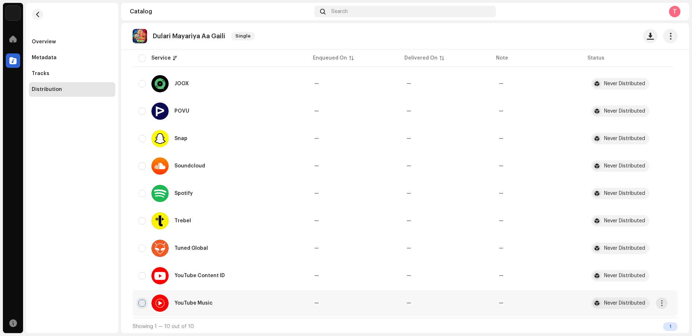
click at [140, 301] on input "checkbox" at bounding box center [141, 302] width 7 height 7
checkbox input "true"
drag, startPoint x: 141, startPoint y: 272, endPoint x: 162, endPoint y: 270, distance: 21.3
click at [141, 272] on div "YouTube Content ID" at bounding box center [220, 275] width 164 height 17
click at [145, 276] on input "Row Unselected" at bounding box center [141, 275] width 7 height 7
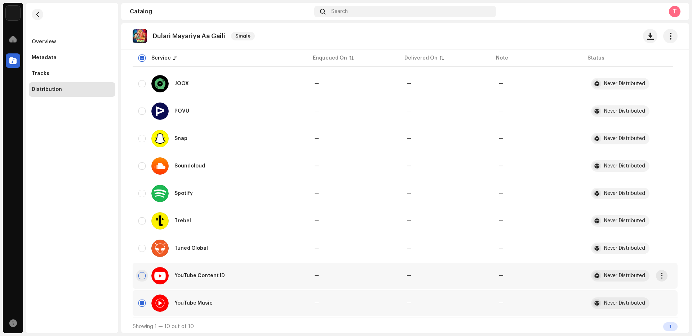
checkbox input "true"
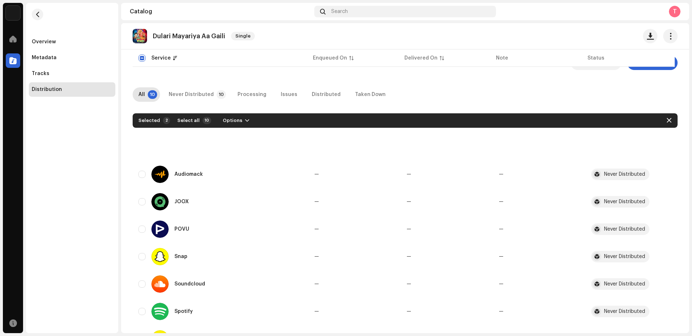
scroll to position [0, 0]
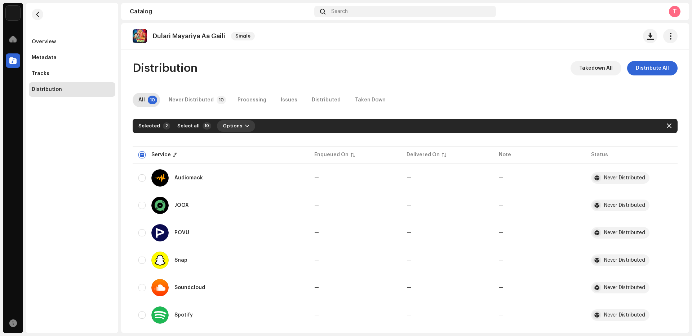
click at [237, 129] on span "Options" at bounding box center [232, 126] width 19 height 14
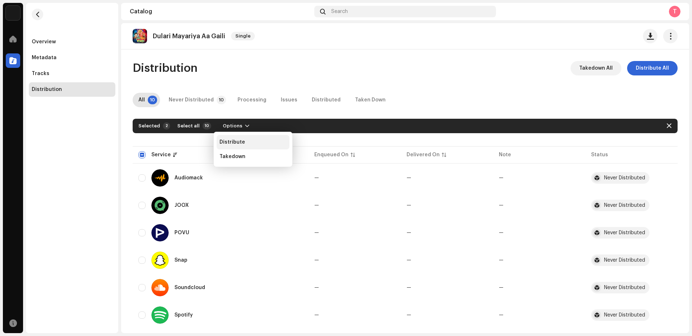
click at [231, 143] on span "Distribute" at bounding box center [233, 142] width 26 height 6
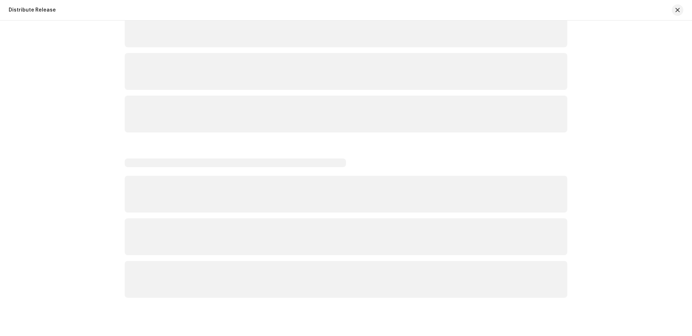
scroll to position [1058, 0]
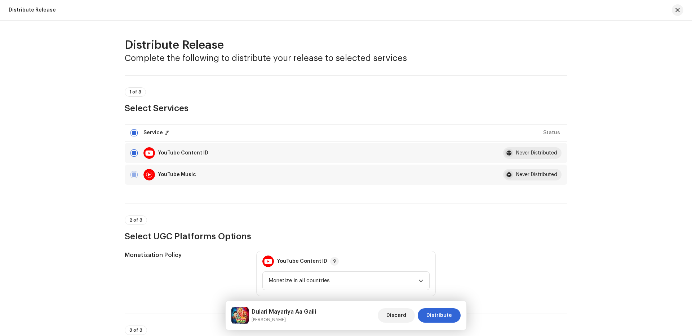
click at [438, 306] on div "[PERSON_NAME] Mayariya Aa [PERSON_NAME] Discard Distribute" at bounding box center [346, 315] width 241 height 29
click at [434, 312] on span "Distribute" at bounding box center [440, 315] width 26 height 14
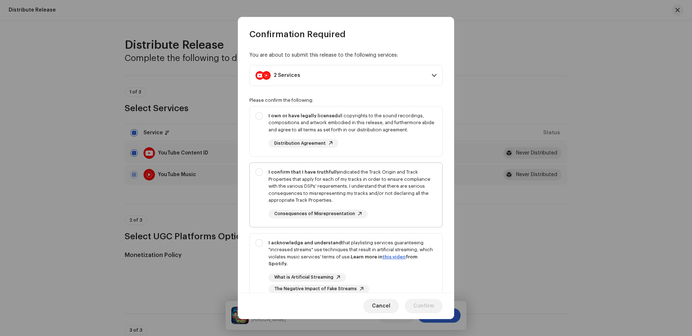
drag, startPoint x: 262, startPoint y: 149, endPoint x: 264, endPoint y: 165, distance: 15.9
click at [262, 150] on div "I own or have legally licensed all copyrights to the sound recordings, composit…" at bounding box center [346, 129] width 193 height 47
checkbox input "true"
click at [269, 197] on div "I confirm that I have truthfully indicated the Track Origin and Track Propertie…" at bounding box center [353, 185] width 168 height 35
checkbox input "true"
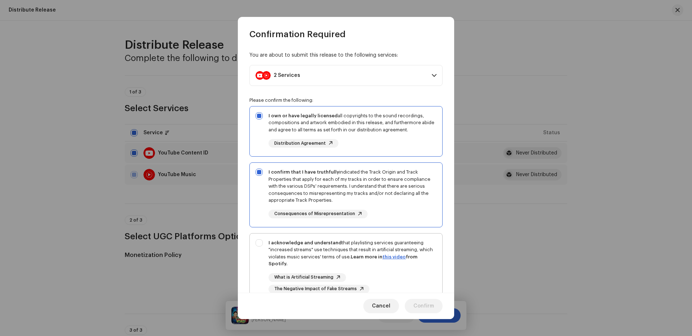
click at [263, 250] on div "I acknowledge and understand that playlisting services guaranteeing "increased …" at bounding box center [346, 266] width 193 height 66
checkbox input "true"
click at [425, 308] on span "Confirm" at bounding box center [424, 306] width 21 height 14
